Goal: Task Accomplishment & Management: Manage account settings

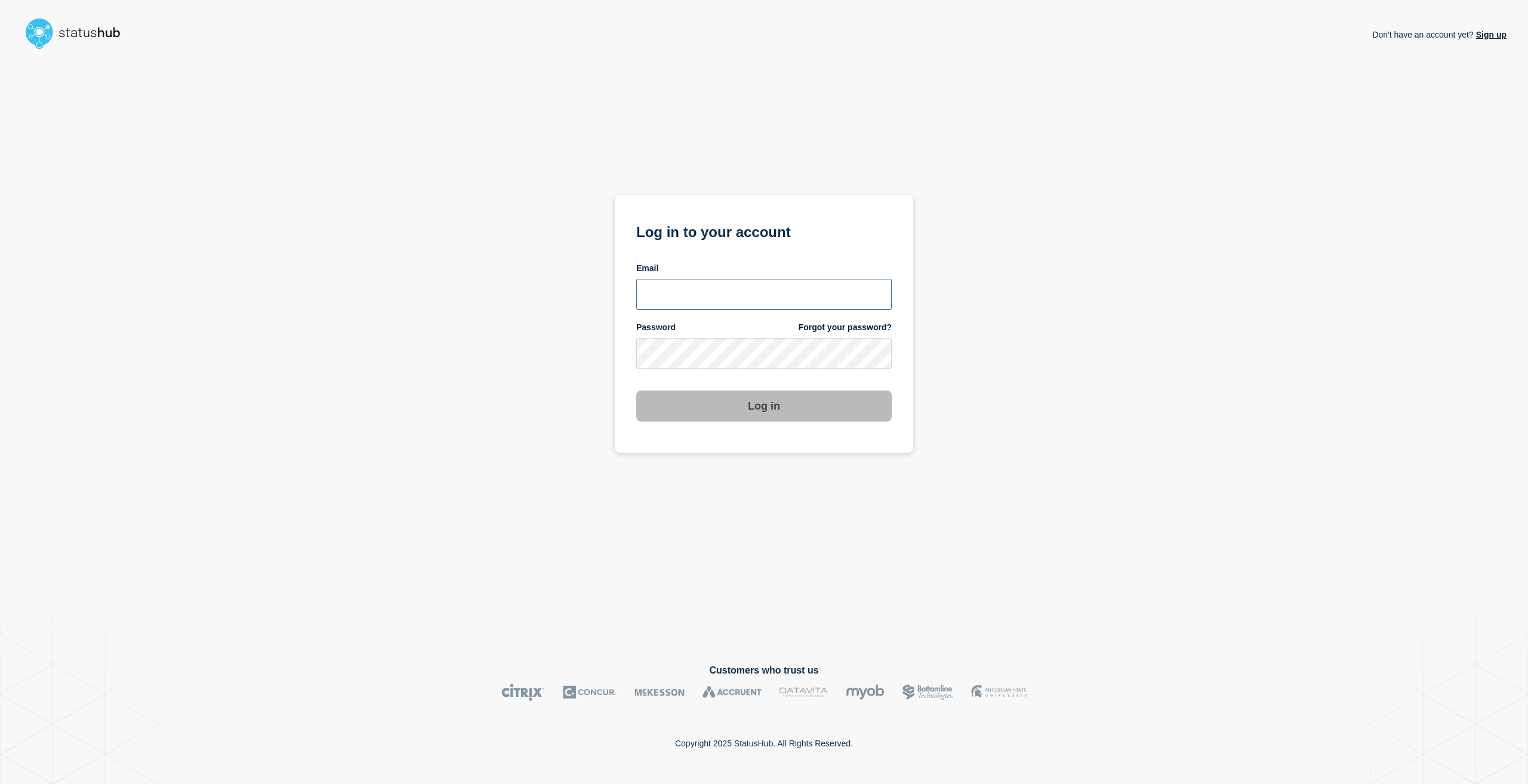
click at [674, 283] on input "email input" at bounding box center [764, 294] width 256 height 31
type input "[EMAIL_ADDRESS][PERSON_NAME][DOMAIN_NAME]"
click at [636, 390] on button "Log in" at bounding box center [764, 405] width 256 height 31
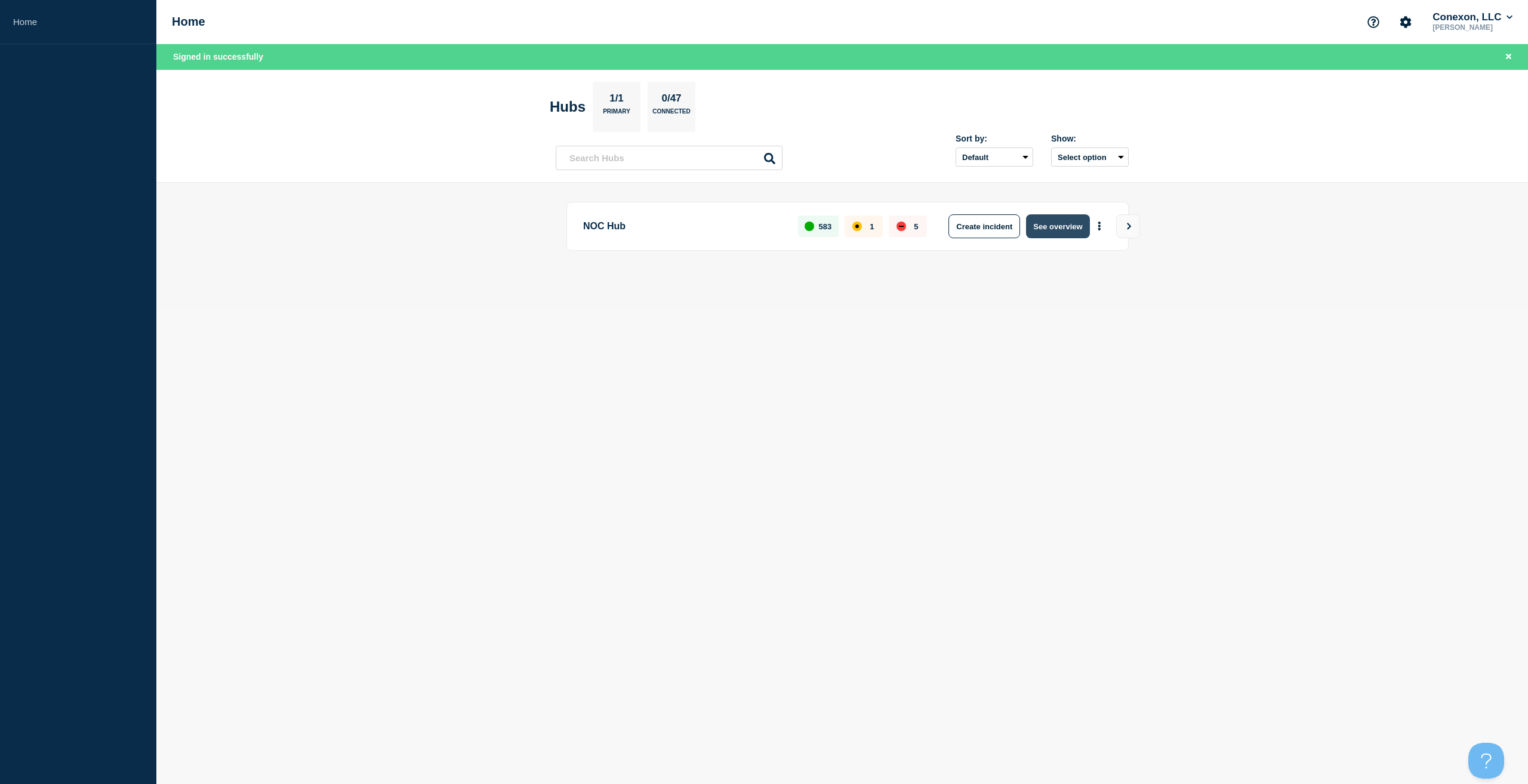
click at [1066, 218] on button "See overview" at bounding box center [1058, 226] width 63 height 24
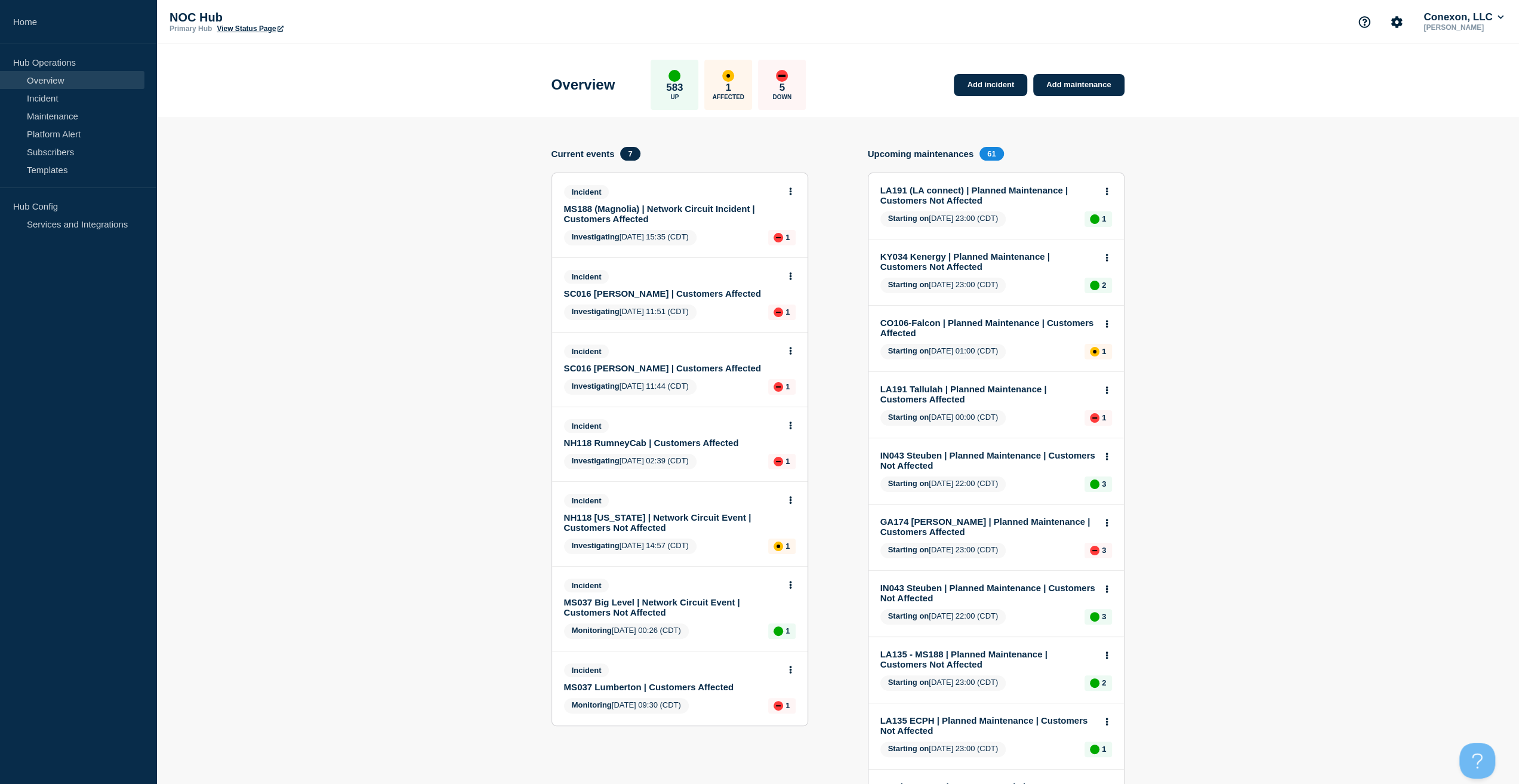
click at [597, 203] on div "Incident MS188 (Magnolia) | Network Circuit Incident | Customers Affected" at bounding box center [675, 204] width 222 height 39
click at [599, 208] on link "MS188 (Magnolia) | Network Circuit Incident | Customers Affected" at bounding box center [672, 214] width 215 height 21
click at [597, 214] on link "MS188 (Magnolia) | Network Circuit Incident | Customers Affected" at bounding box center [672, 214] width 215 height 21
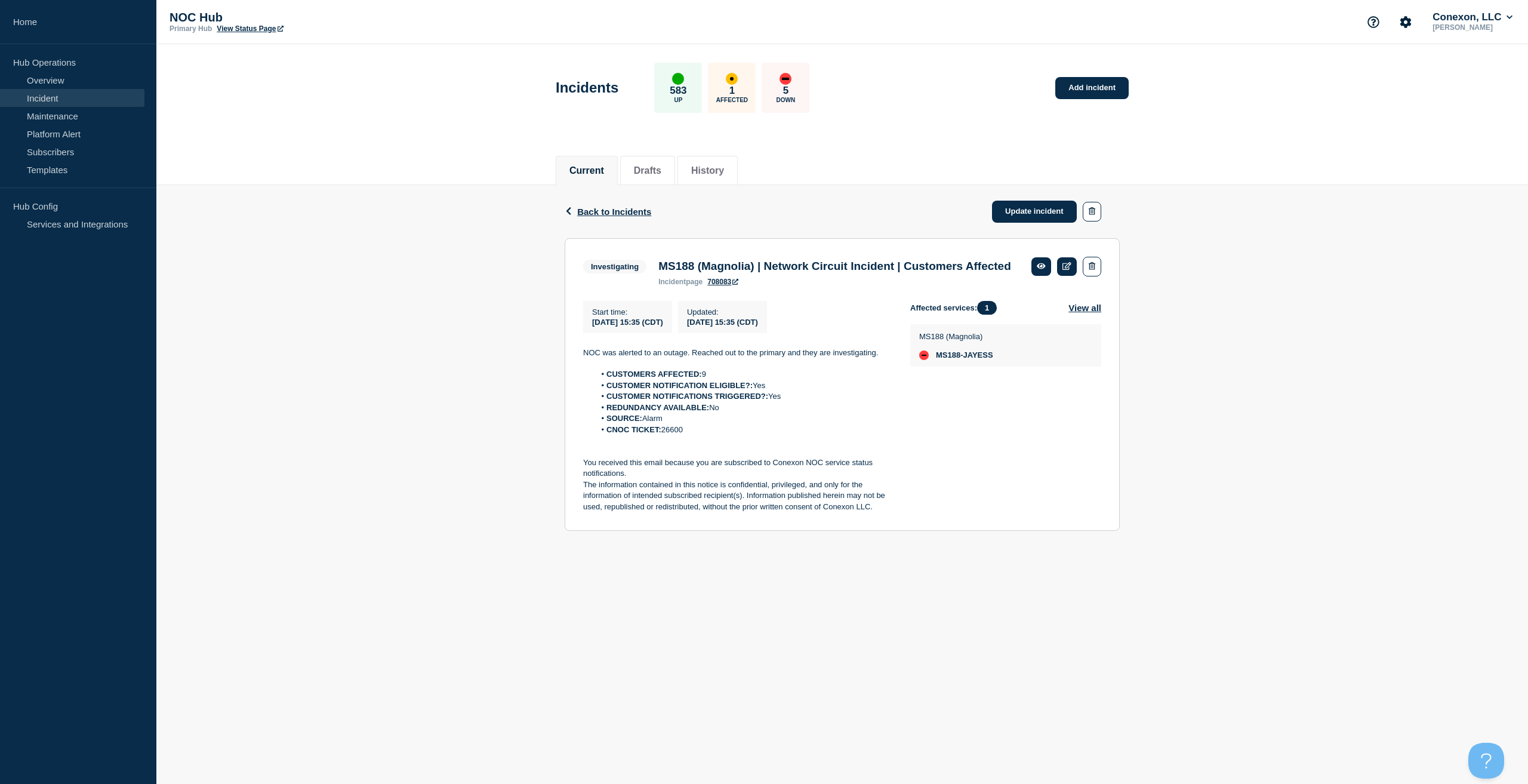
drag, startPoint x: 726, startPoint y: 247, endPoint x: 728, endPoint y: 237, distance: 10.2
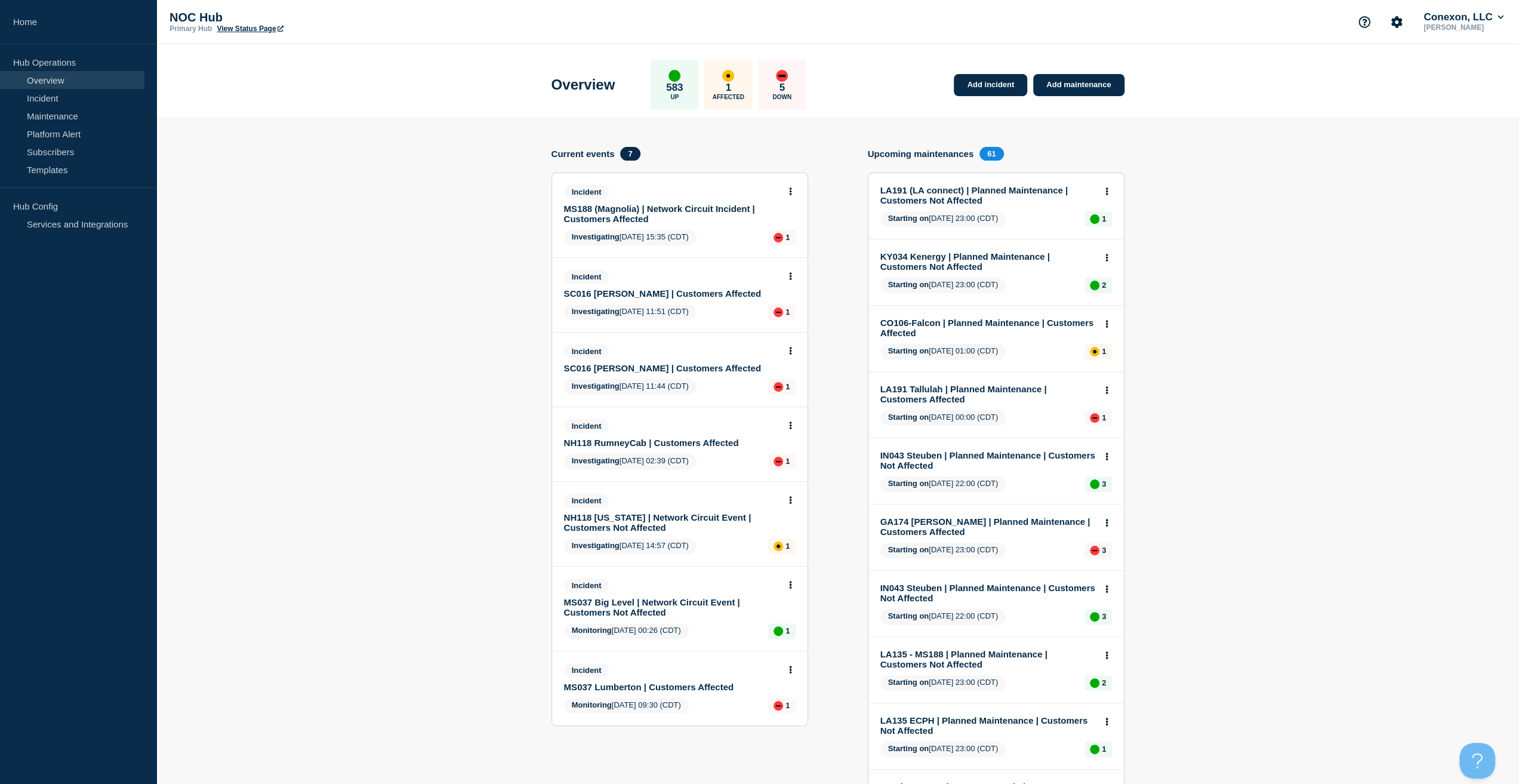
scroll to position [119, 0]
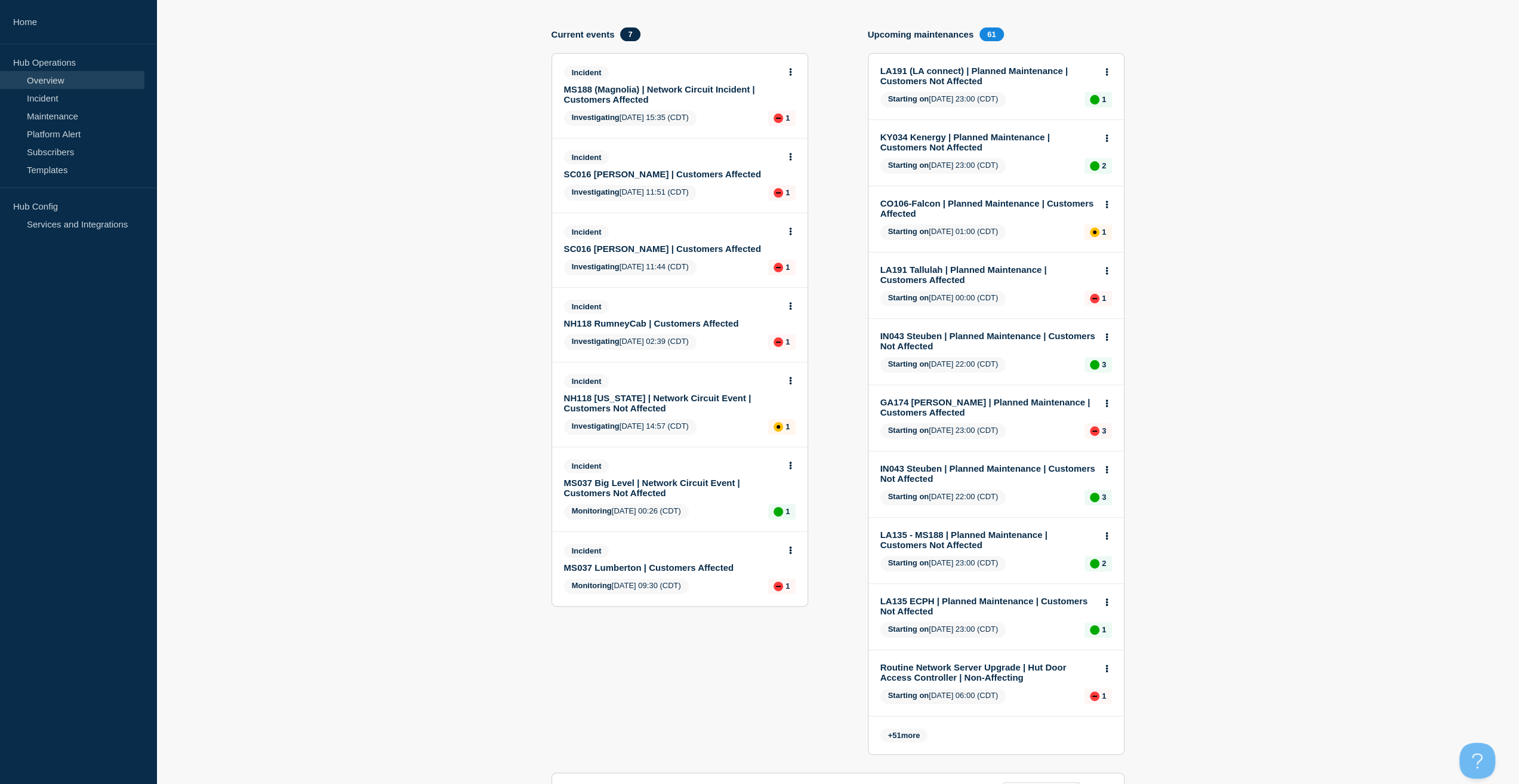
click at [621, 567] on link "MS037 Lumberton | Customers Affected" at bounding box center [672, 567] width 215 height 10
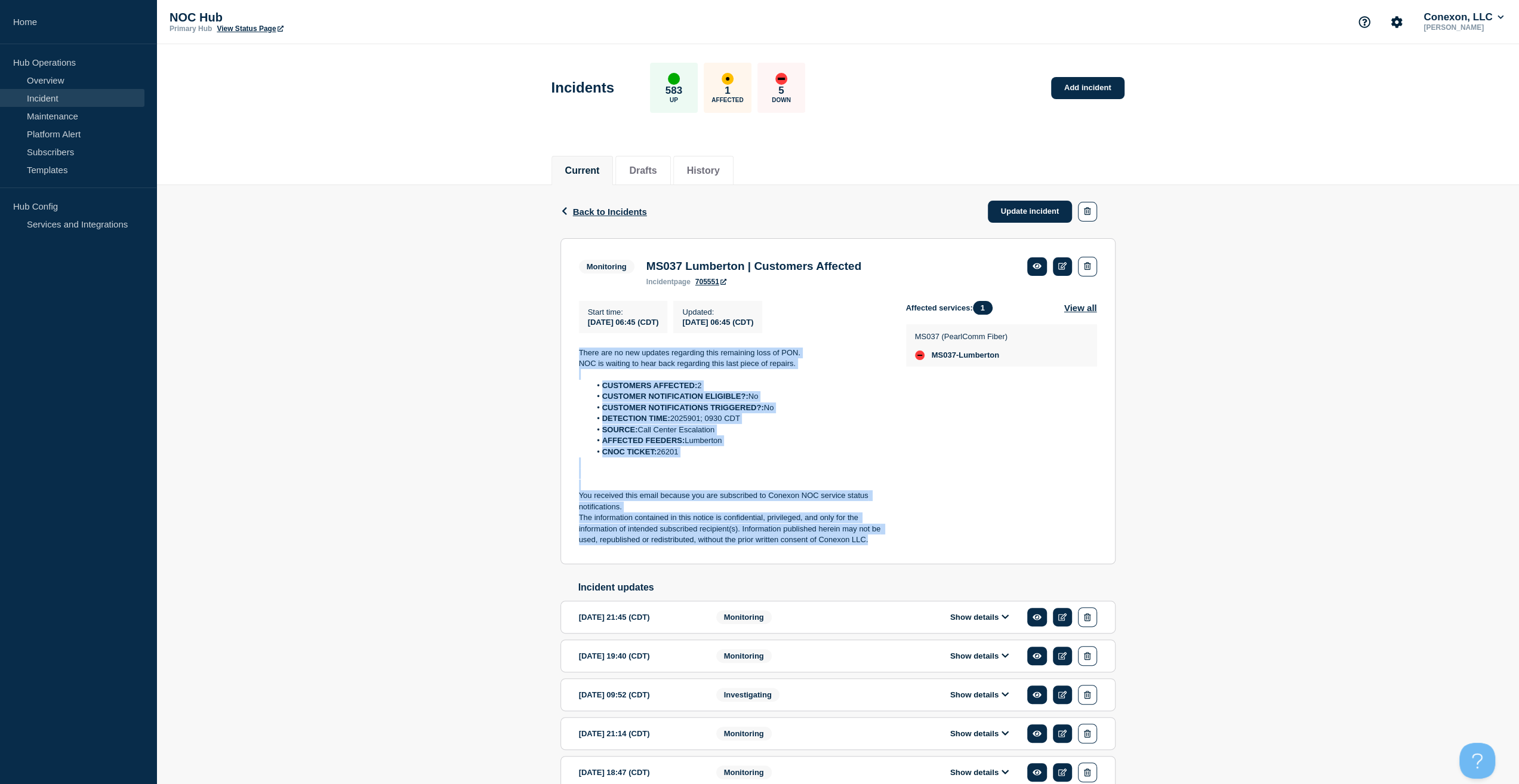
drag, startPoint x: 875, startPoint y: 540, endPoint x: 580, endPoint y: 349, distance: 351.4
click at [580, 348] on div "Start time : 2025-09-04 06:45 (CDT) Updated : 2025-09-04 06:45 (CDT) There are …" at bounding box center [742, 422] width 327 height 244
copy div "There are no new updates regarding this remaining loss of PON. NOC is waiting t…"
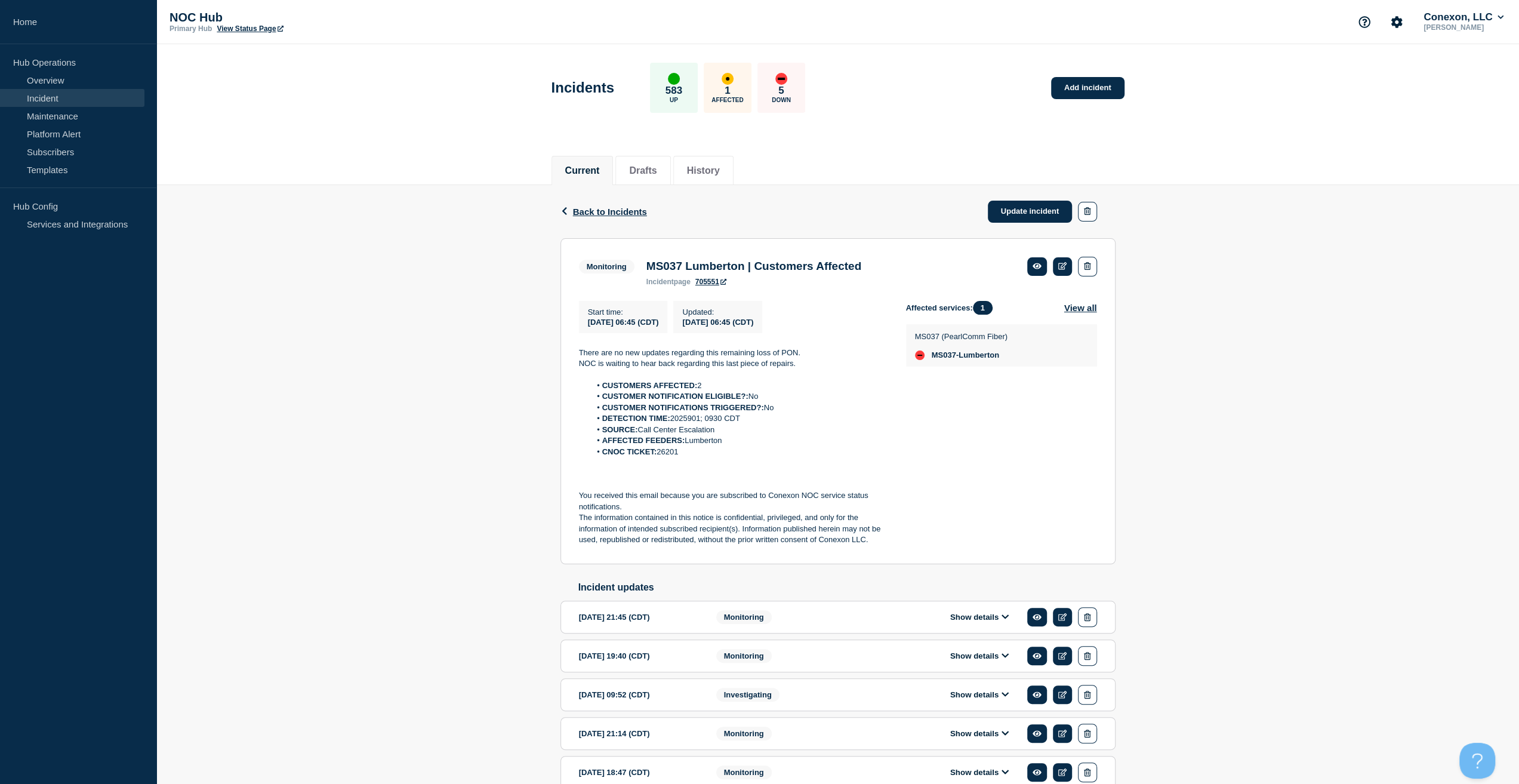
click at [1012, 195] on div "Back Back to Incidents Update incident" at bounding box center [838, 211] width 555 height 53
click at [1013, 206] on link "Update incident" at bounding box center [1030, 211] width 85 height 22
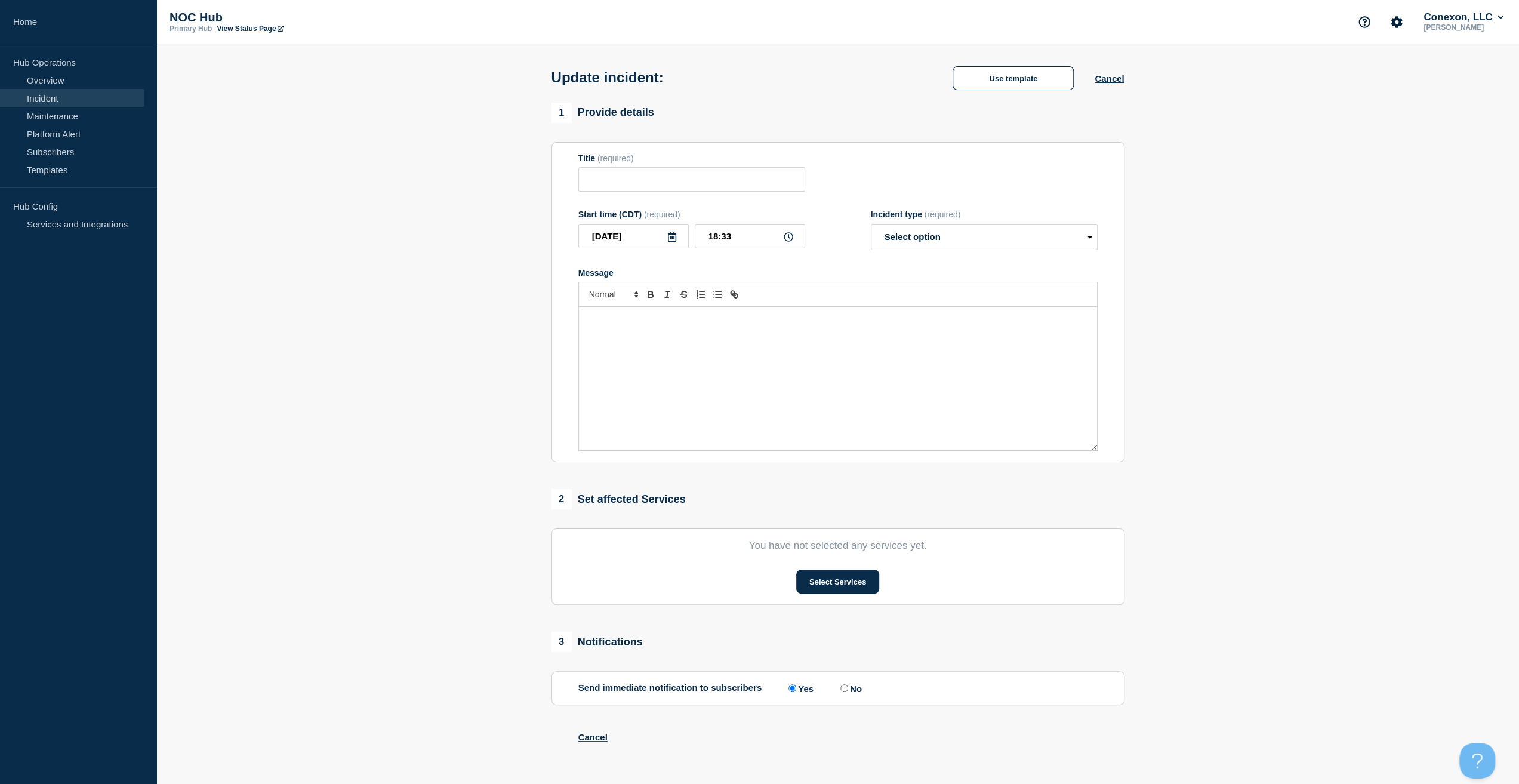
type input "MS037 Lumberton | Customers Affected"
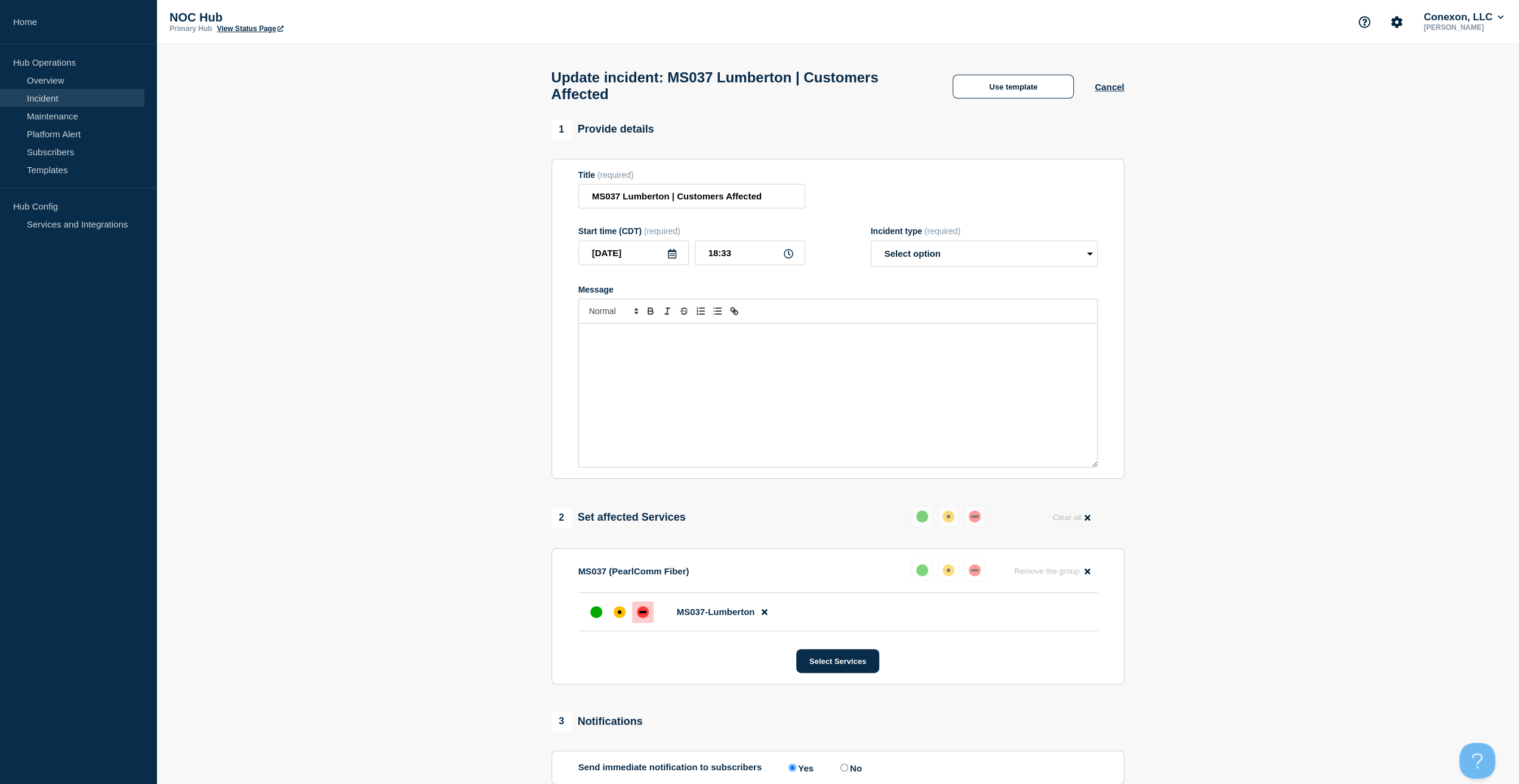
click at [828, 373] on div "Message" at bounding box center [838, 395] width 518 height 143
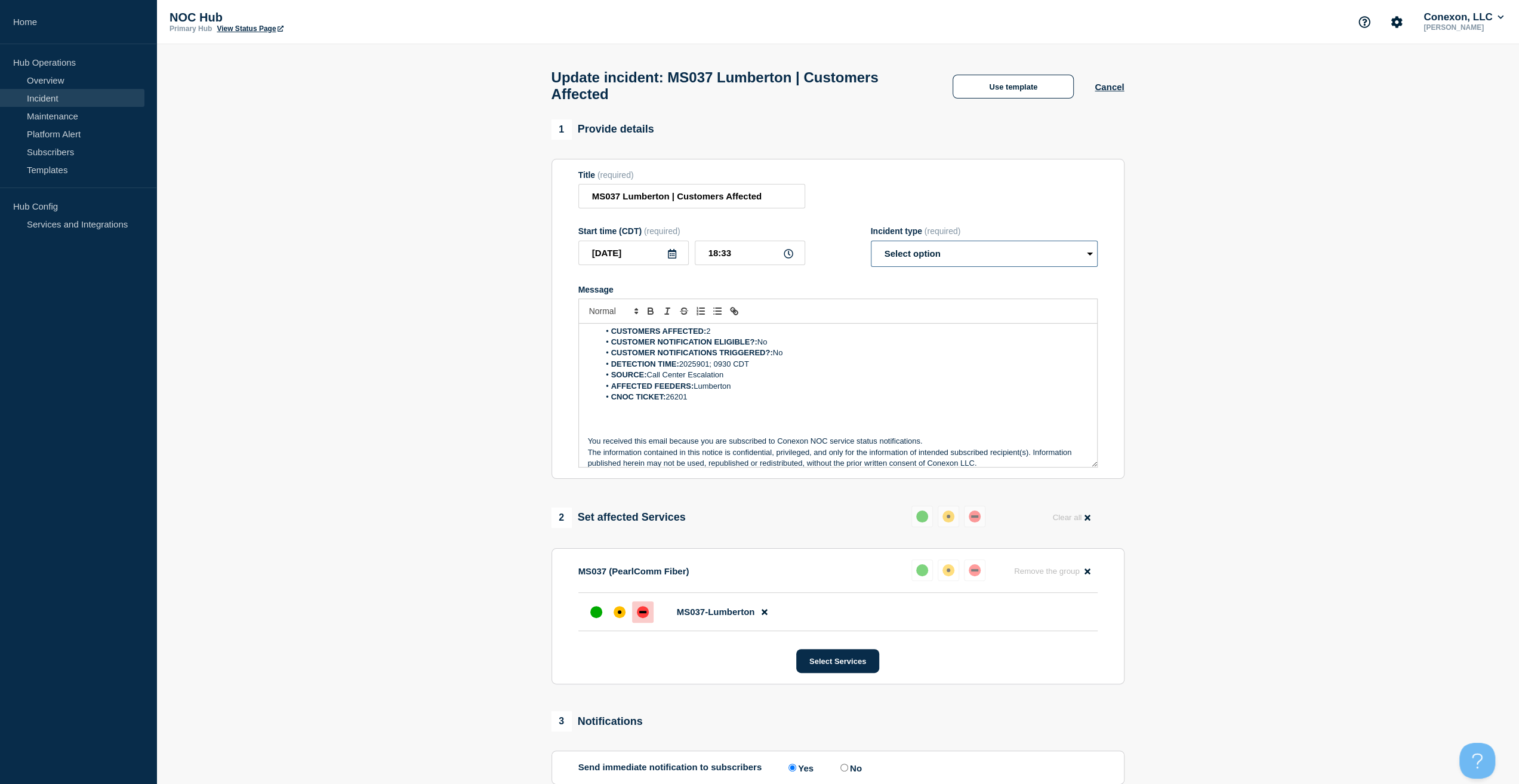
click at [929, 259] on select "Select option Investigating Identified Monitoring Resolved" at bounding box center [984, 253] width 227 height 26
select select "resolved"
click at [871, 247] on select "Select option Investigating Identified Monitoring Resolved" at bounding box center [984, 253] width 227 height 26
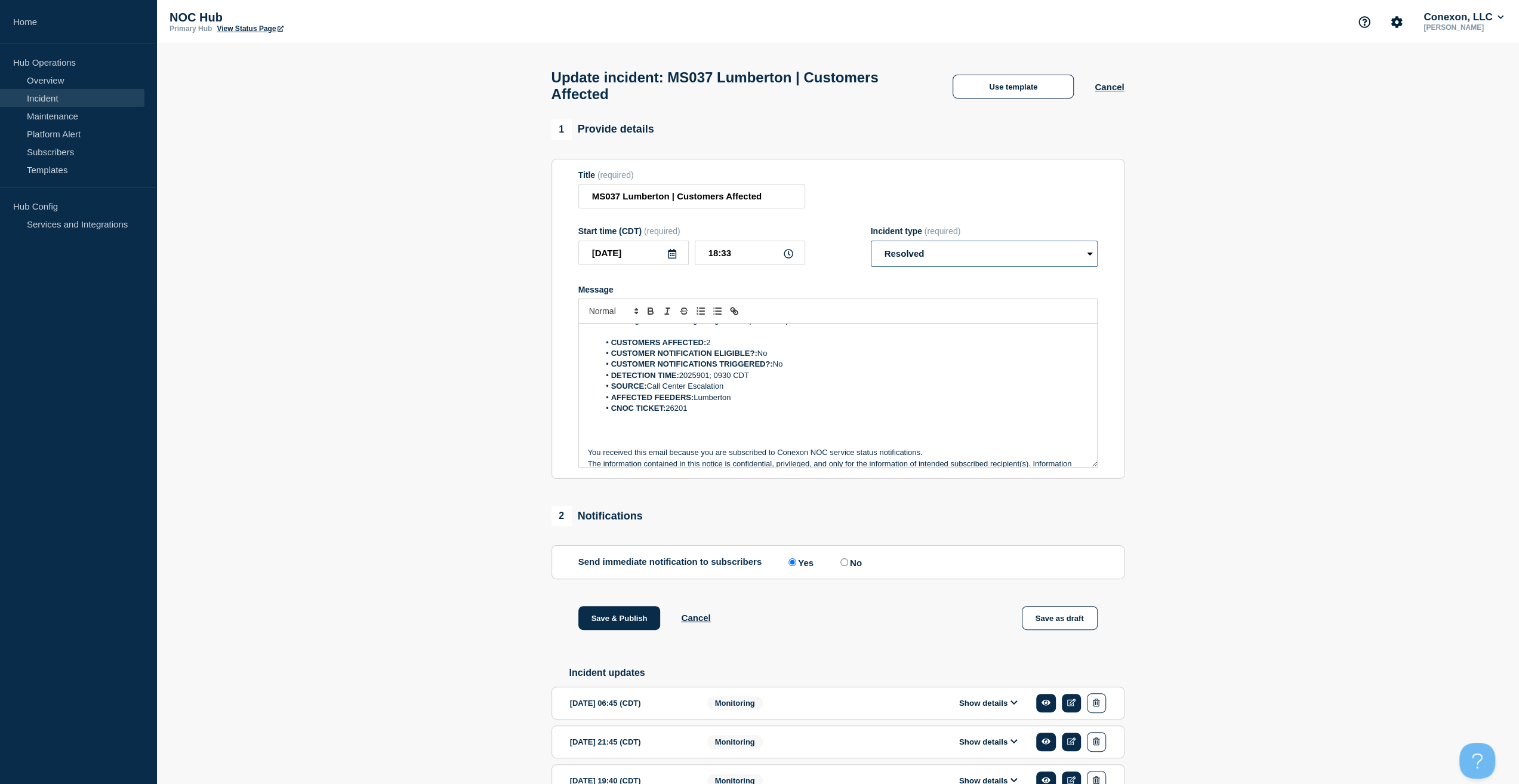
scroll to position [0, 0]
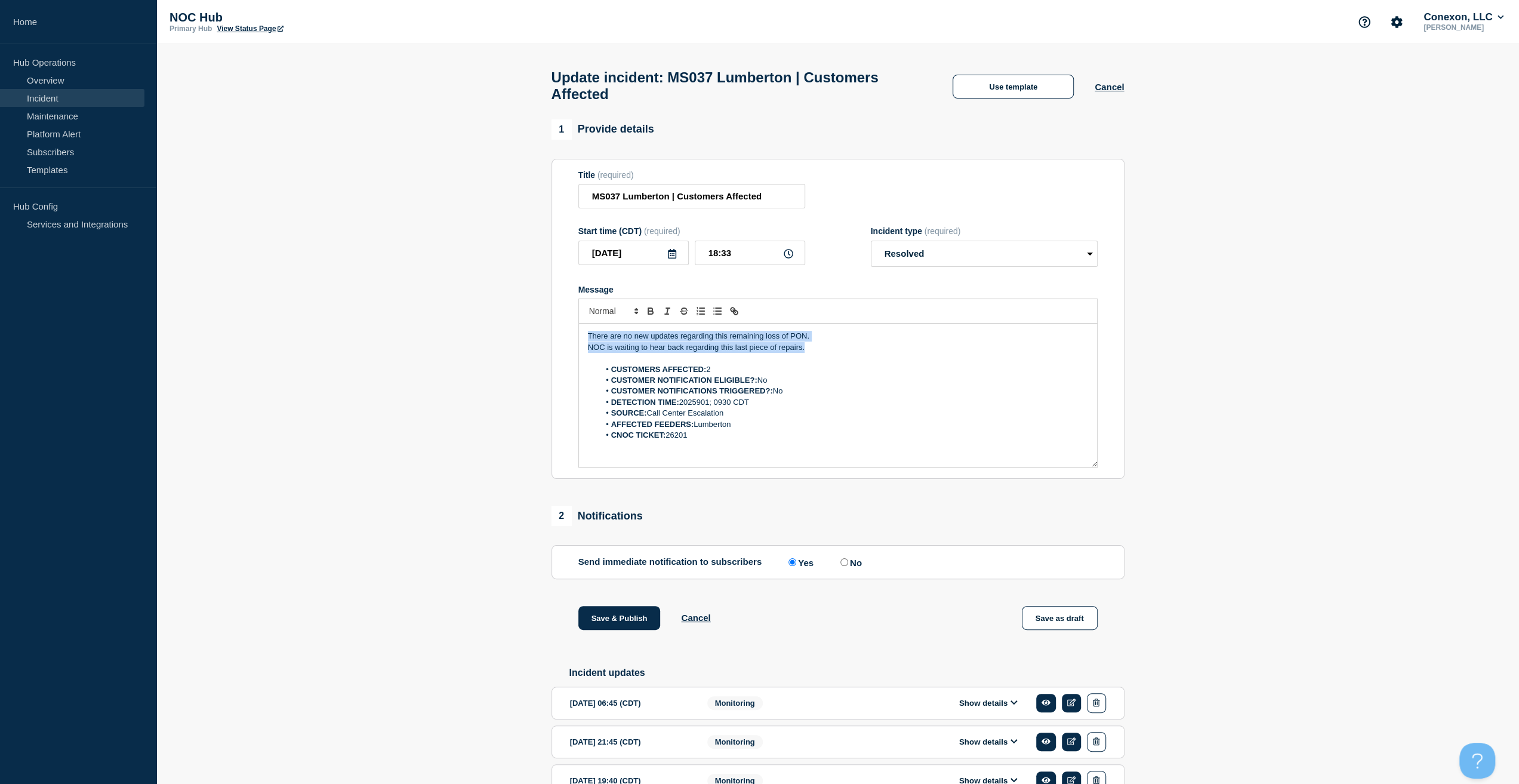
drag, startPoint x: 721, startPoint y: 341, endPoint x: 525, endPoint y: 334, distance: 196.1
click at [518, 332] on section "1 Provide details Title (required) MS037 Lumberton | Customers Affected Start t…" at bounding box center [838, 612] width 1362 height 987
drag, startPoint x: 689, startPoint y: 430, endPoint x: 669, endPoint y: 433, distance: 20.2
click at [669, 430] on li "CNOC TICKET: 26201" at bounding box center [843, 425] width 489 height 11
copy li "26201"
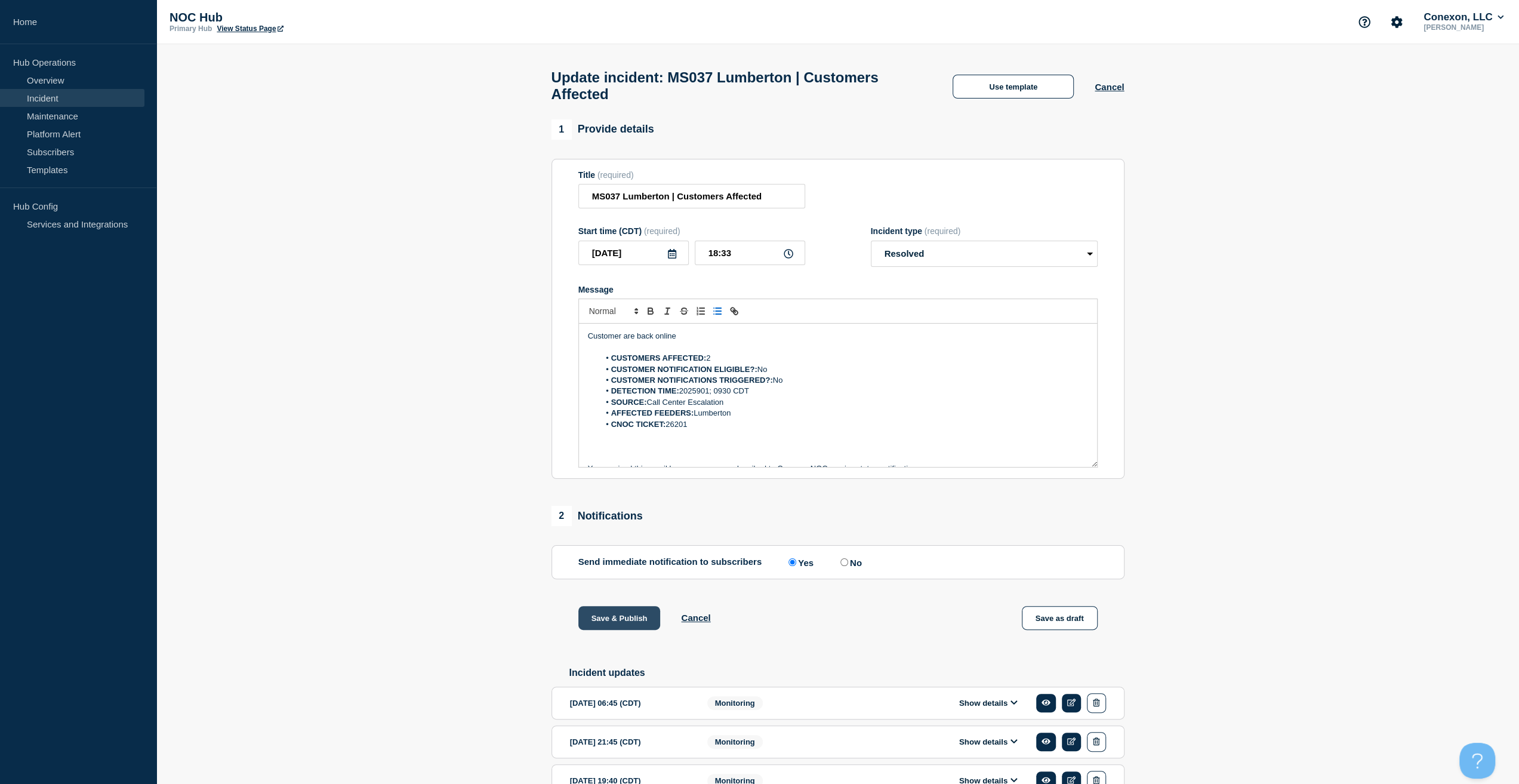
click at [619, 612] on button "Save & Publish" at bounding box center [619, 618] width 82 height 24
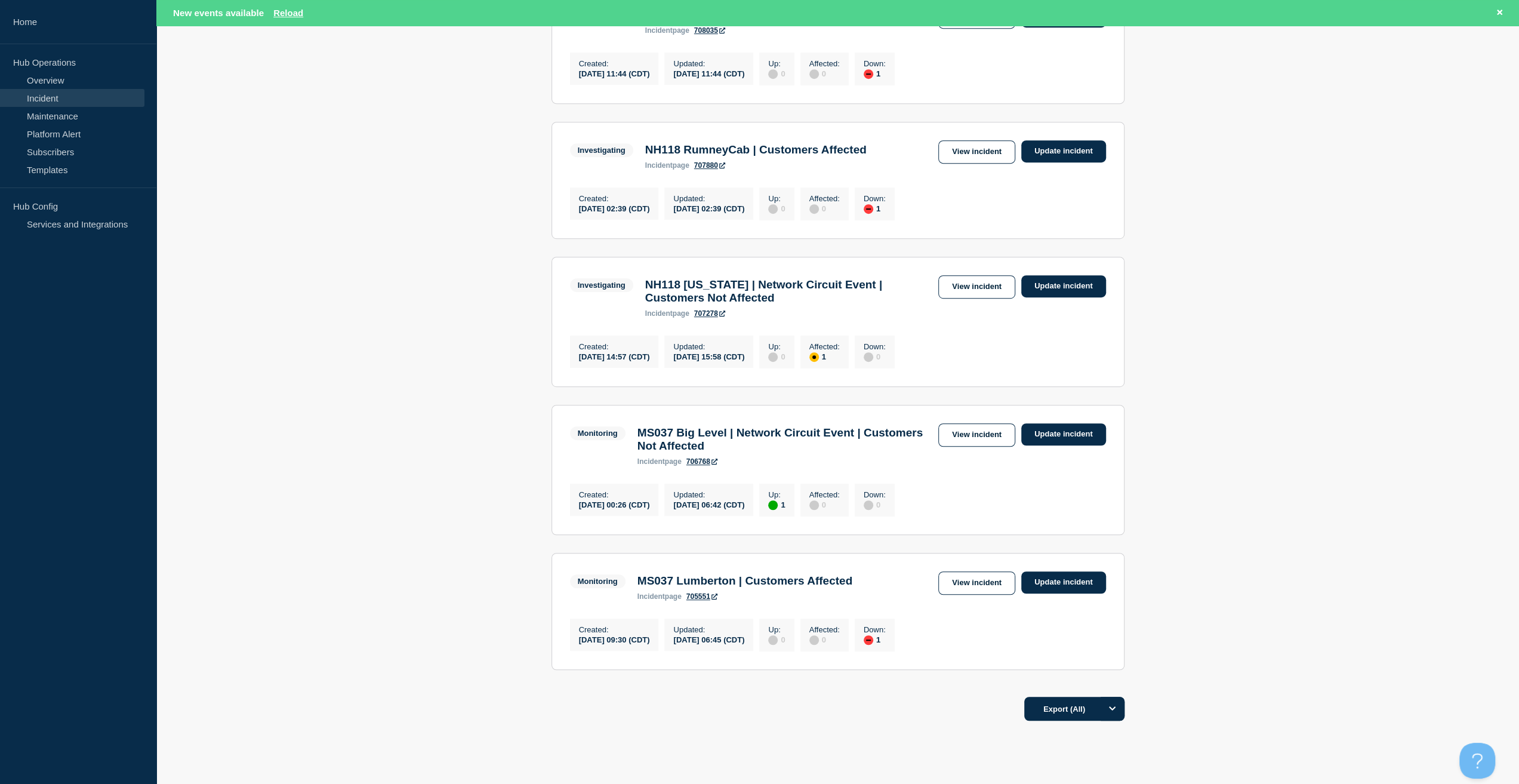
scroll to position [597, 0]
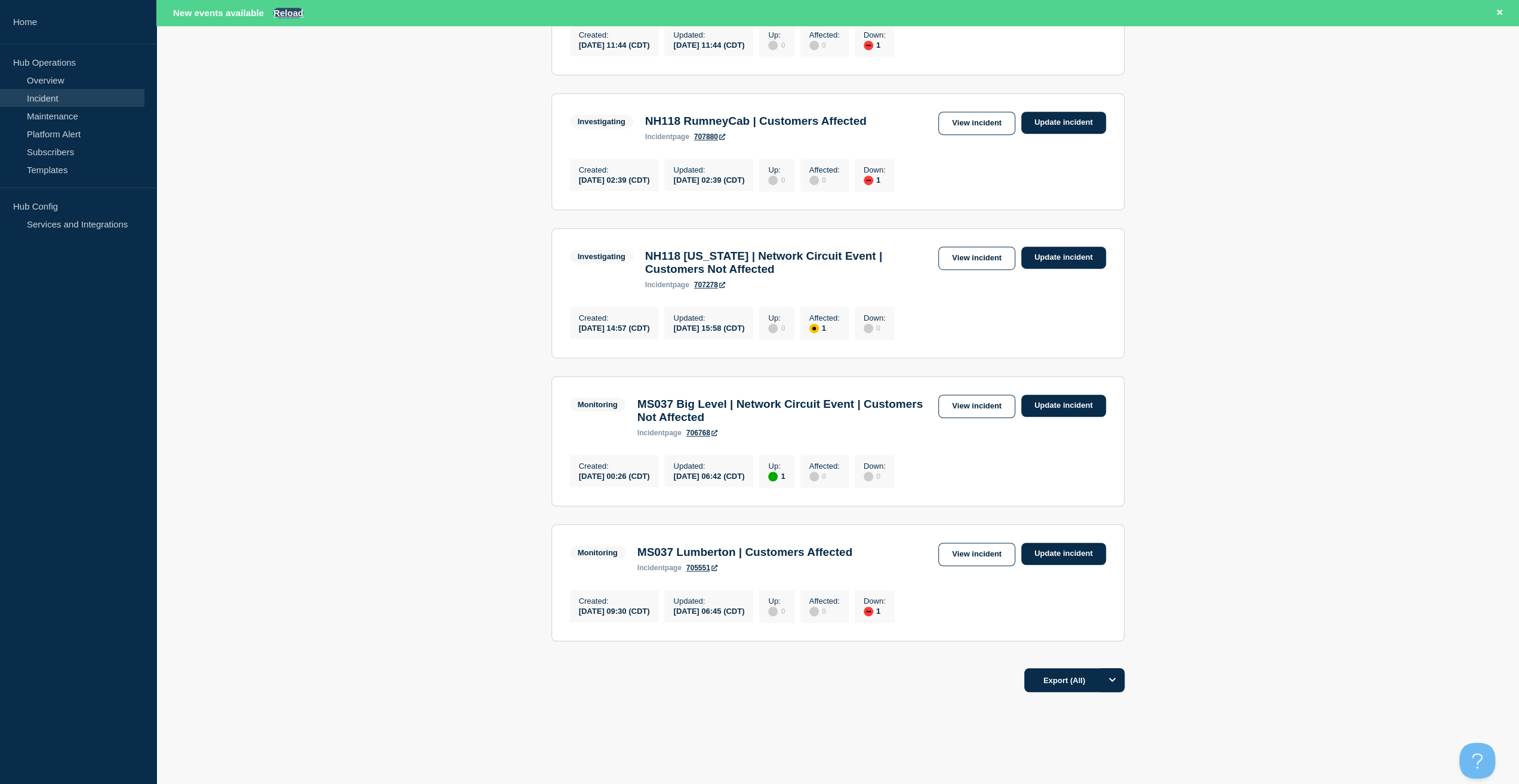
click at [289, 8] on button "Reload" at bounding box center [289, 13] width 30 height 10
click at [294, 8] on button "Reload" at bounding box center [289, 13] width 30 height 10
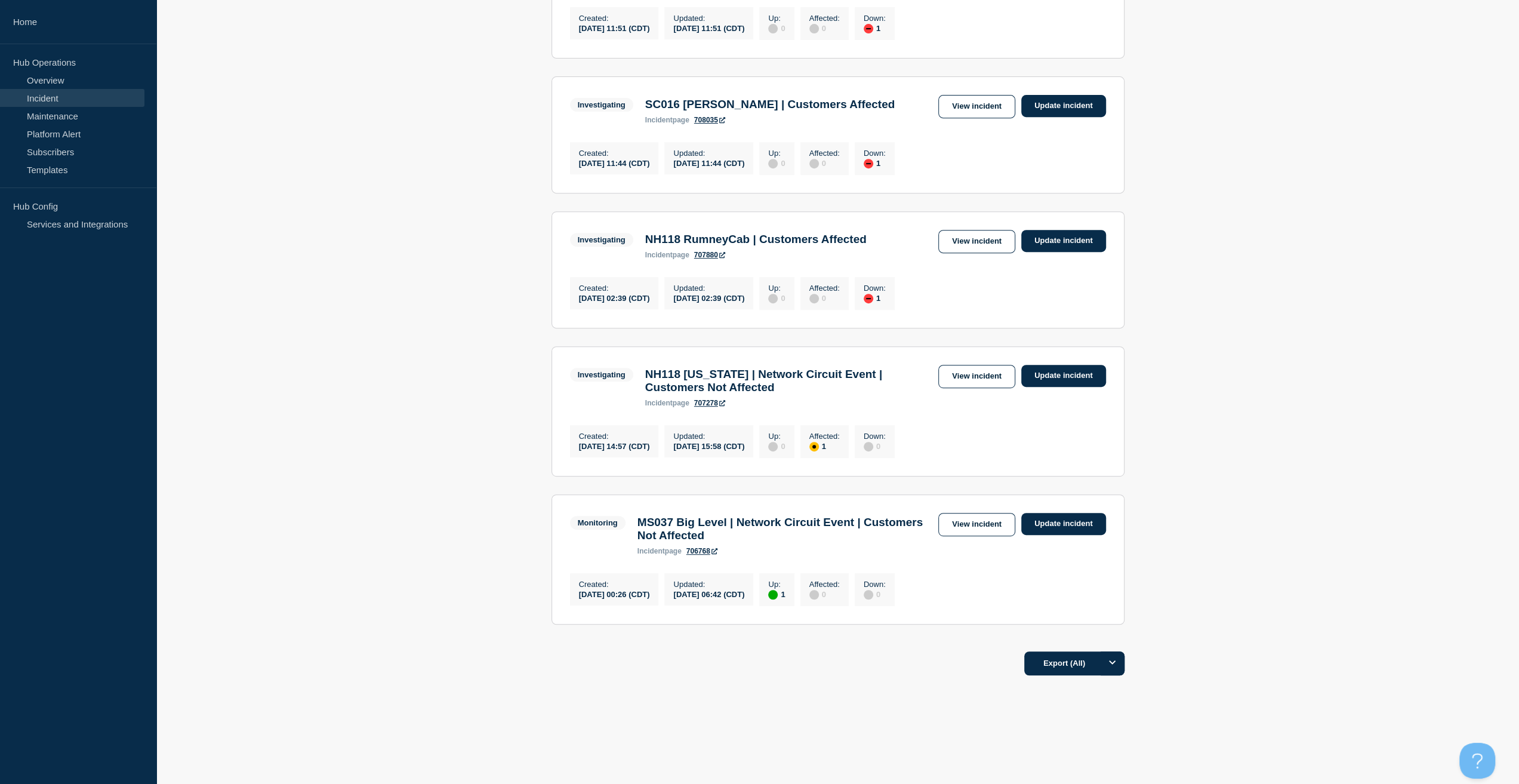
scroll to position [424, 0]
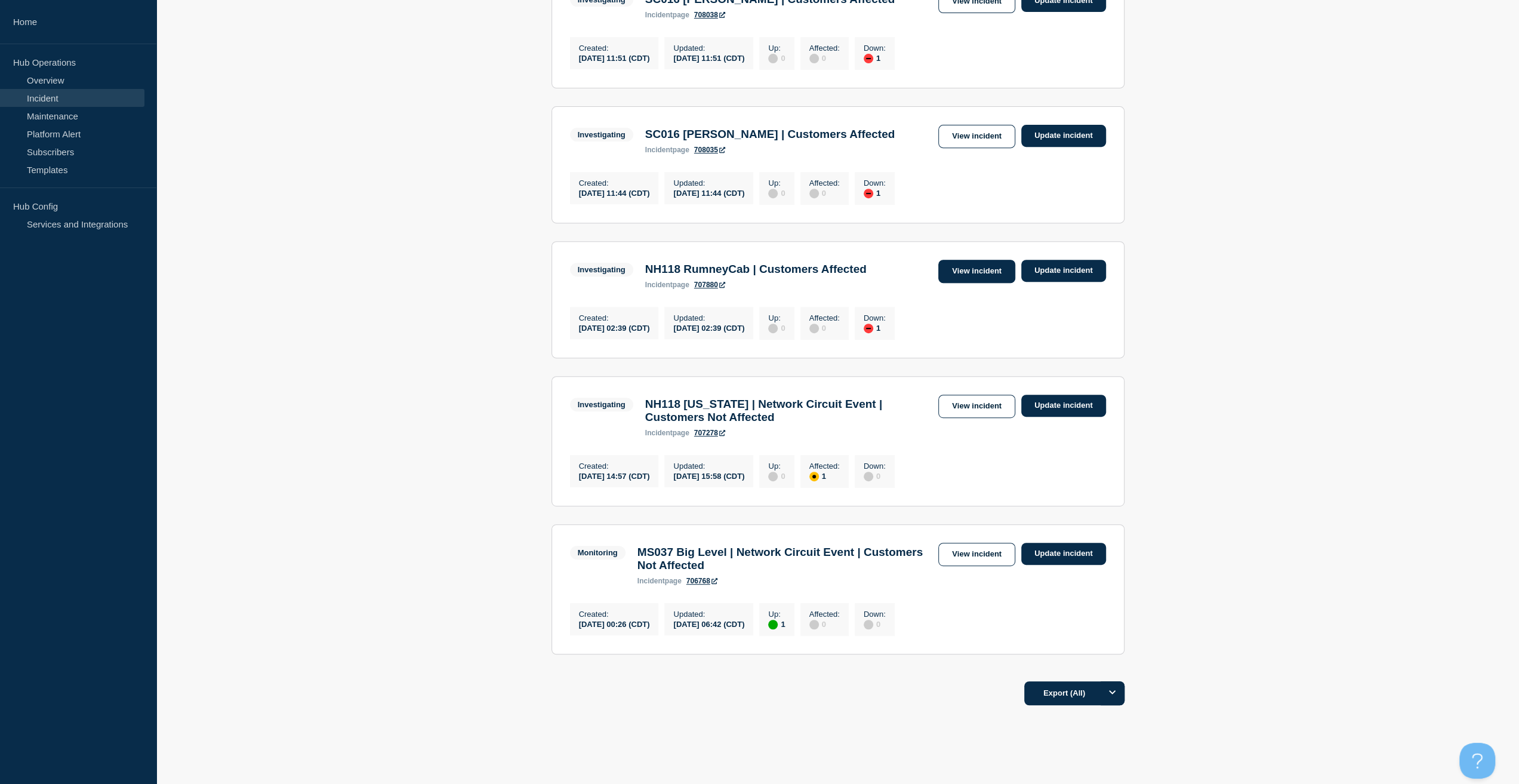
click at [982, 283] on link "View incident" at bounding box center [976, 271] width 77 height 23
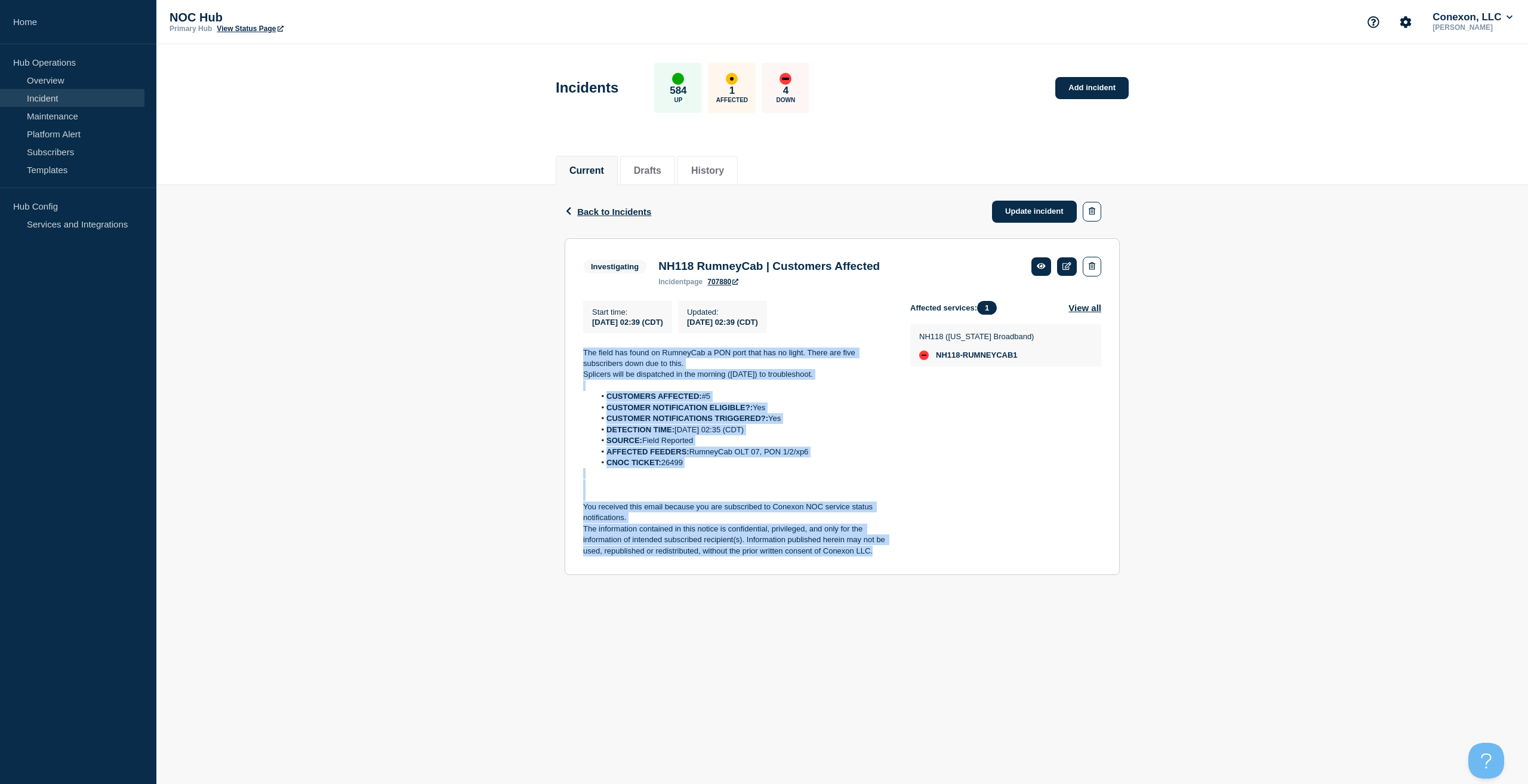
drag, startPoint x: 882, startPoint y: 559, endPoint x: 561, endPoint y: 354, distance: 380.9
click at [561, 354] on div "Back Back to Incidents Update incident Investigating NH118 RumneyCab | Customer…" at bounding box center [842, 389] width 573 height 408
copy div "The field has found on RumneyCab a PON port that has no light. There are five s…"
click at [1056, 213] on link "Update incident" at bounding box center [1034, 211] width 85 height 22
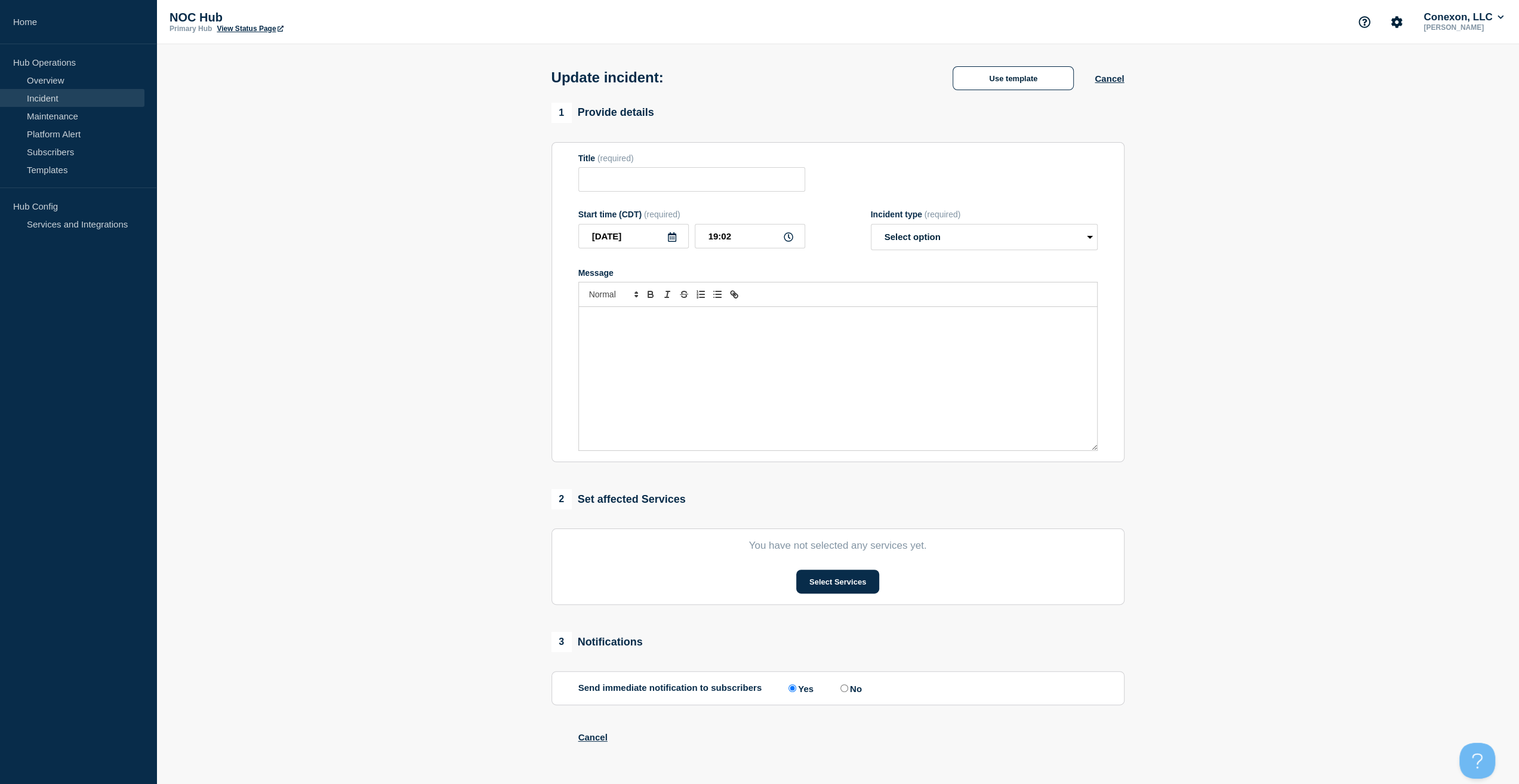
type input "NH118 RumneyCab | Customers Affected"
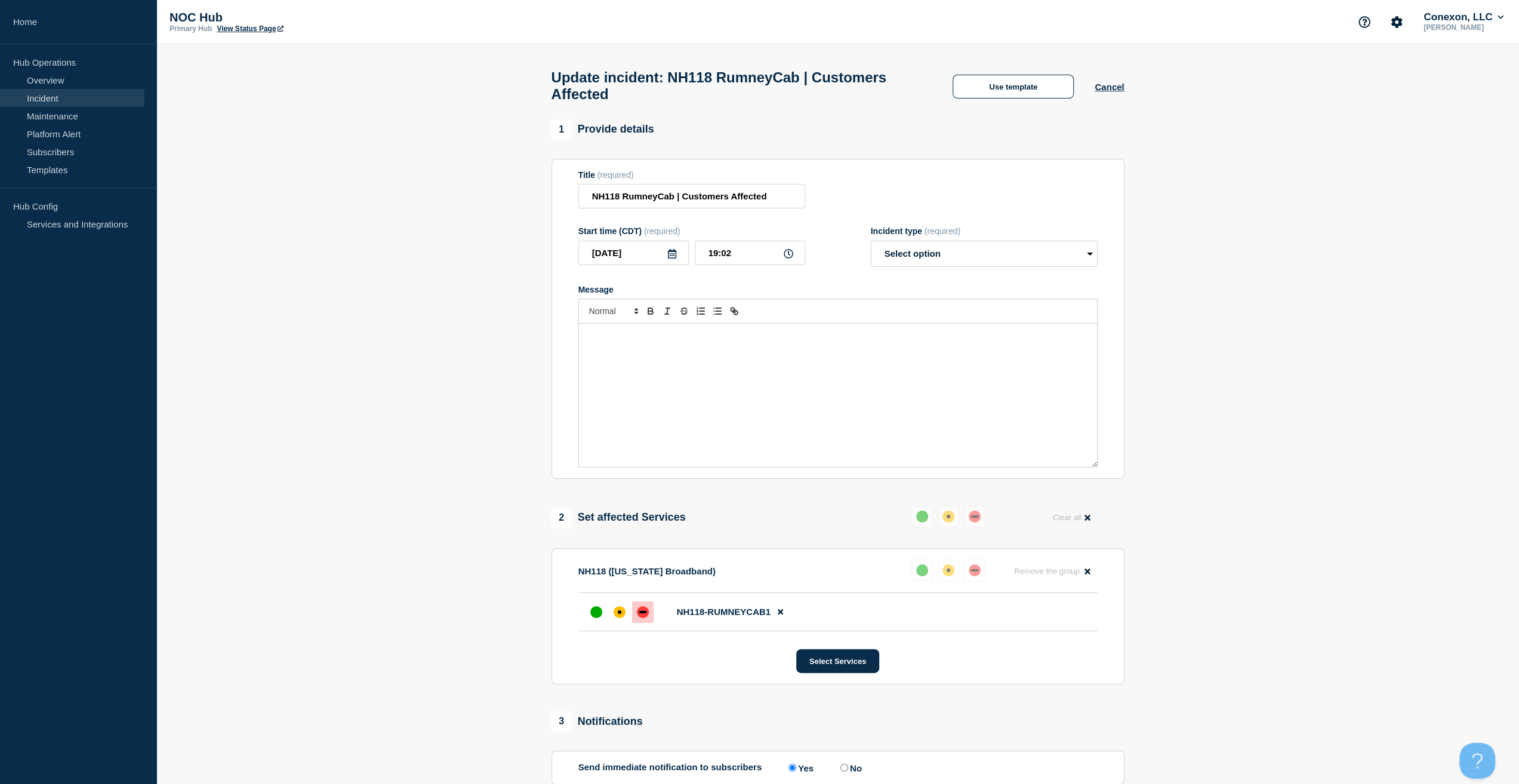
click at [750, 372] on div "Message" at bounding box center [838, 395] width 518 height 143
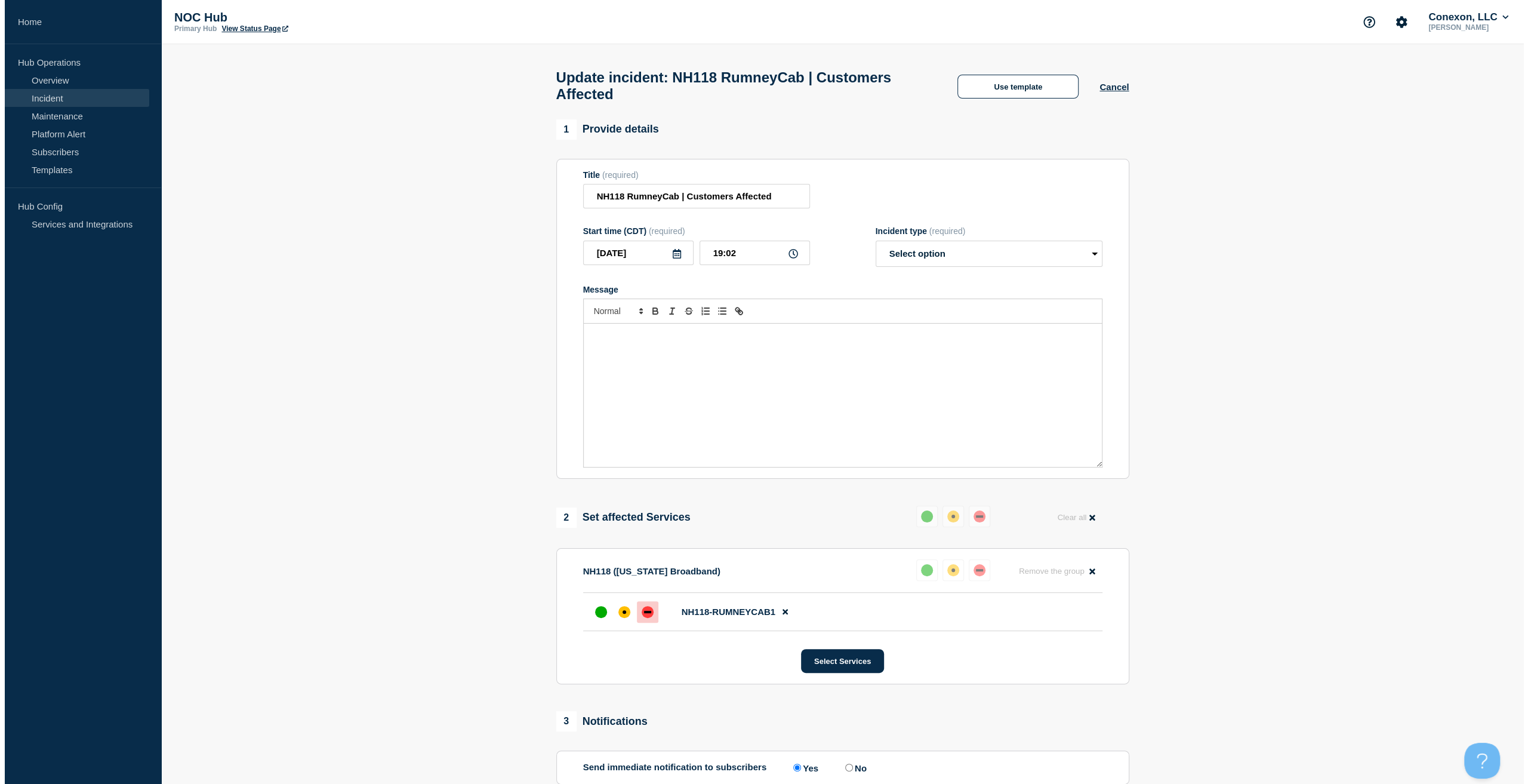
scroll to position [38, 0]
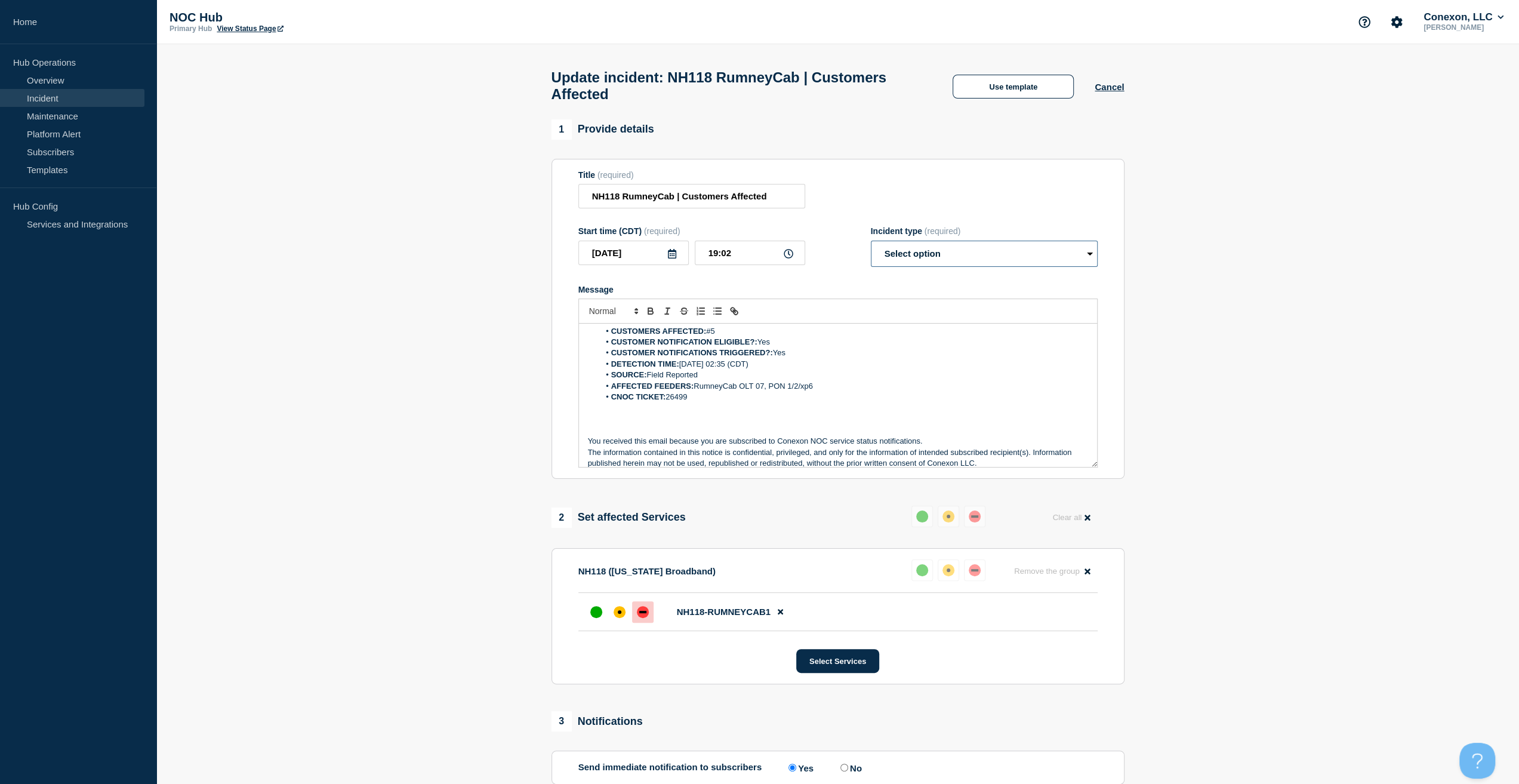
click at [922, 255] on select "Select option Investigating Identified Monitoring Resolved" at bounding box center [984, 253] width 227 height 26
select select "resolved"
click at [875, 247] on select "Select option Investigating Identified Monitoring Resolved" at bounding box center [984, 253] width 227 height 26
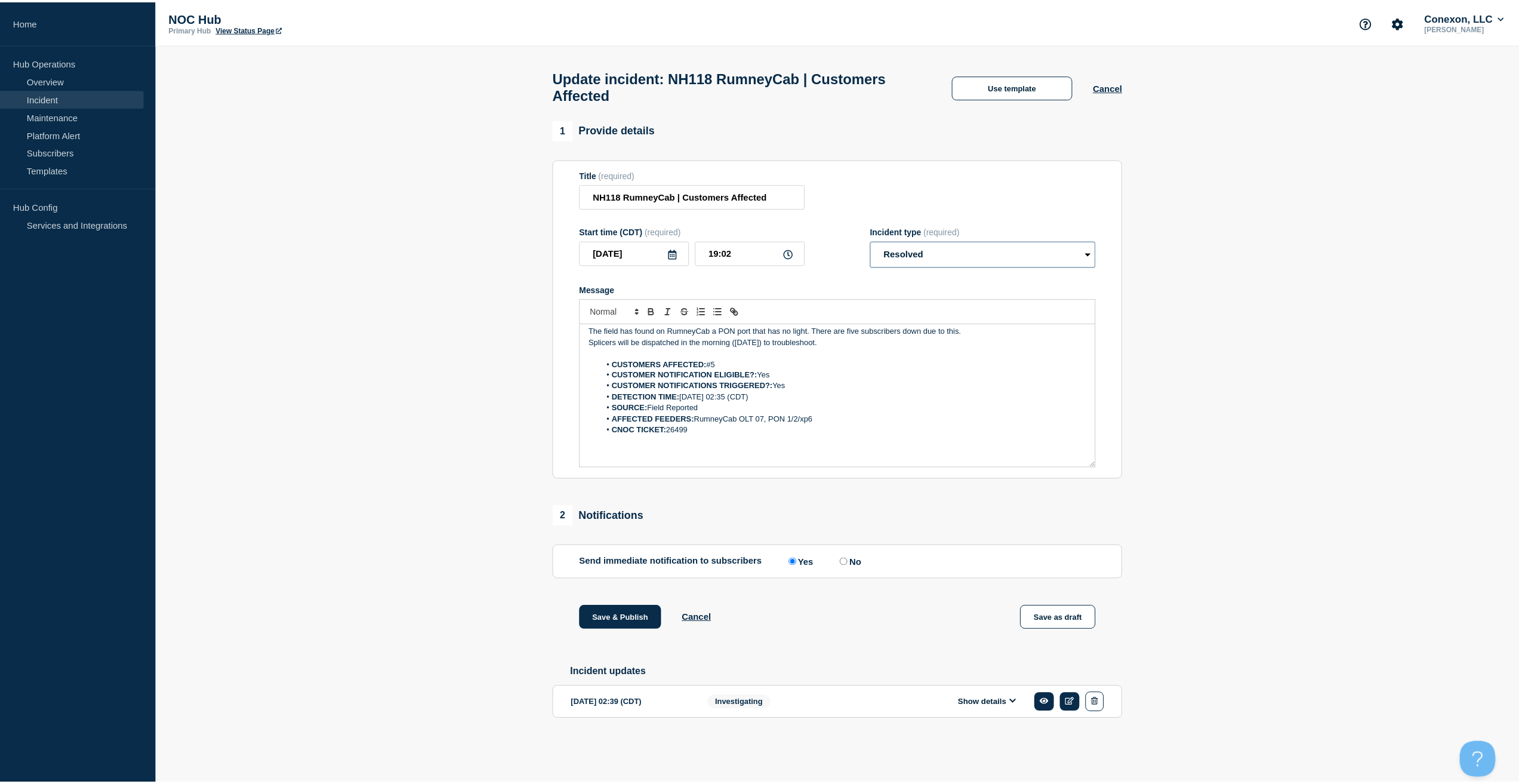
scroll to position [0, 0]
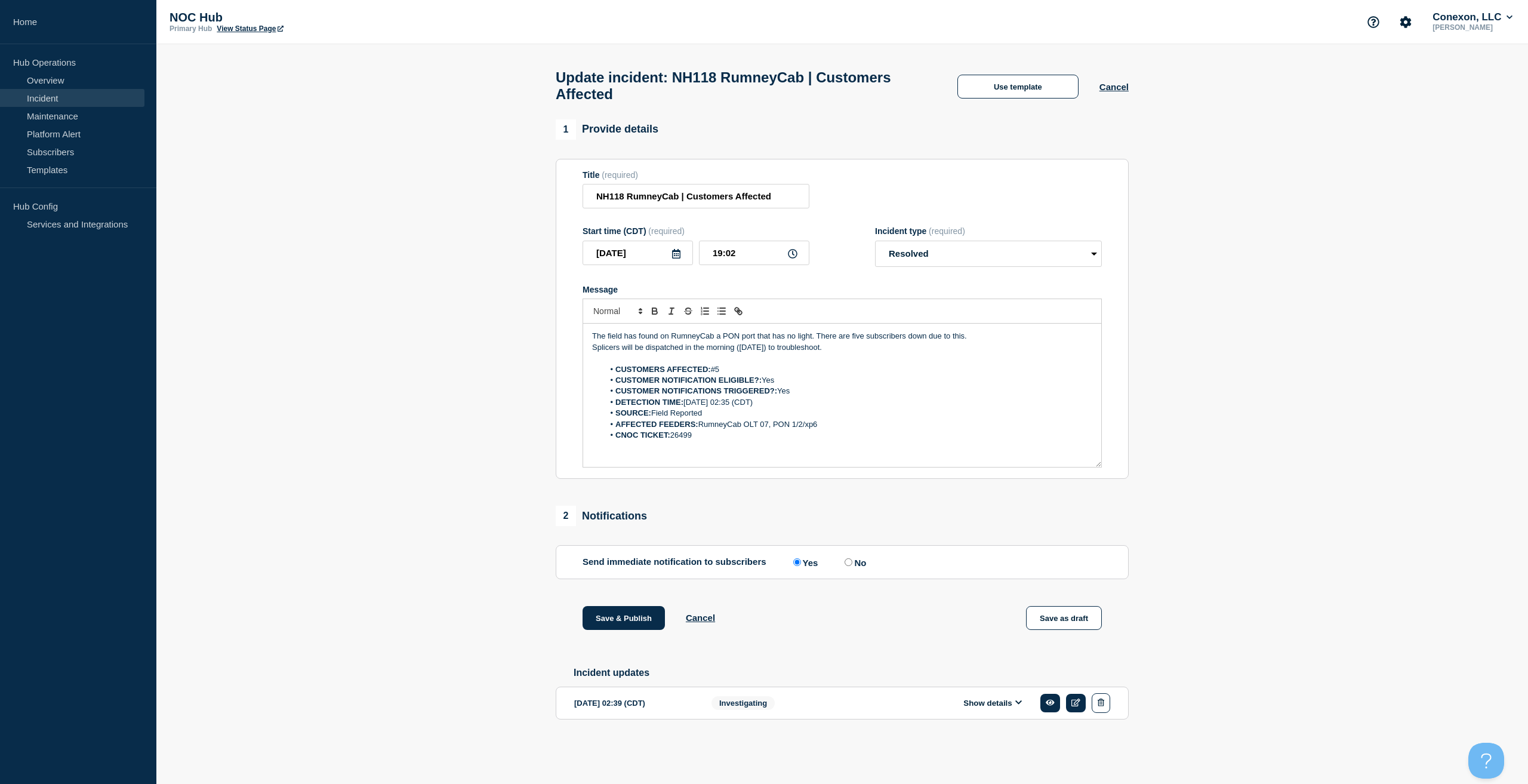
drag, startPoint x: 871, startPoint y: 351, endPoint x: 502, endPoint y: 308, distance: 371.5
click at [502, 308] on section "1 Provide details Title (required) NH118 RumneyCab | Customers Affected Start t…" at bounding box center [843, 438] width 1372 height 638
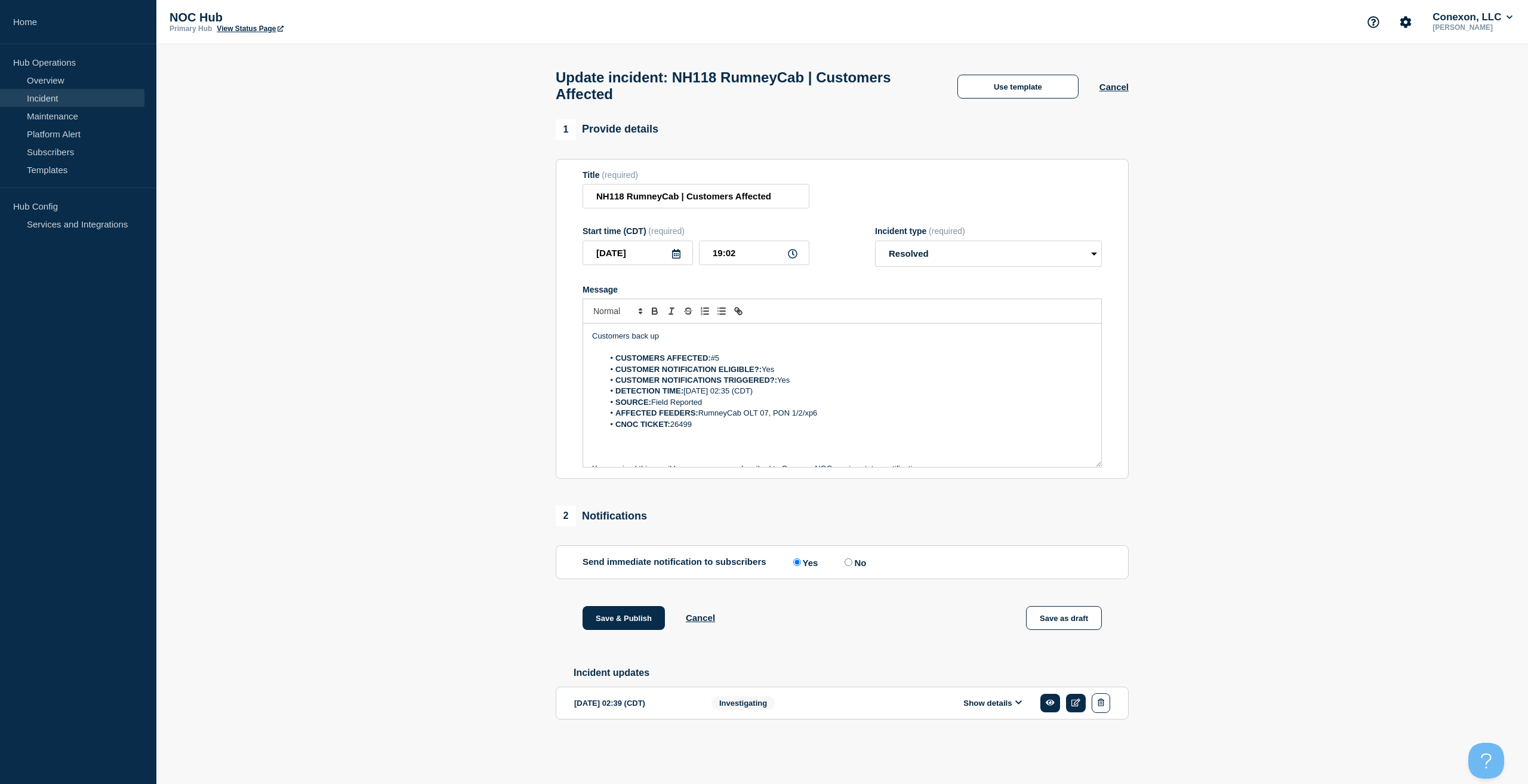
click at [619, 613] on button "Save & Publish" at bounding box center [624, 618] width 82 height 24
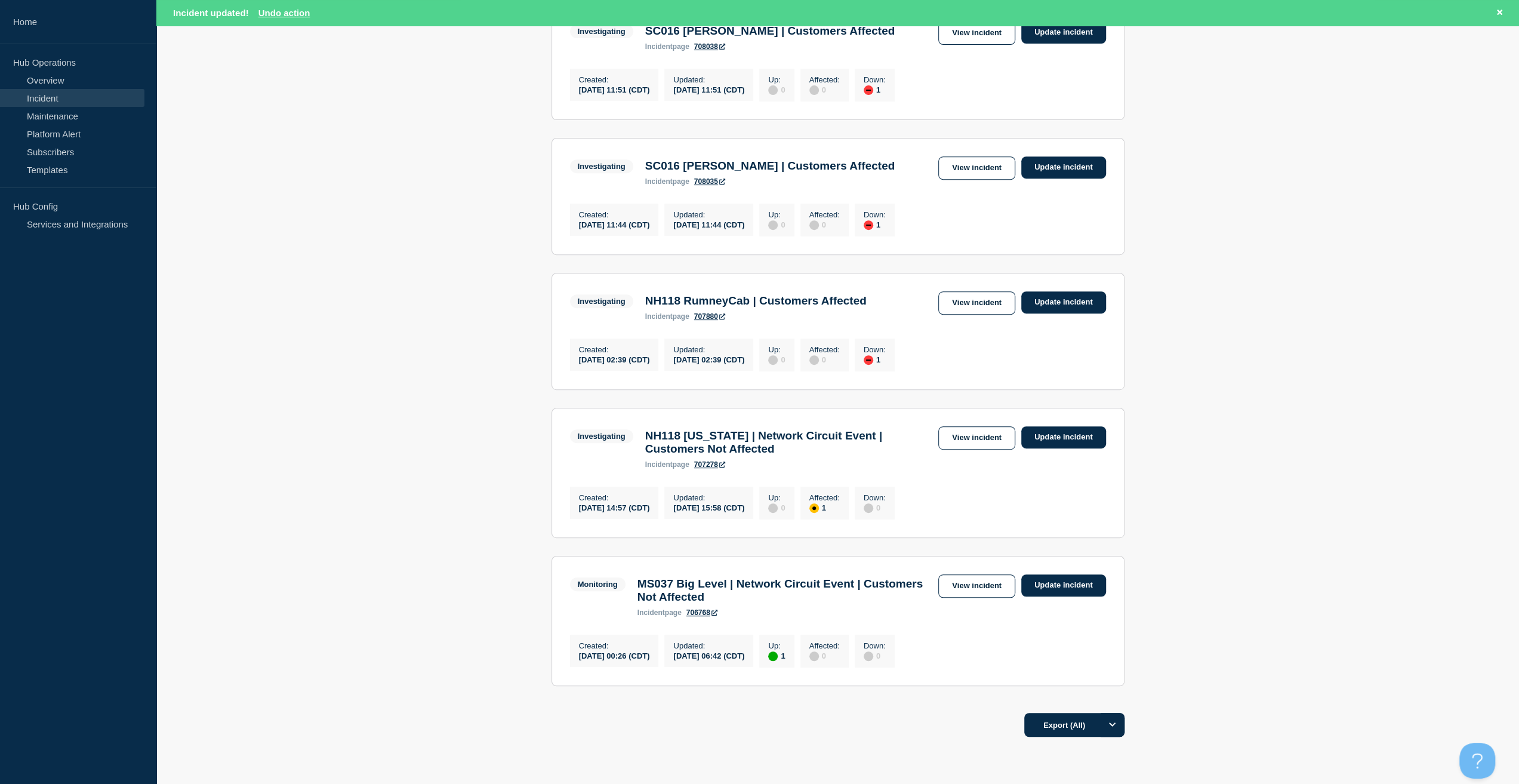
scroll to position [418, 0]
click at [290, 17] on button "Reload" at bounding box center [289, 13] width 30 height 10
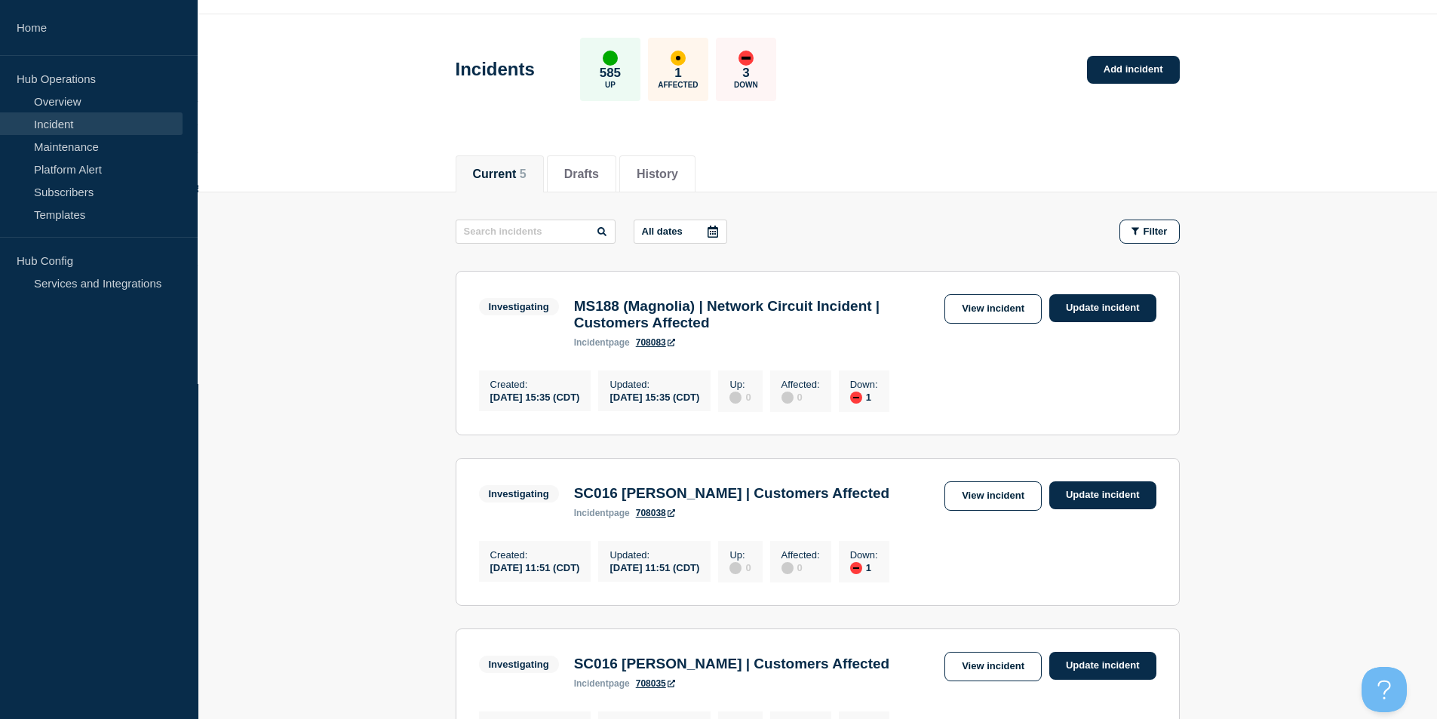
scroll to position [0, 0]
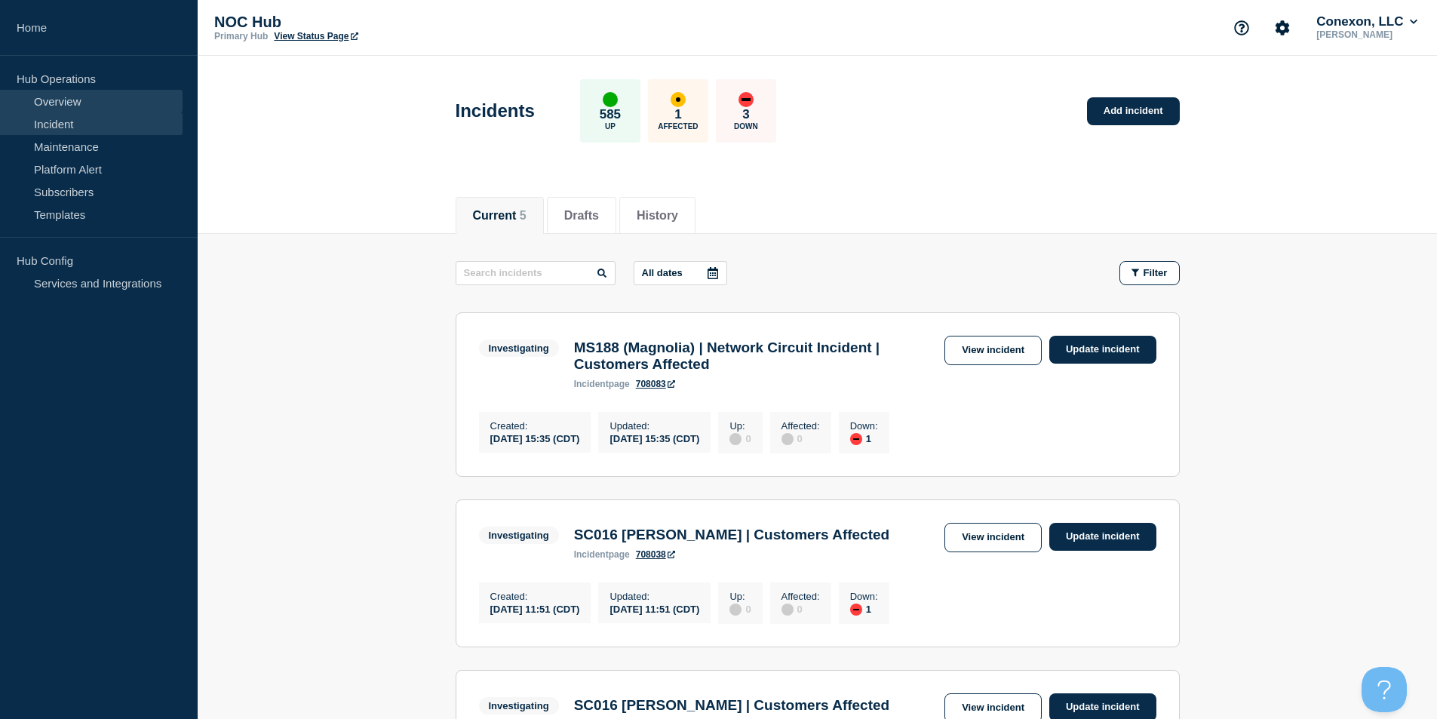
click at [83, 108] on link "Overview" at bounding box center [91, 101] width 183 height 23
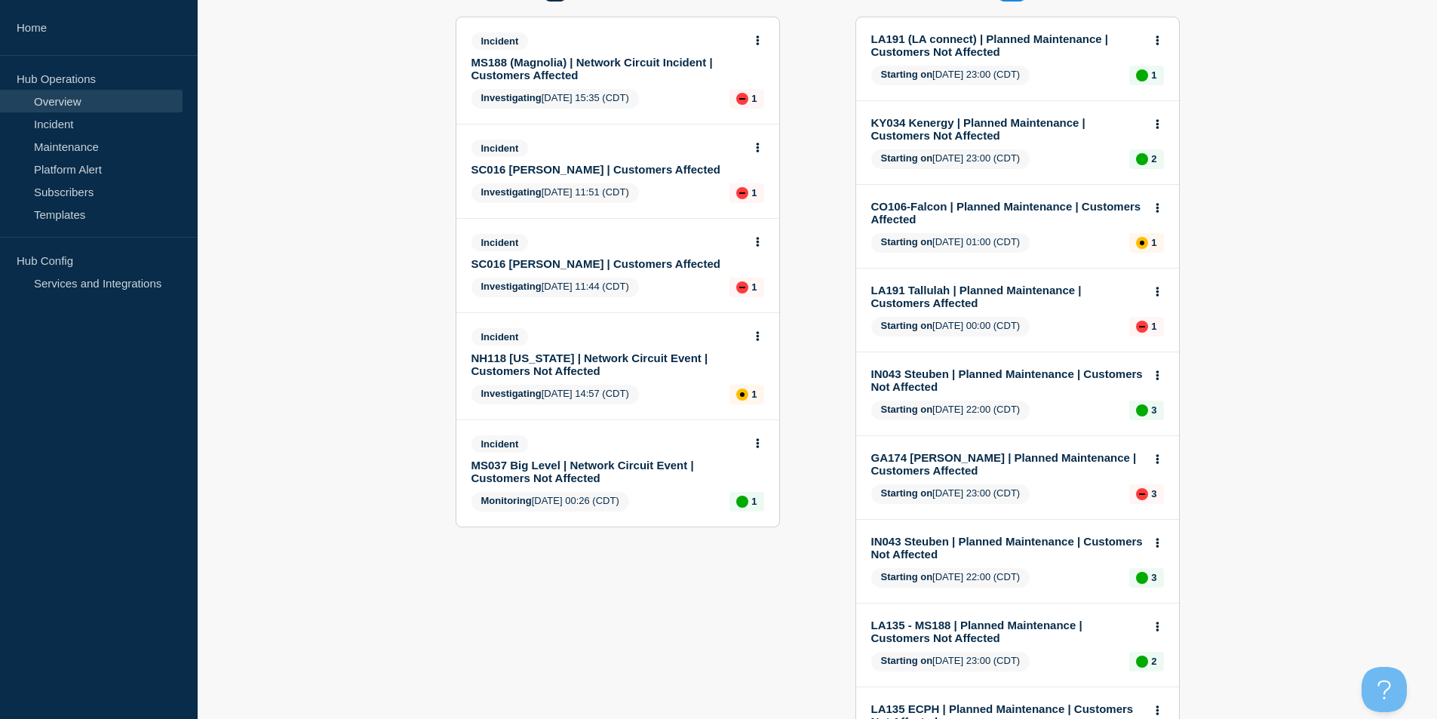
scroll to position [151, 0]
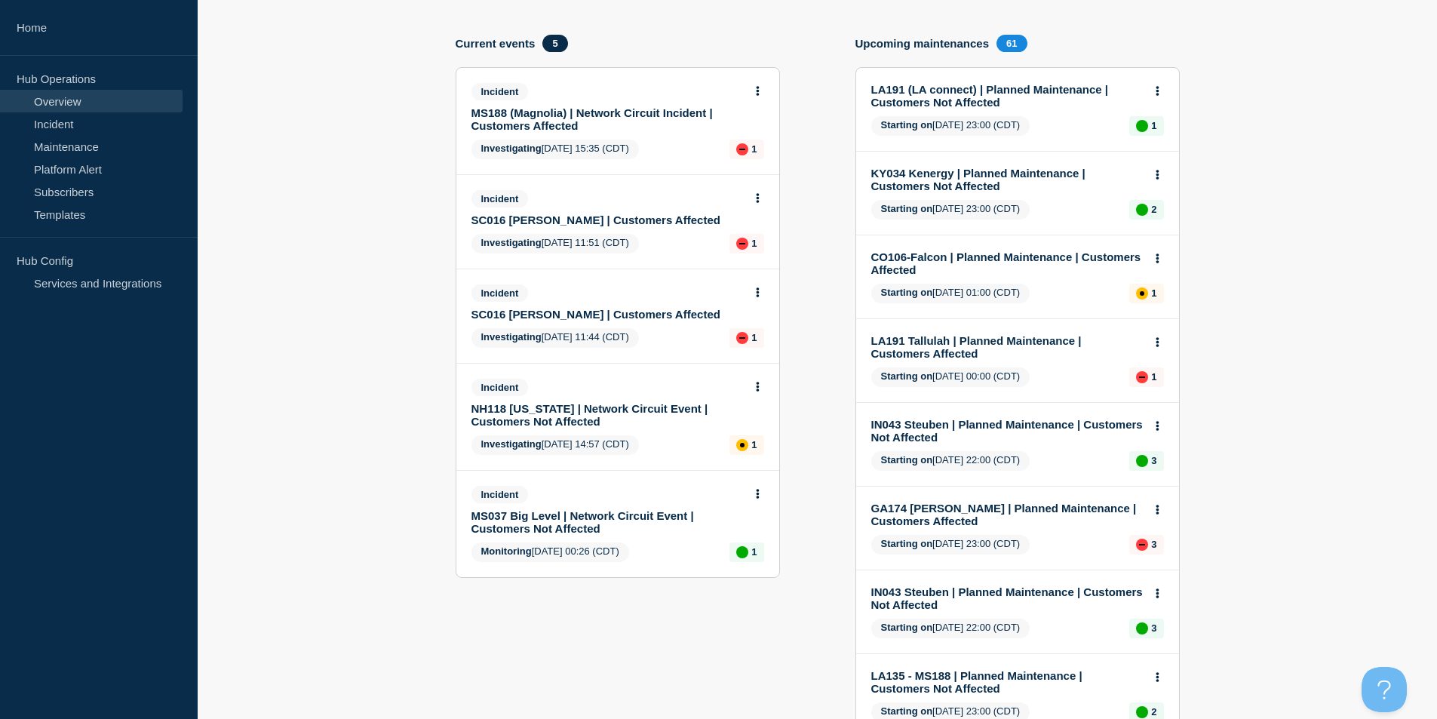
drag, startPoint x: 409, startPoint y: 210, endPoint x: 649, endPoint y: 180, distance: 241.7
click at [650, 189] on section "Add incident Add maintenance Current events 5 Incident MS188 (Magnolia) | Netwo…" at bounding box center [817, 717] width 1239 height 1441
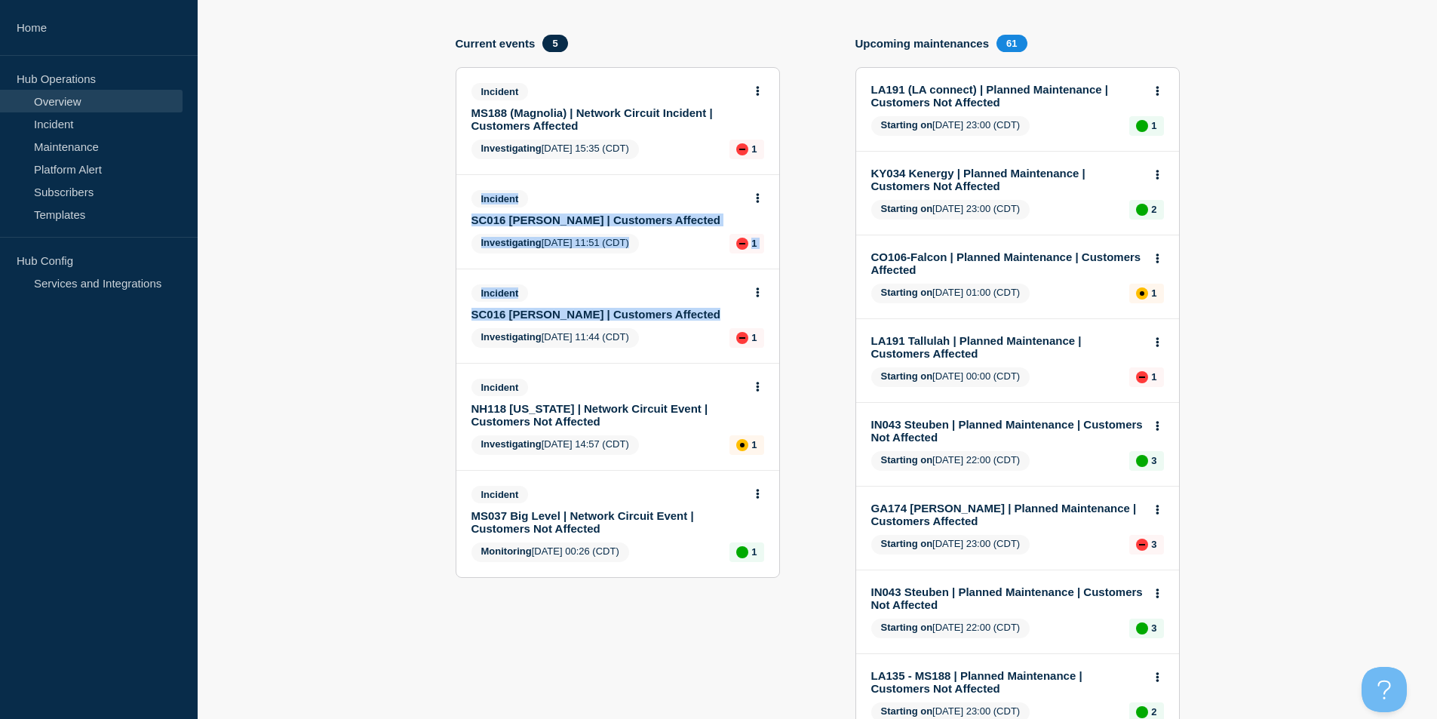
drag, startPoint x: 793, startPoint y: 300, endPoint x: 454, endPoint y: 201, distance: 352.9
click at [454, 201] on section "Add incident Add maintenance Current events 5 Incident MS188 (Magnolia) | Netwo…" at bounding box center [817, 717] width 1239 height 1441
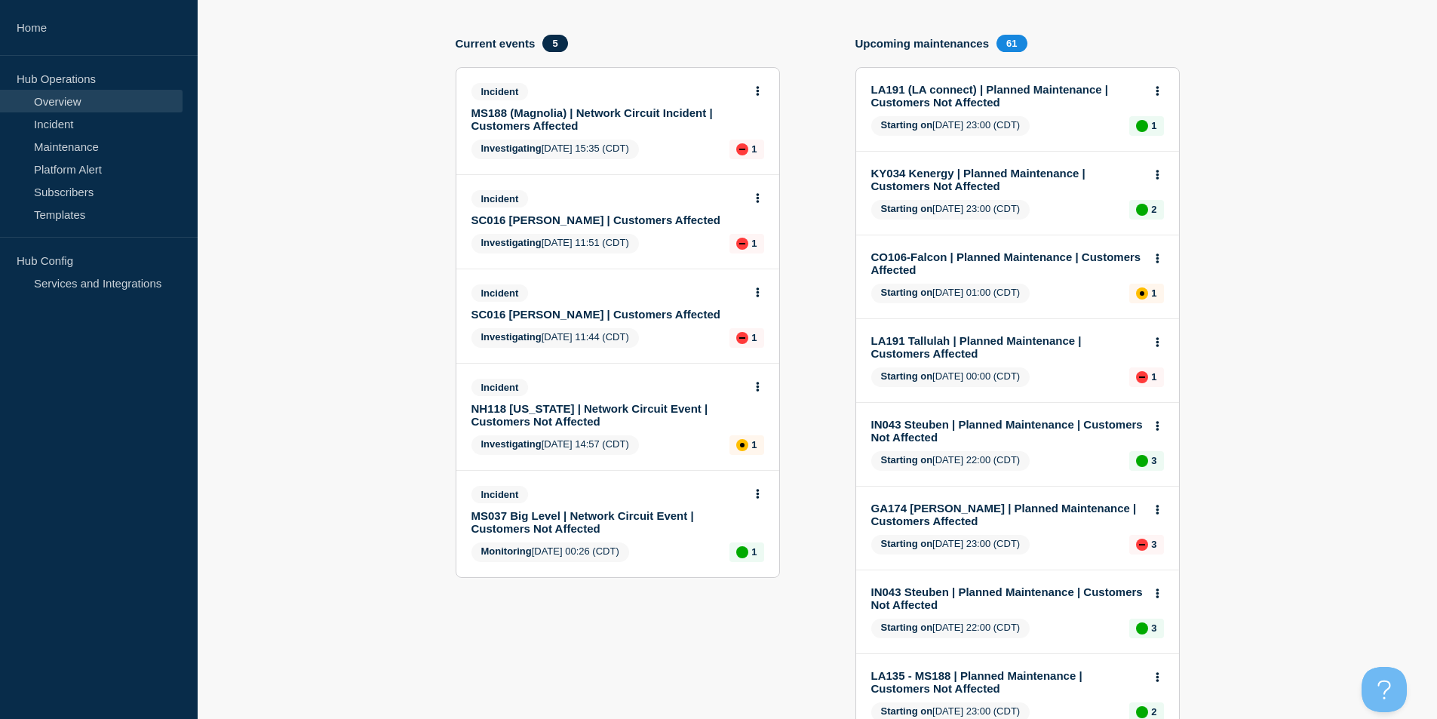
click at [365, 201] on section "Add incident Add maintenance Current events 5 Incident MS188 (Magnolia) | Netwo…" at bounding box center [817, 717] width 1239 height 1441
click at [573, 401] on div "Incident NH118 New Hampshire | Network Circuit Event | Customers Not Affected" at bounding box center [612, 403] width 280 height 49
click at [570, 407] on link "NH118 New Hampshire | Network Circuit Event | Customers Not Affected" at bounding box center [608, 415] width 272 height 26
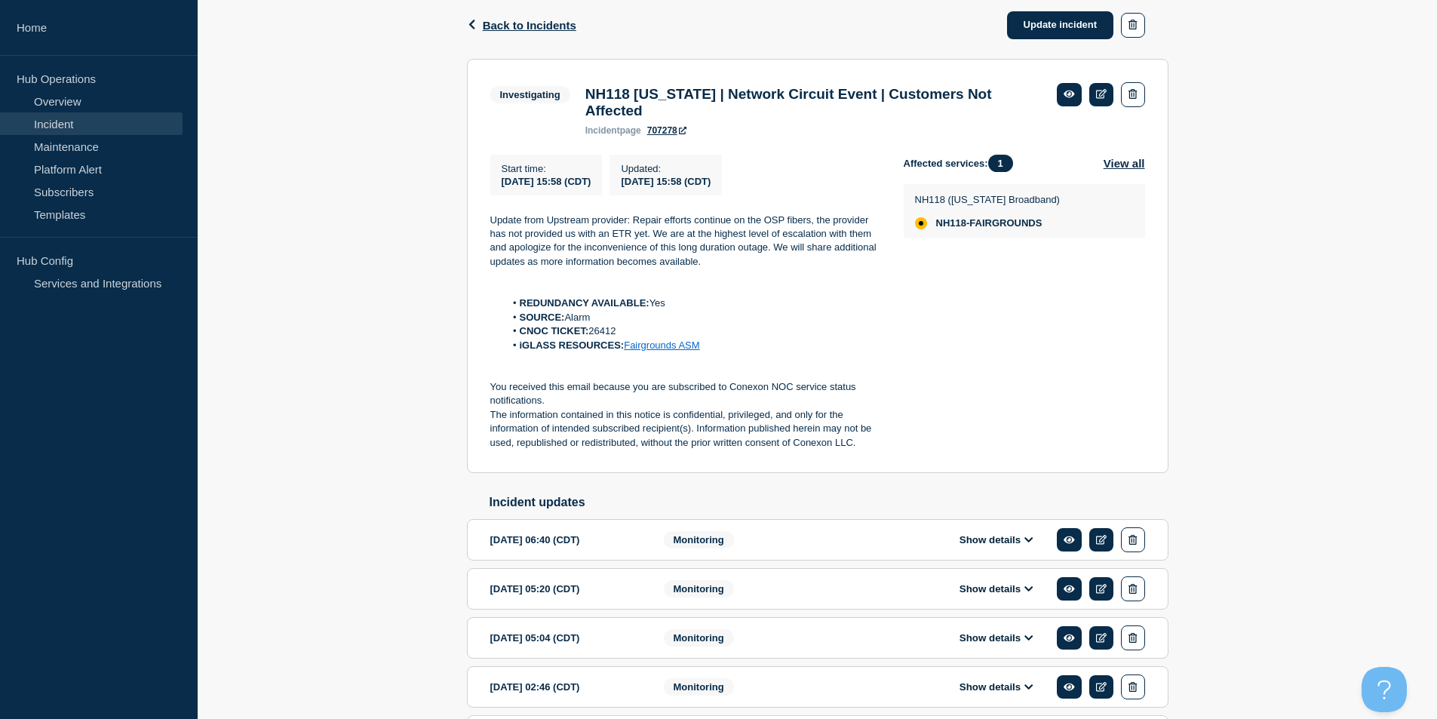
scroll to position [302, 0]
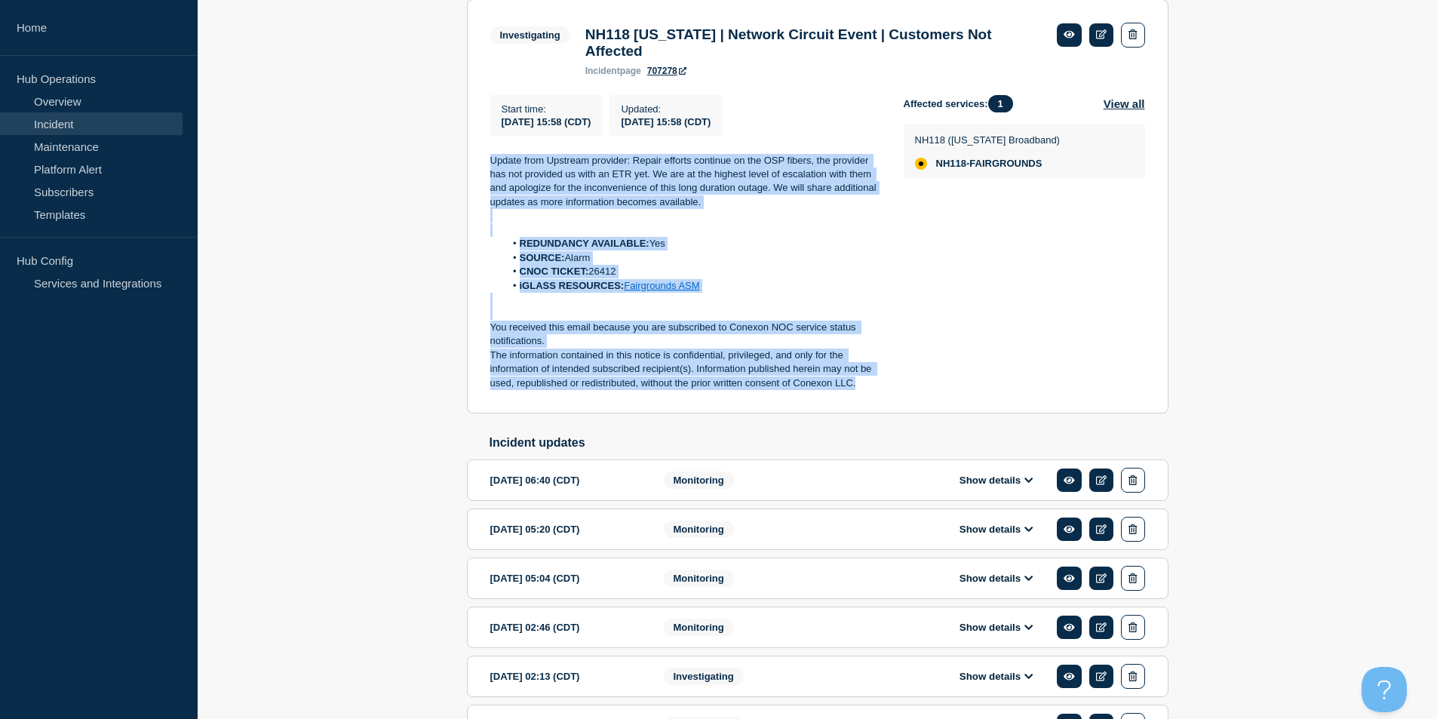
drag, startPoint x: 865, startPoint y: 392, endPoint x: 491, endPoint y: 156, distance: 441.4
click at [481, 164] on section "Investigating NH118 New Hampshire | Network Circuit Event | Customers Not Affec…" at bounding box center [818, 206] width 702 height 415
copy div "Update from Upstream provider: Repair efforts continue on the OSP fibers, the p…"
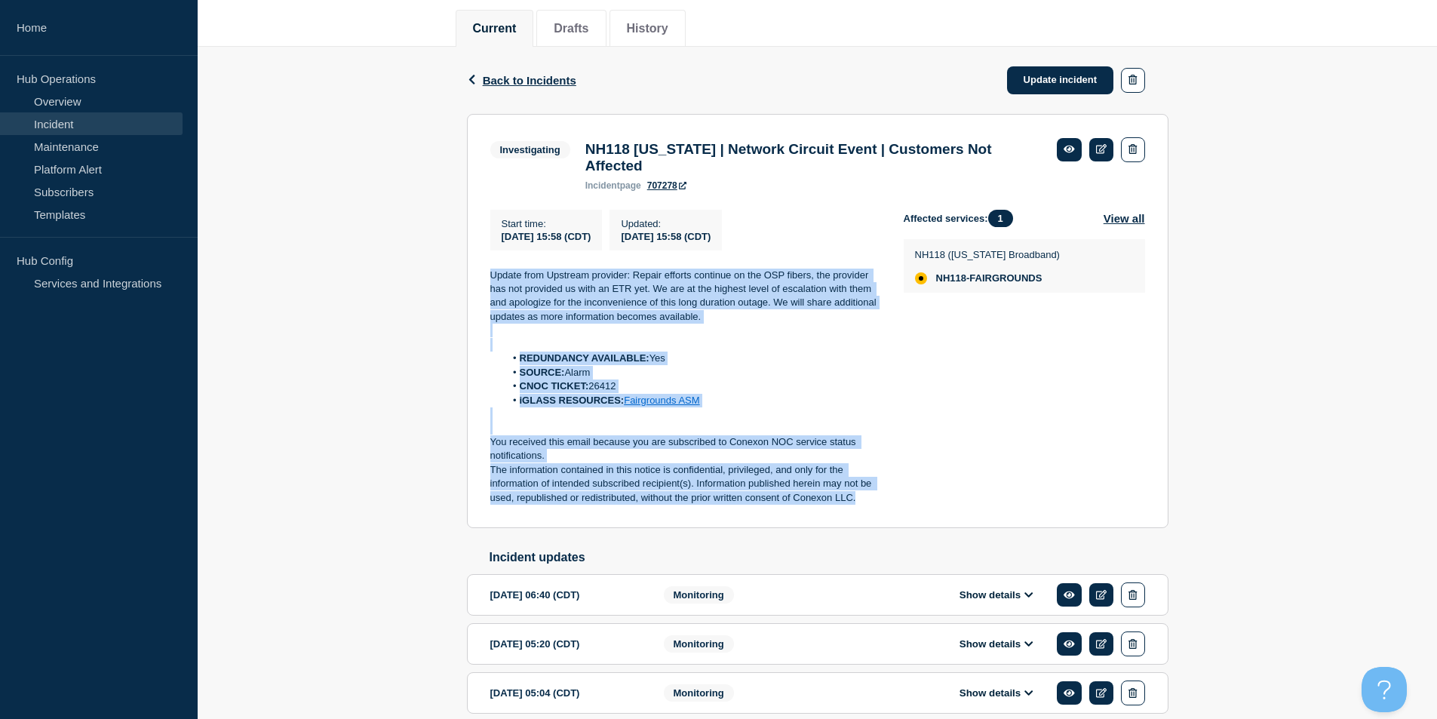
scroll to position [151, 0]
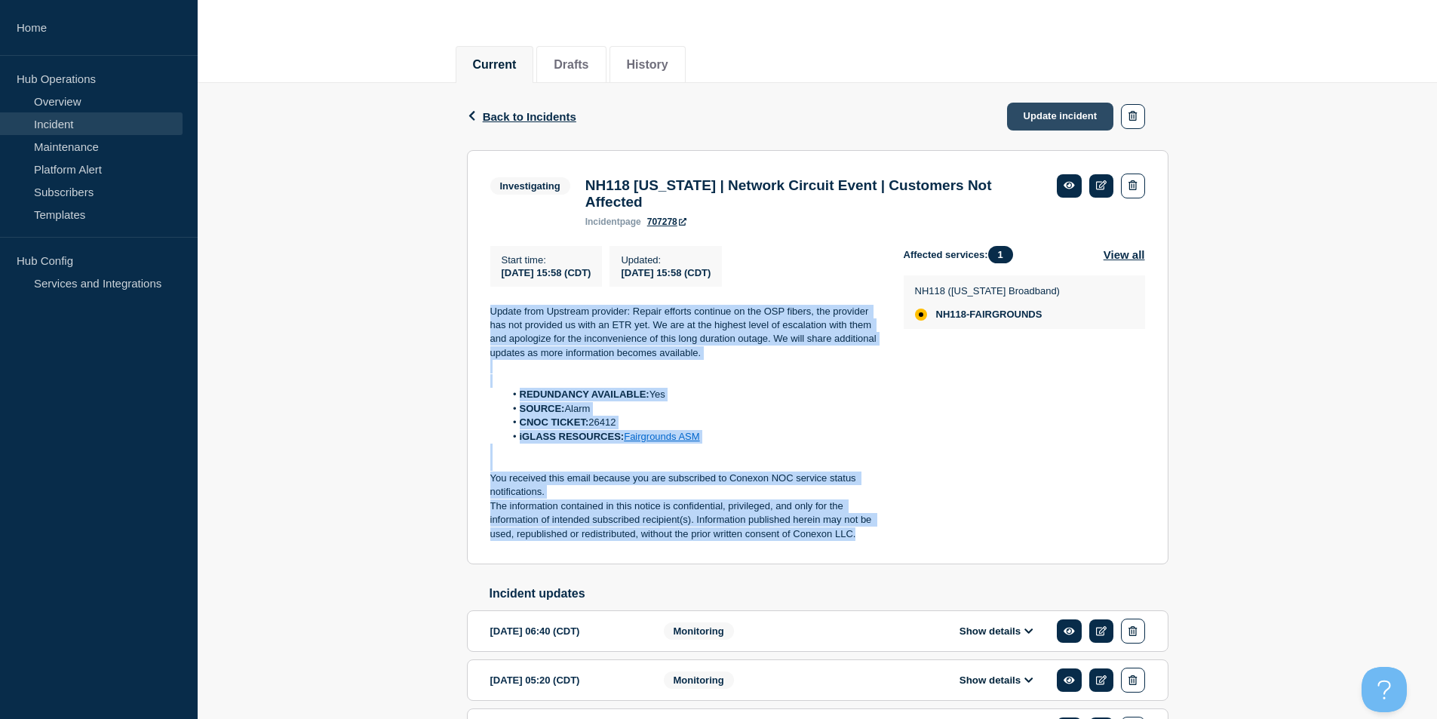
click at [1043, 108] on link "Update incident" at bounding box center [1060, 117] width 107 height 28
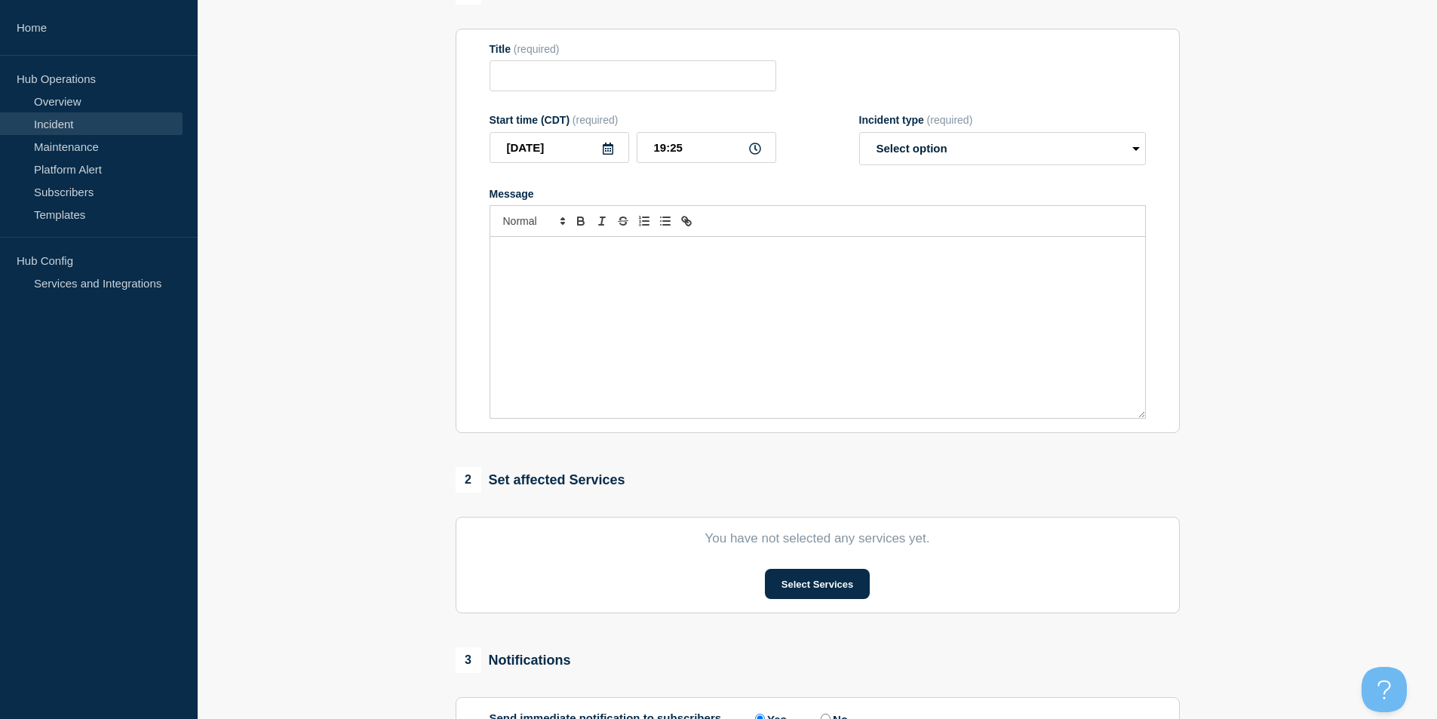
type input "NH118 New Hampshire | Network Circuit Event | Customers Not Affected"
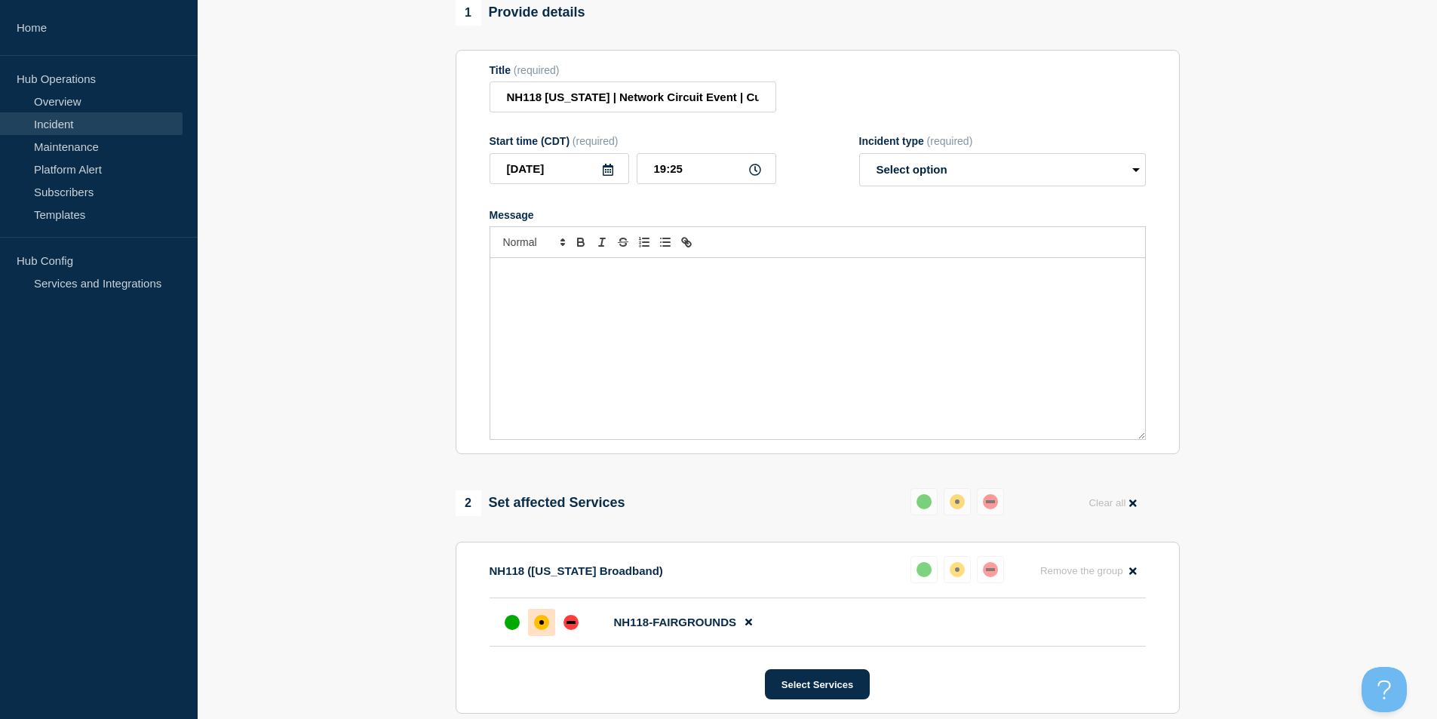
click at [649, 326] on div "Message" at bounding box center [817, 348] width 655 height 181
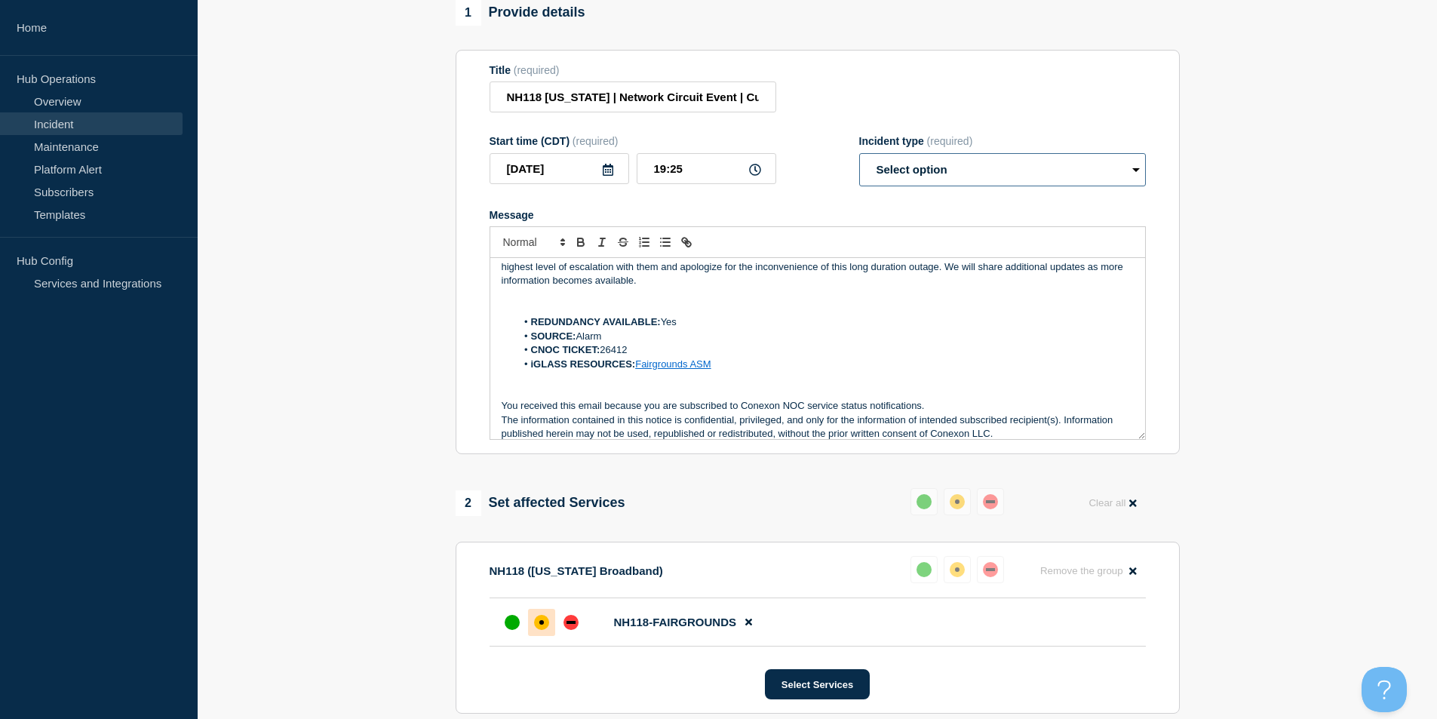
click at [942, 177] on select "Select option Investigating Identified Monitoring Resolved" at bounding box center [1002, 169] width 287 height 33
select select "monitoring"
click at [859, 160] on select "Select option Investigating Identified Monitoring Resolved" at bounding box center [1002, 169] width 287 height 33
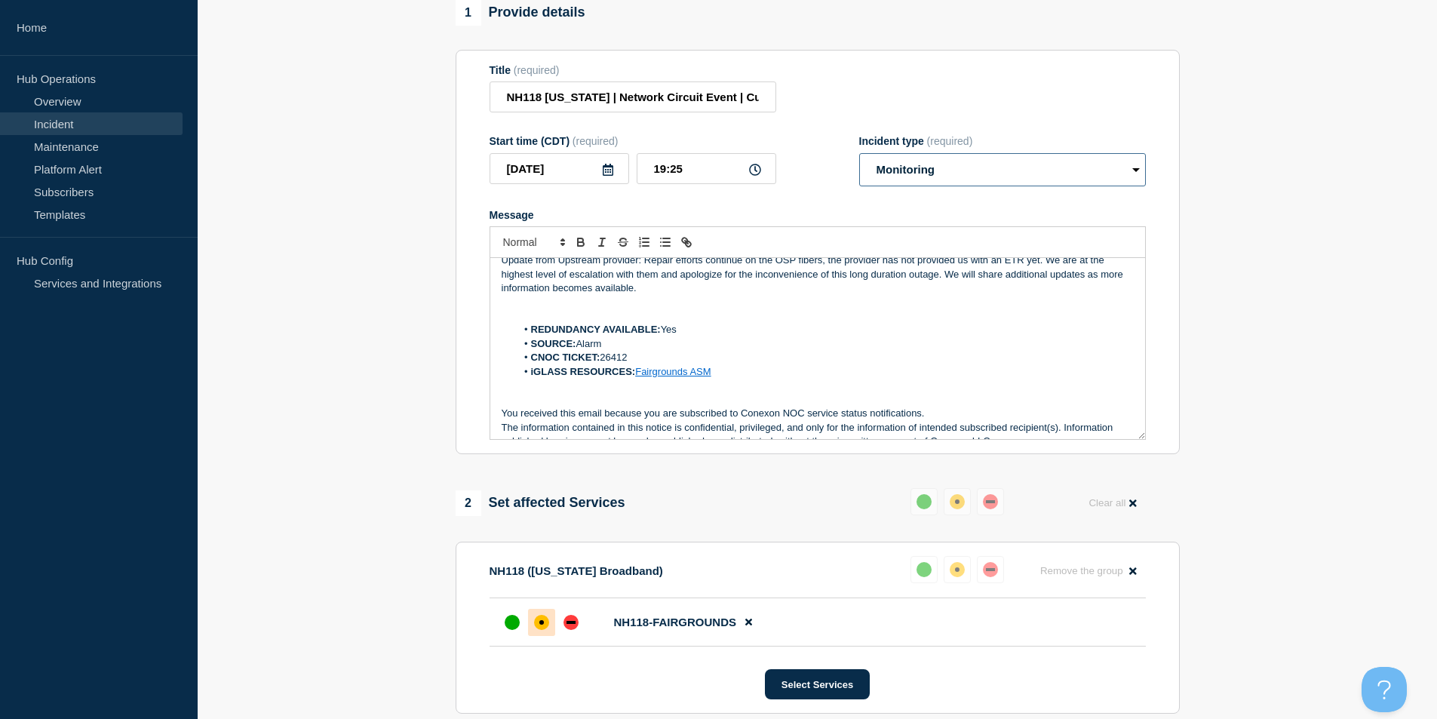
scroll to position [0, 0]
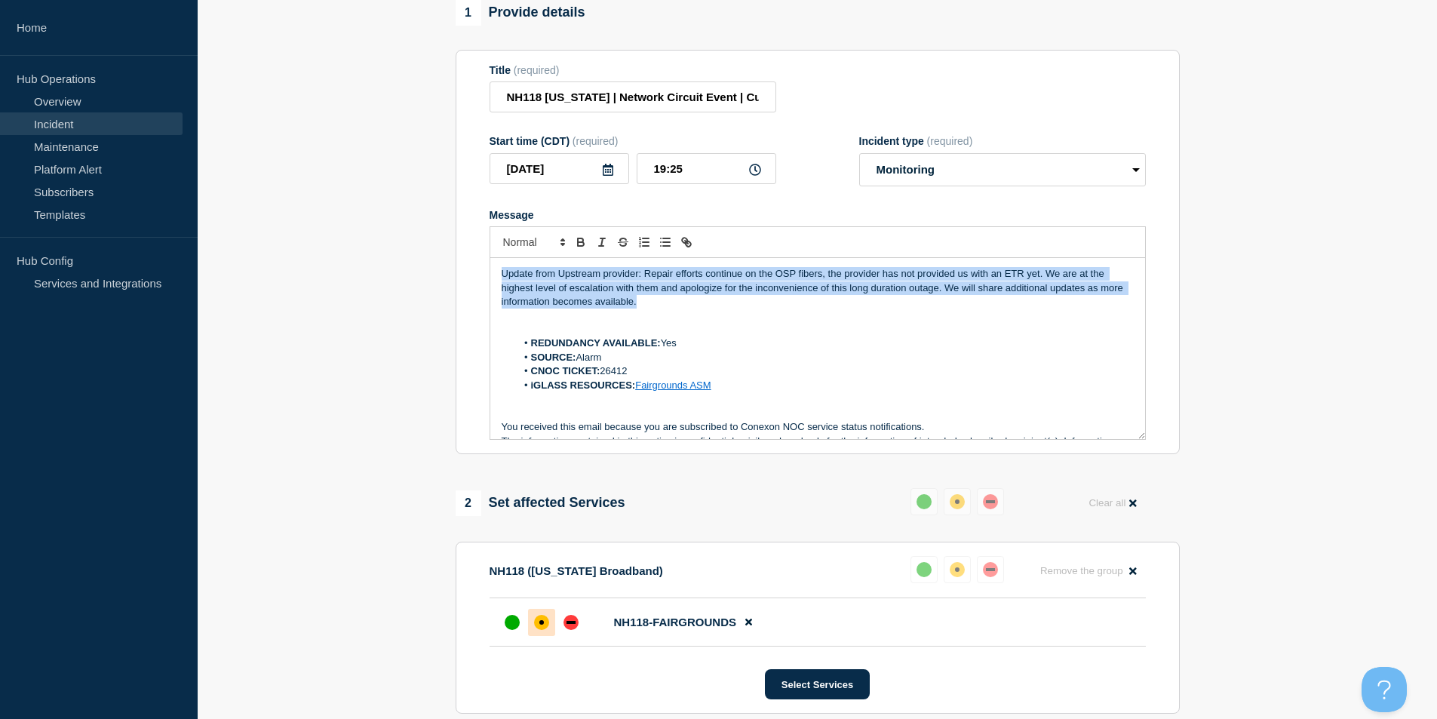
drag, startPoint x: 668, startPoint y: 306, endPoint x: 492, endPoint y: 235, distance: 189.3
click at [462, 238] on section "Title (required) NH118 New Hampshire | Network Circuit Event | Customers Not Af…" at bounding box center [818, 252] width 724 height 405
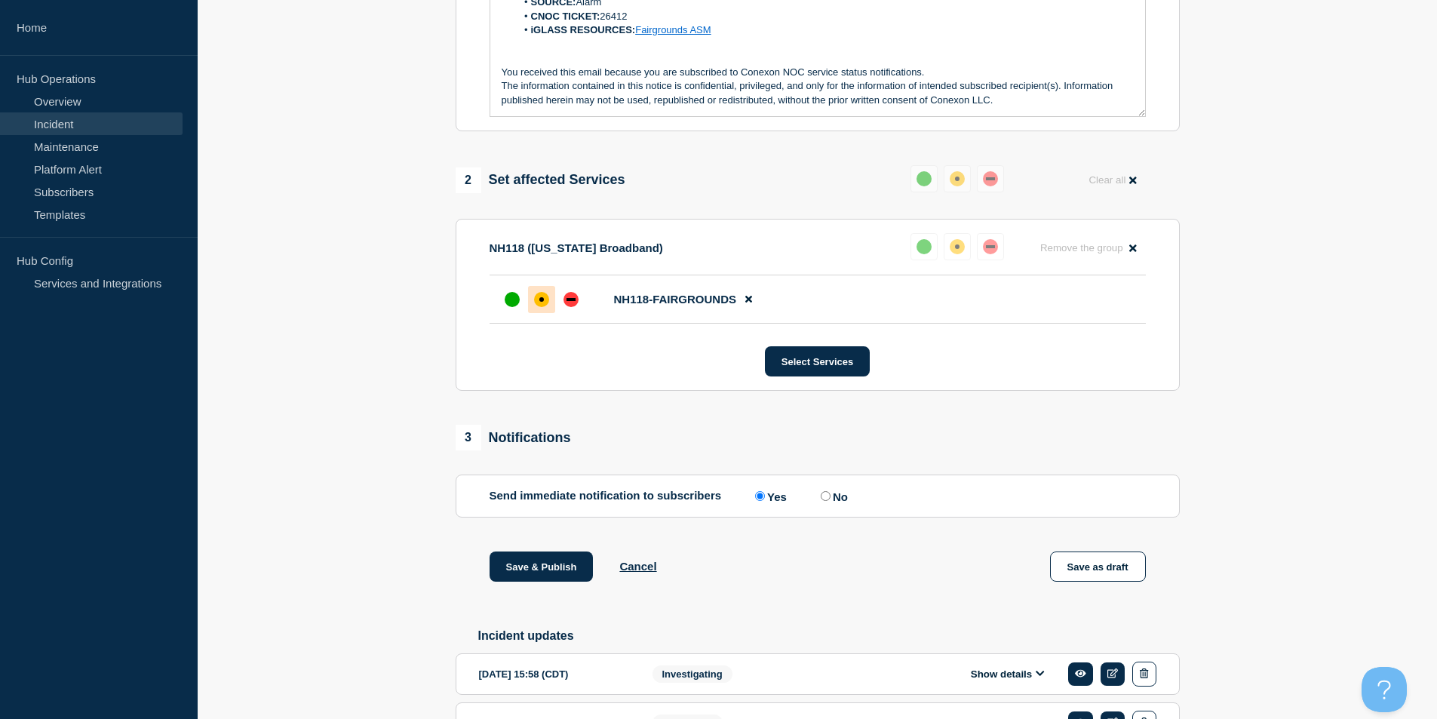
scroll to position [528, 0]
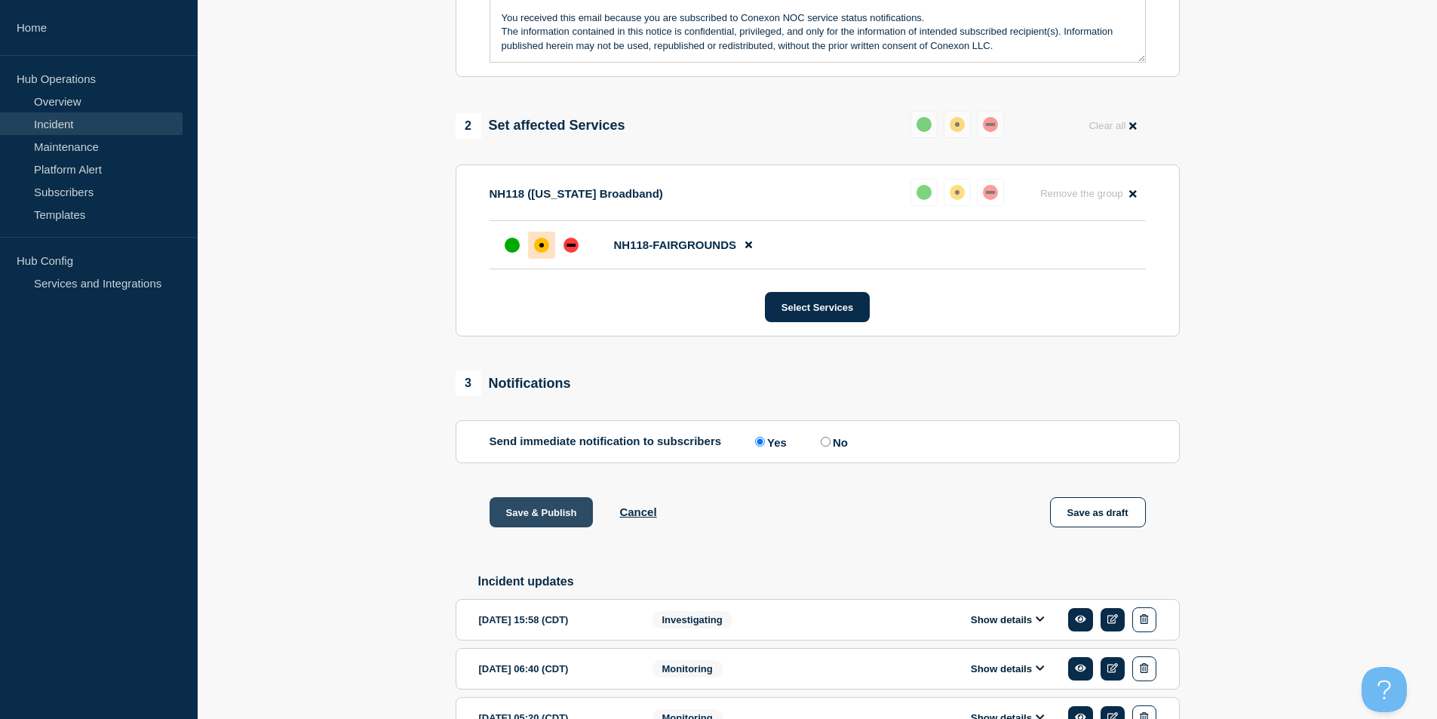
click at [555, 517] on button "Save & Publish" at bounding box center [542, 512] width 104 height 30
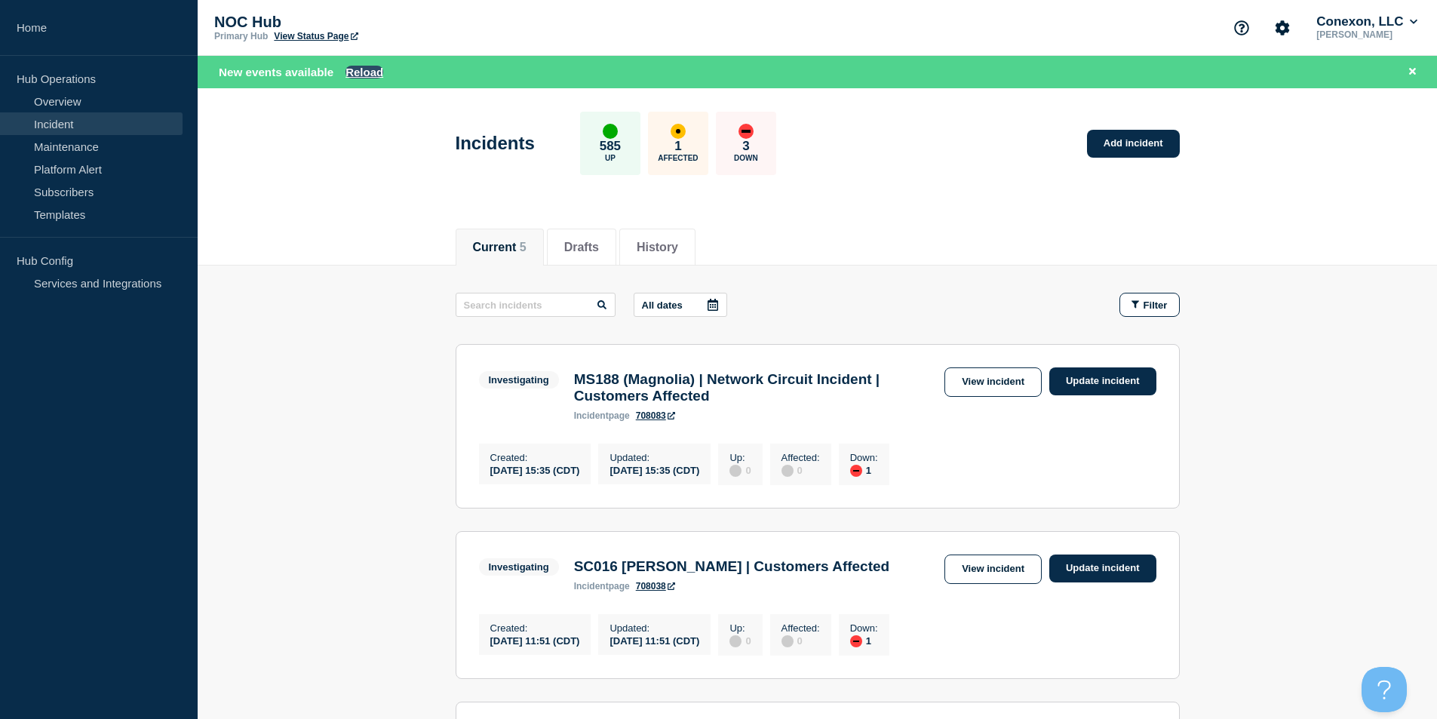
click at [375, 78] on button "Reload" at bounding box center [365, 72] width 38 height 13
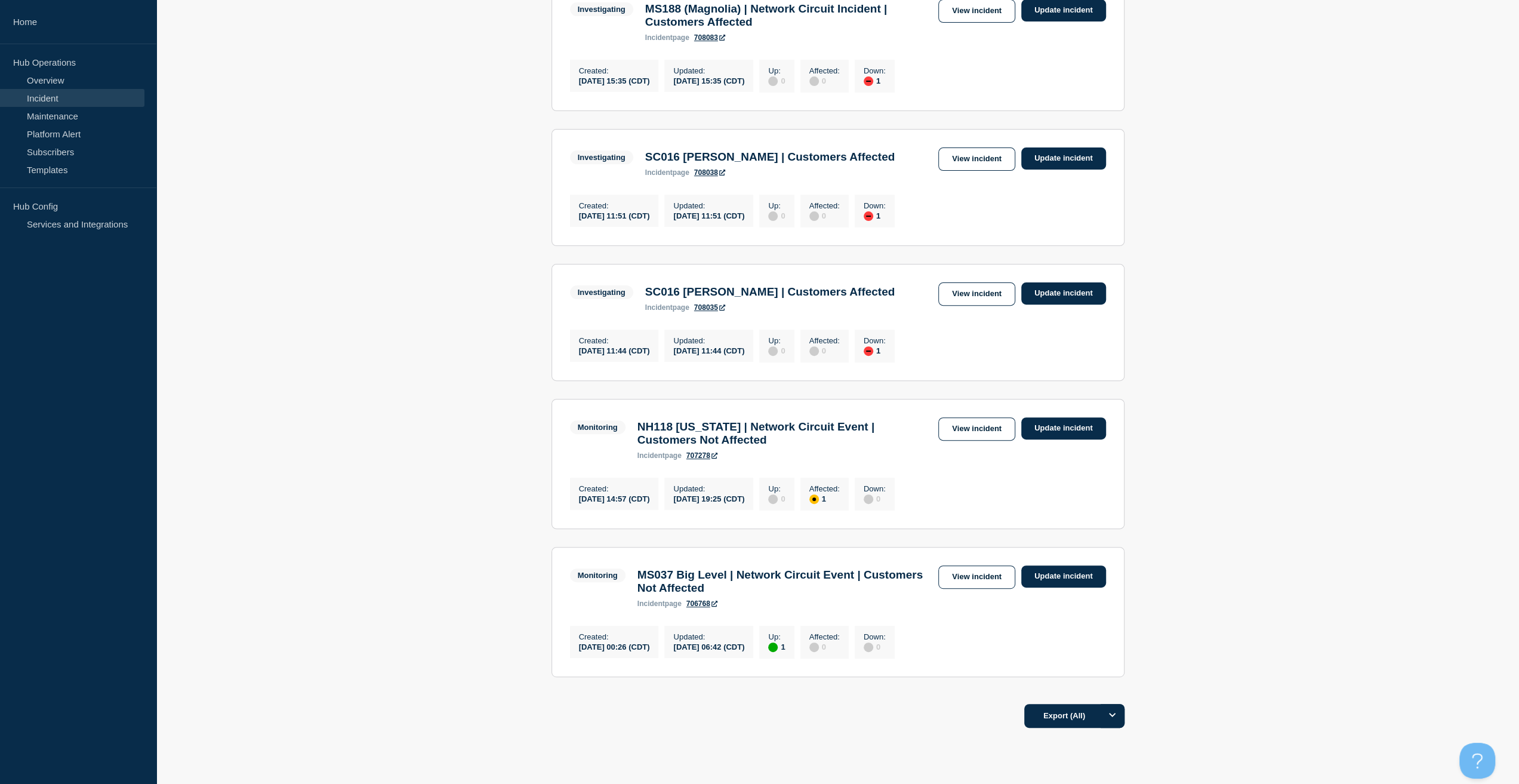
scroll to position [298, 0]
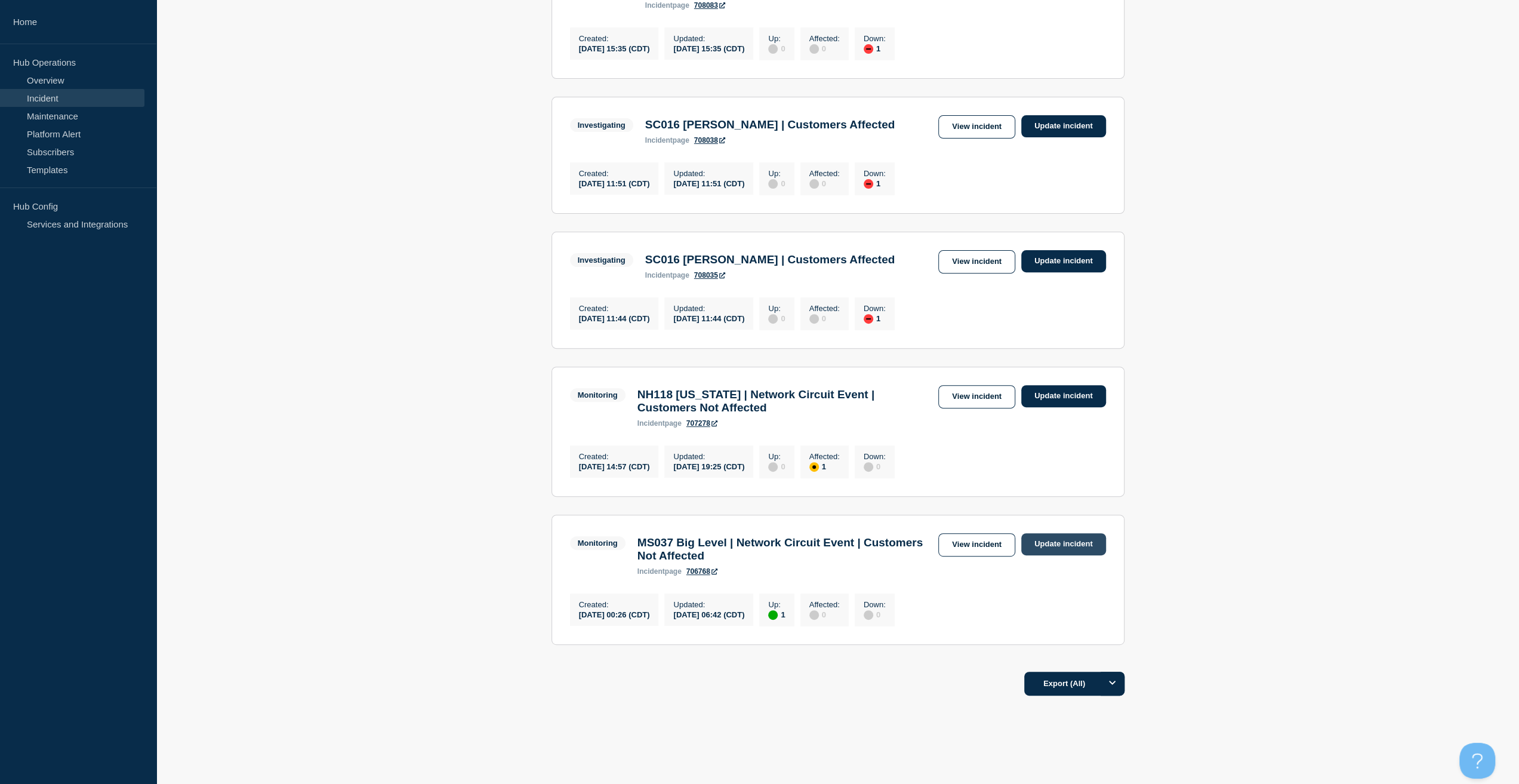
click at [1051, 555] on link "Update incident" at bounding box center [1063, 544] width 85 height 22
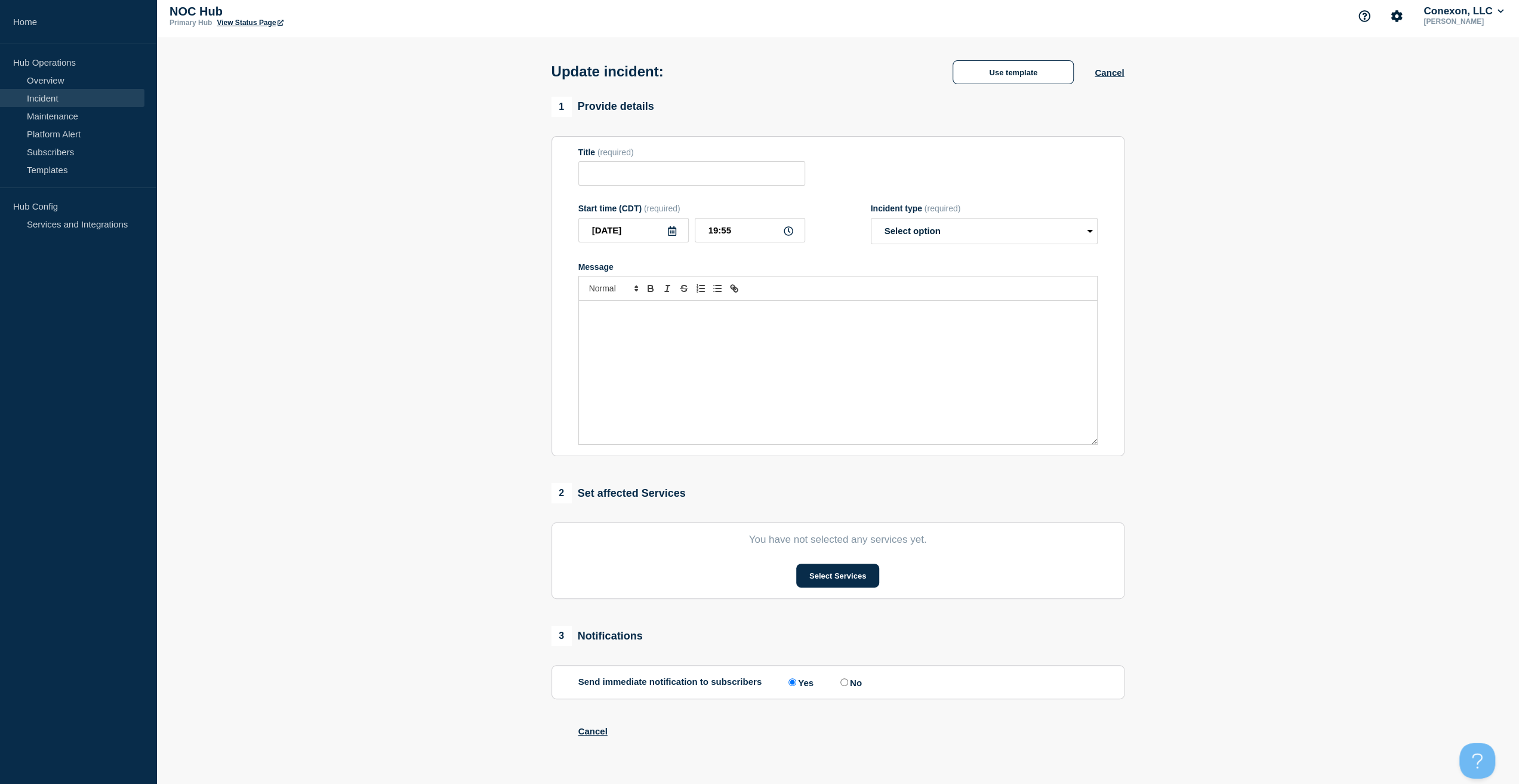
type input "MS037 Big Level | Network Circuit Event | Customers Not Affected"
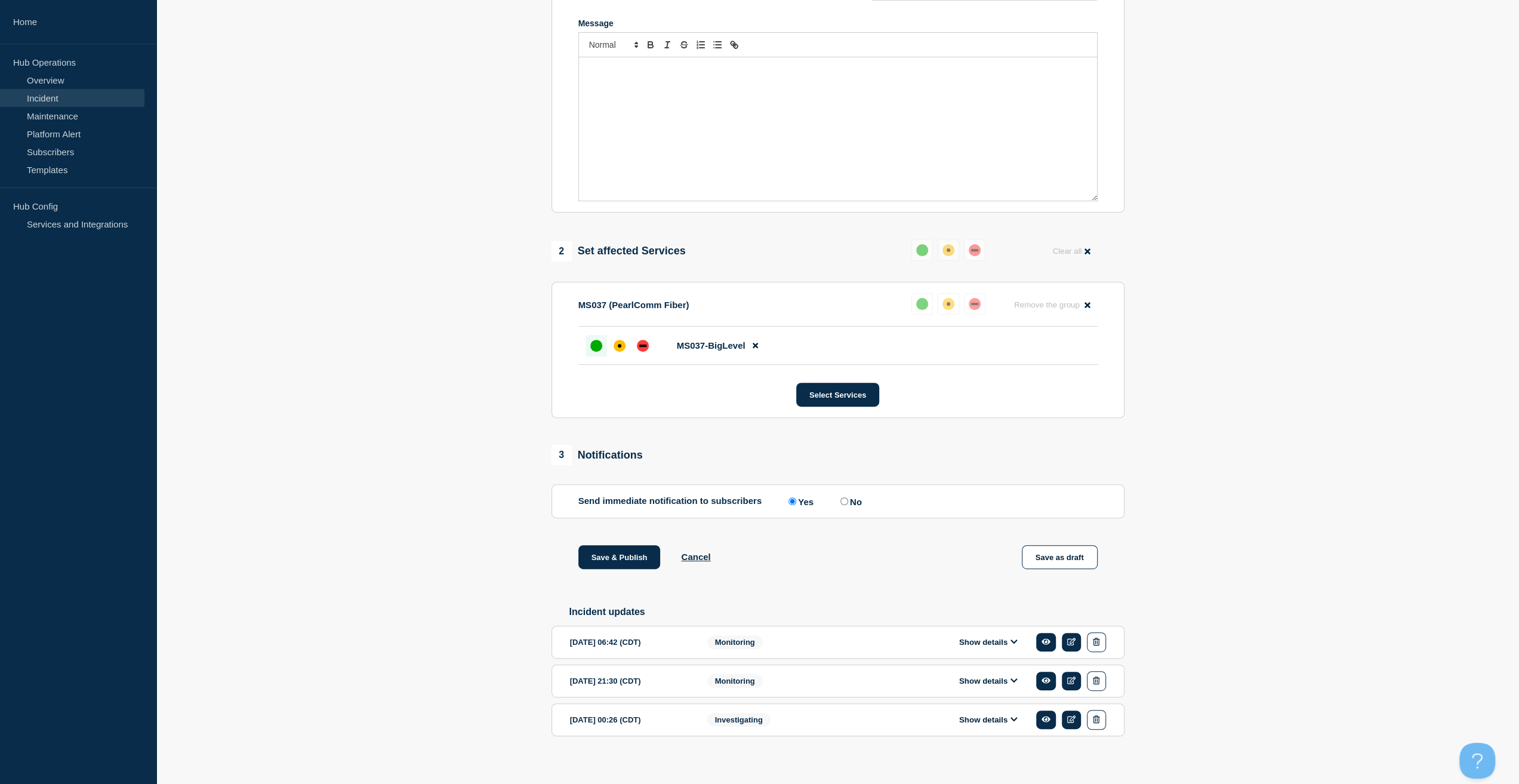
scroll to position [280, 0]
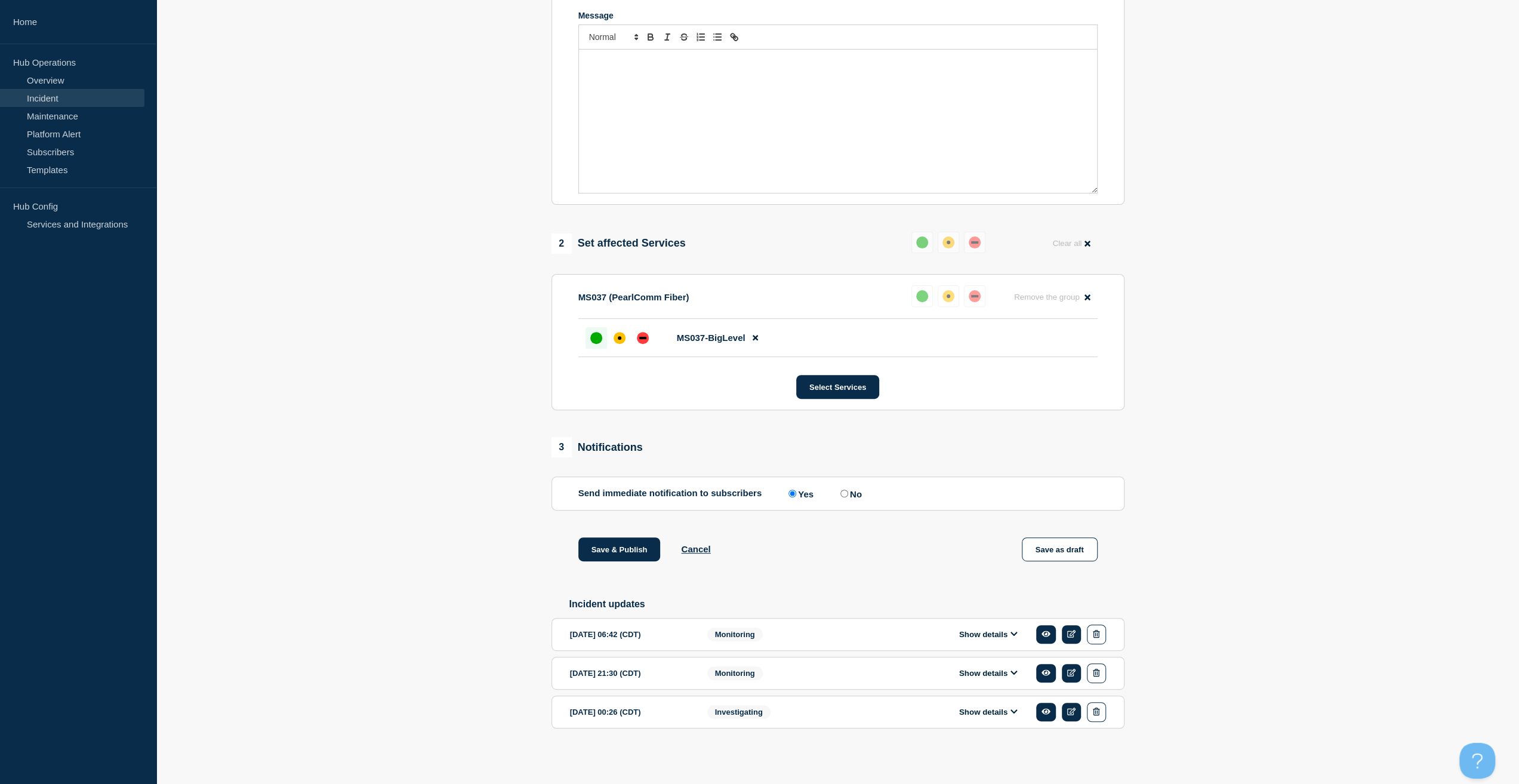
click at [843, 629] on div "Monitoring" at bounding box center [783, 634] width 152 height 20
click at [964, 633] on button "Show details" at bounding box center [988, 634] width 66 height 10
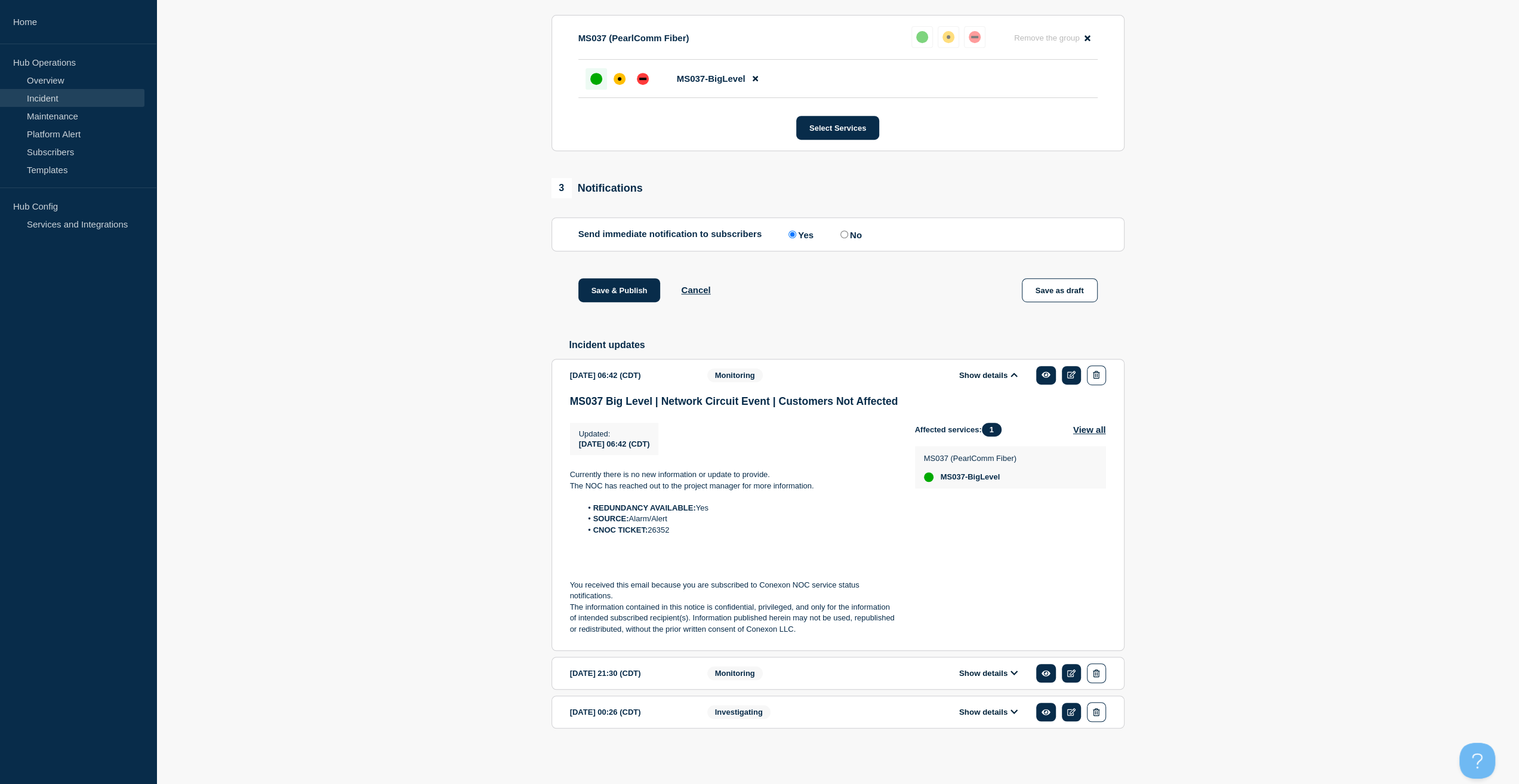
scroll to position [540, 0]
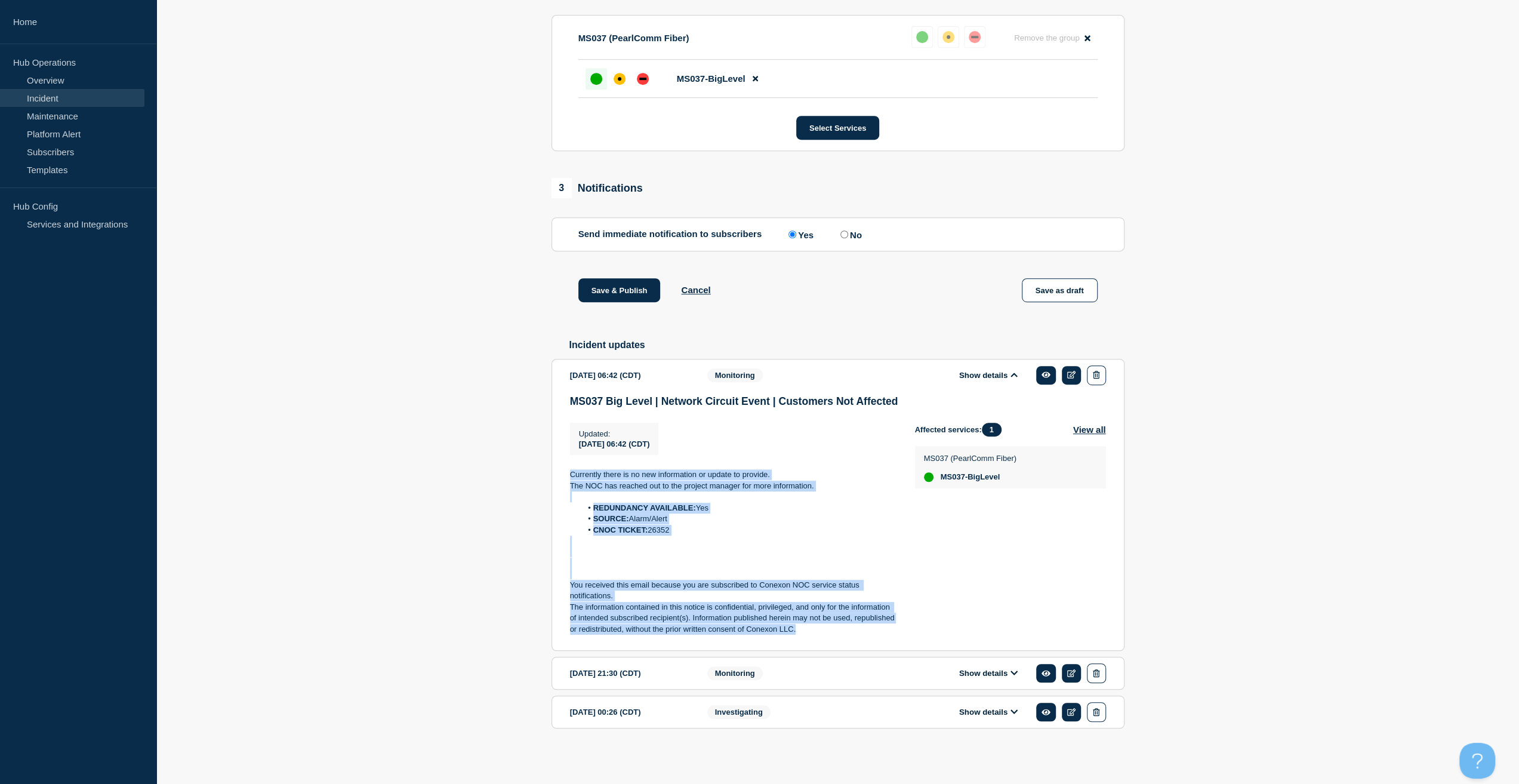
copy div "Currently there is no new information or update to provide. The NOC has reached…"
drag, startPoint x: 800, startPoint y: 604, endPoint x: 567, endPoint y: 468, distance: 269.8
click at [567, 468] on section "2025-09-04 06:42 (CDT) Show details Monitoring MS037 Big Level | Network Circui…" at bounding box center [838, 504] width 573 height 292
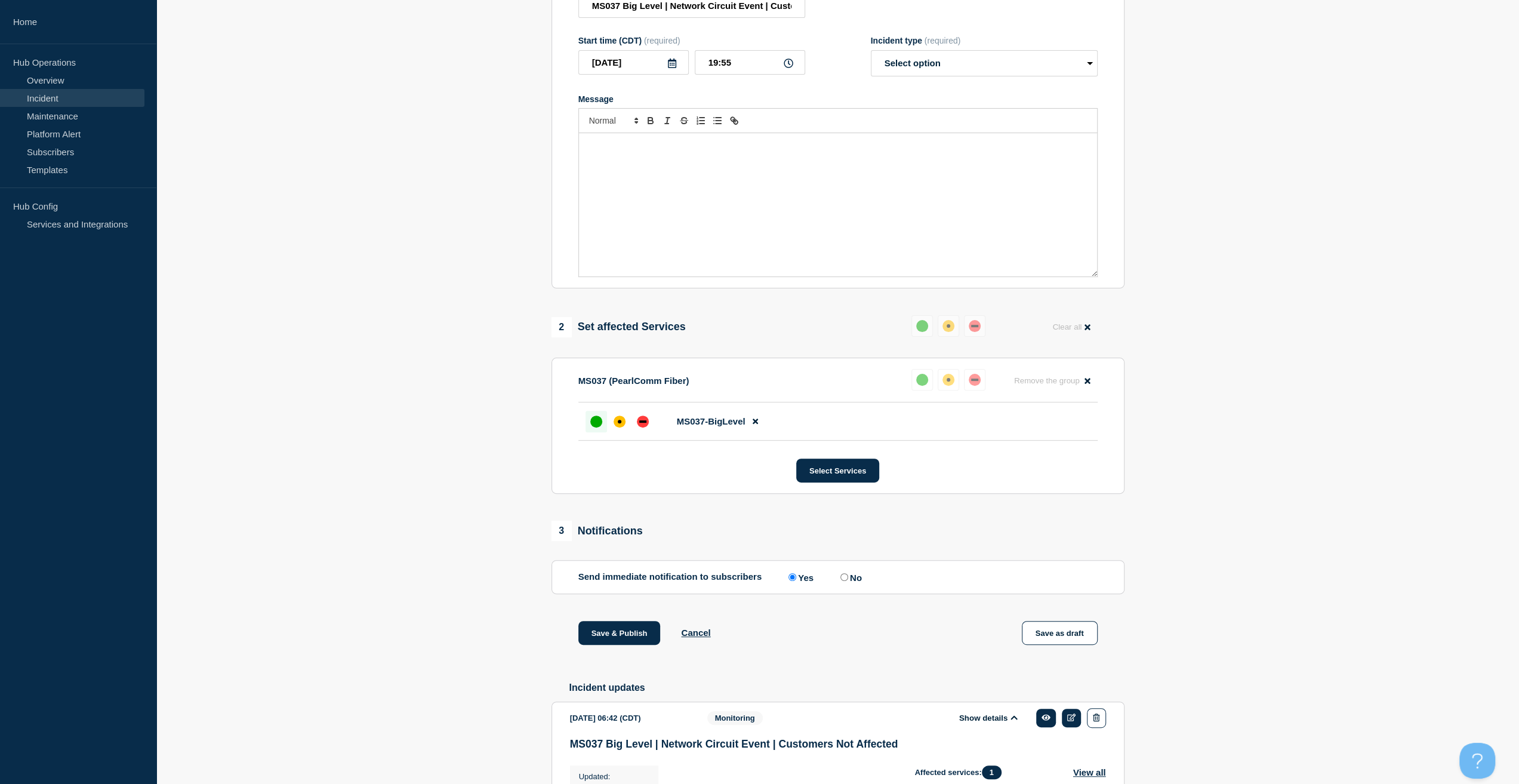
scroll to position [183, 0]
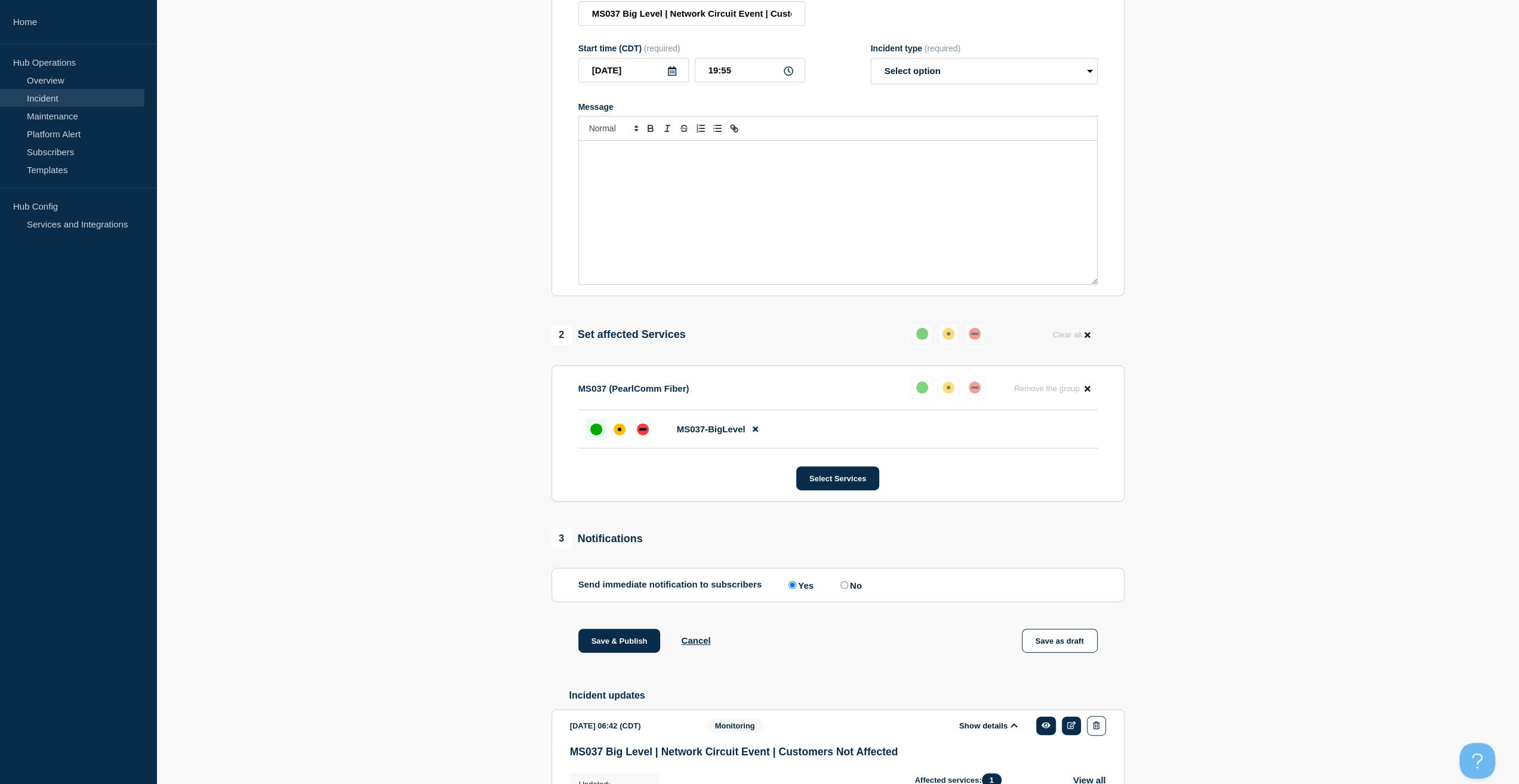
click at [737, 217] on div "Message" at bounding box center [838, 212] width 518 height 143
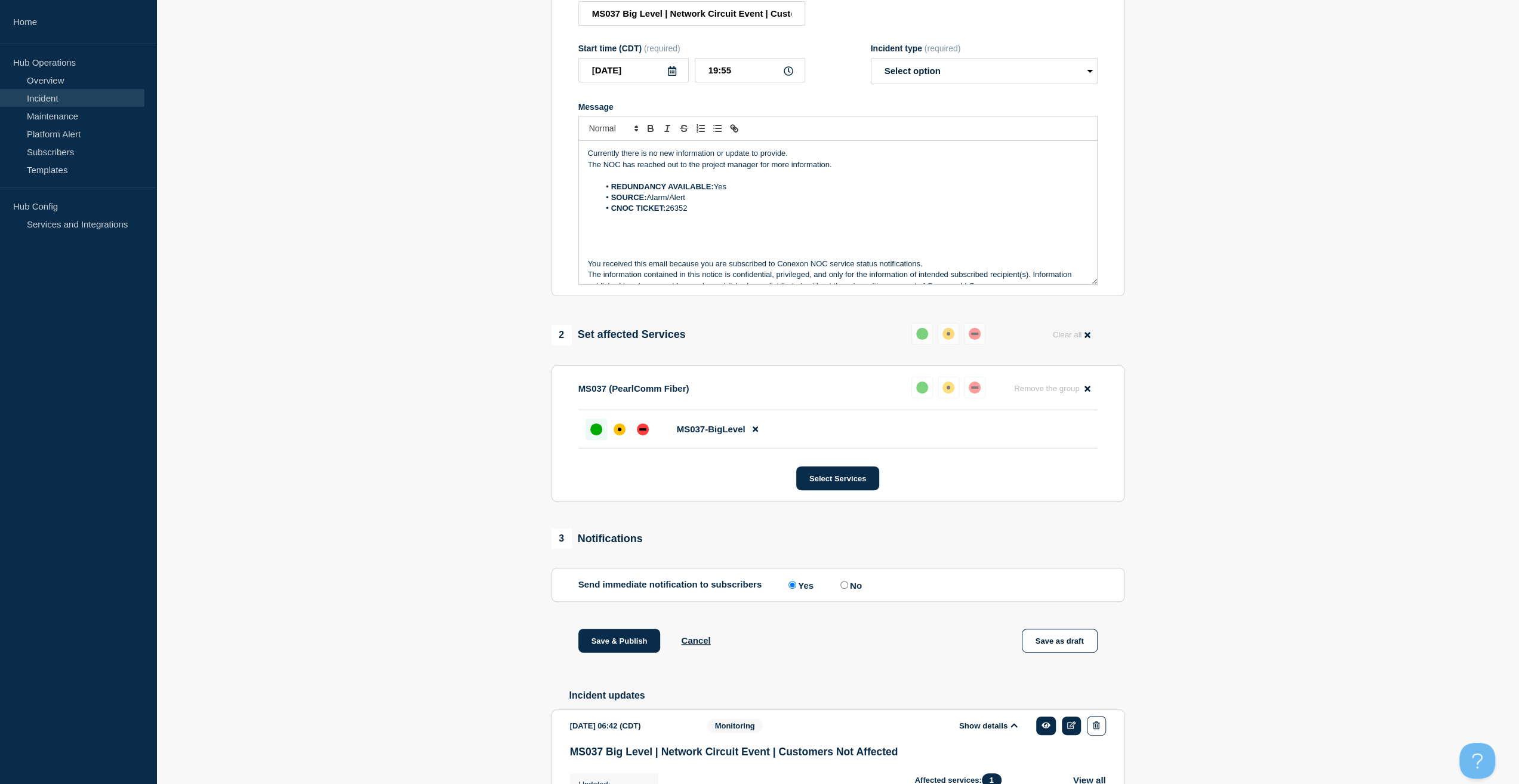
scroll to position [0, 0]
click at [949, 78] on select "Select option Investigating Identified Monitoring Resolved" at bounding box center [984, 70] width 227 height 26
click at [936, 72] on select "Select option Investigating Identified Monitoring Resolved" at bounding box center [984, 70] width 227 height 26
select select "resolved"
click at [871, 63] on select "Select option Investigating Identified Monitoring Resolved" at bounding box center [984, 70] width 227 height 26
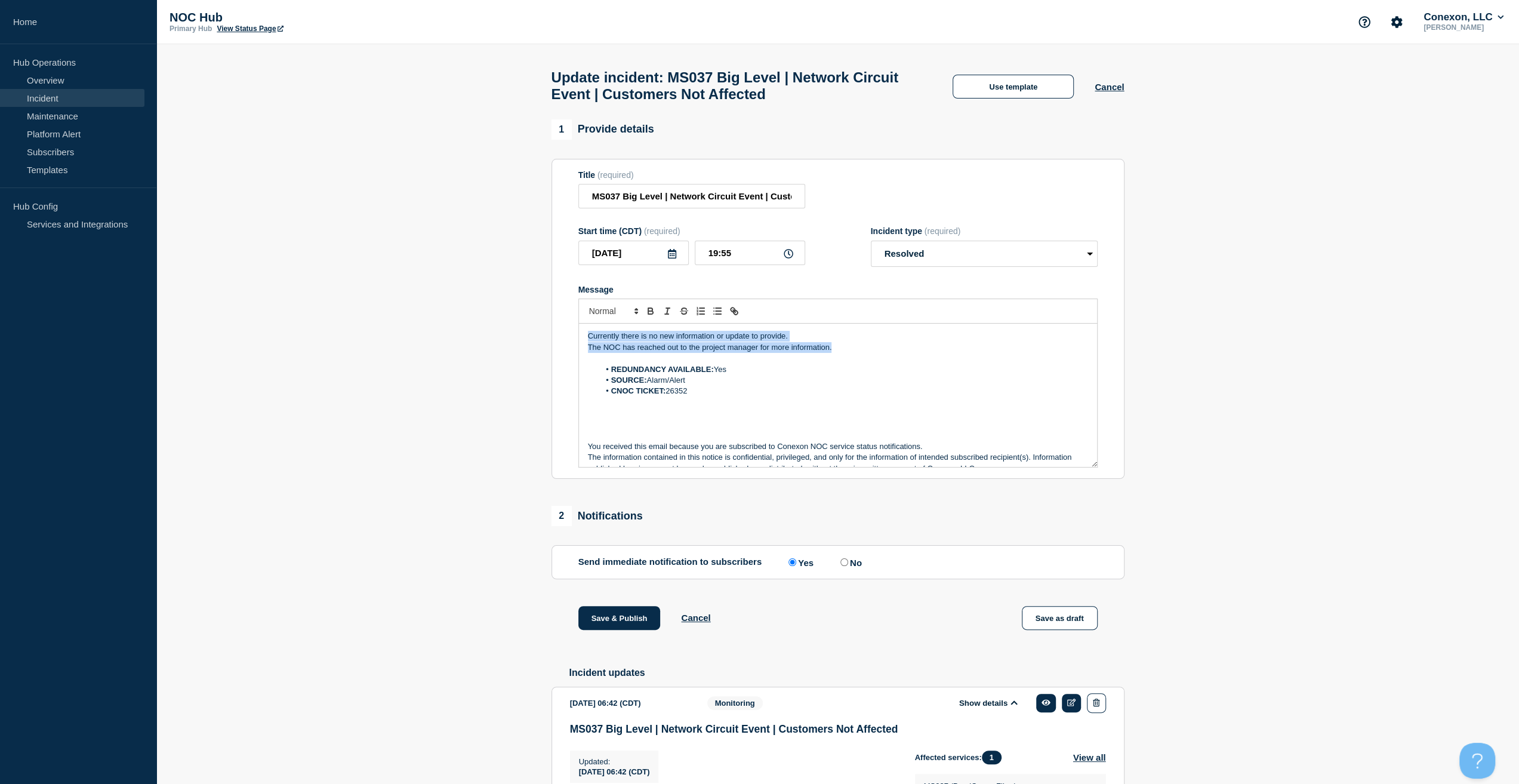
drag, startPoint x: 834, startPoint y: 354, endPoint x: 565, endPoint y: 325, distance: 270.6
click at [565, 325] on section "Title (required) MS037 Big Level | Network Circuit Event | Customers Not Affect…" at bounding box center [838, 319] width 573 height 320
click at [789, 374] on li "REDUNDANCY AVAILABLE: Yes" at bounding box center [843, 369] width 489 height 11
drag, startPoint x: 856, startPoint y: 357, endPoint x: 540, endPoint y: 334, distance: 316.8
click at [540, 334] on section "1 Provide details Title (required) MS037 Big Level | Network Circuit Event | Cu…" at bounding box center [838, 606] width 1362 height 974
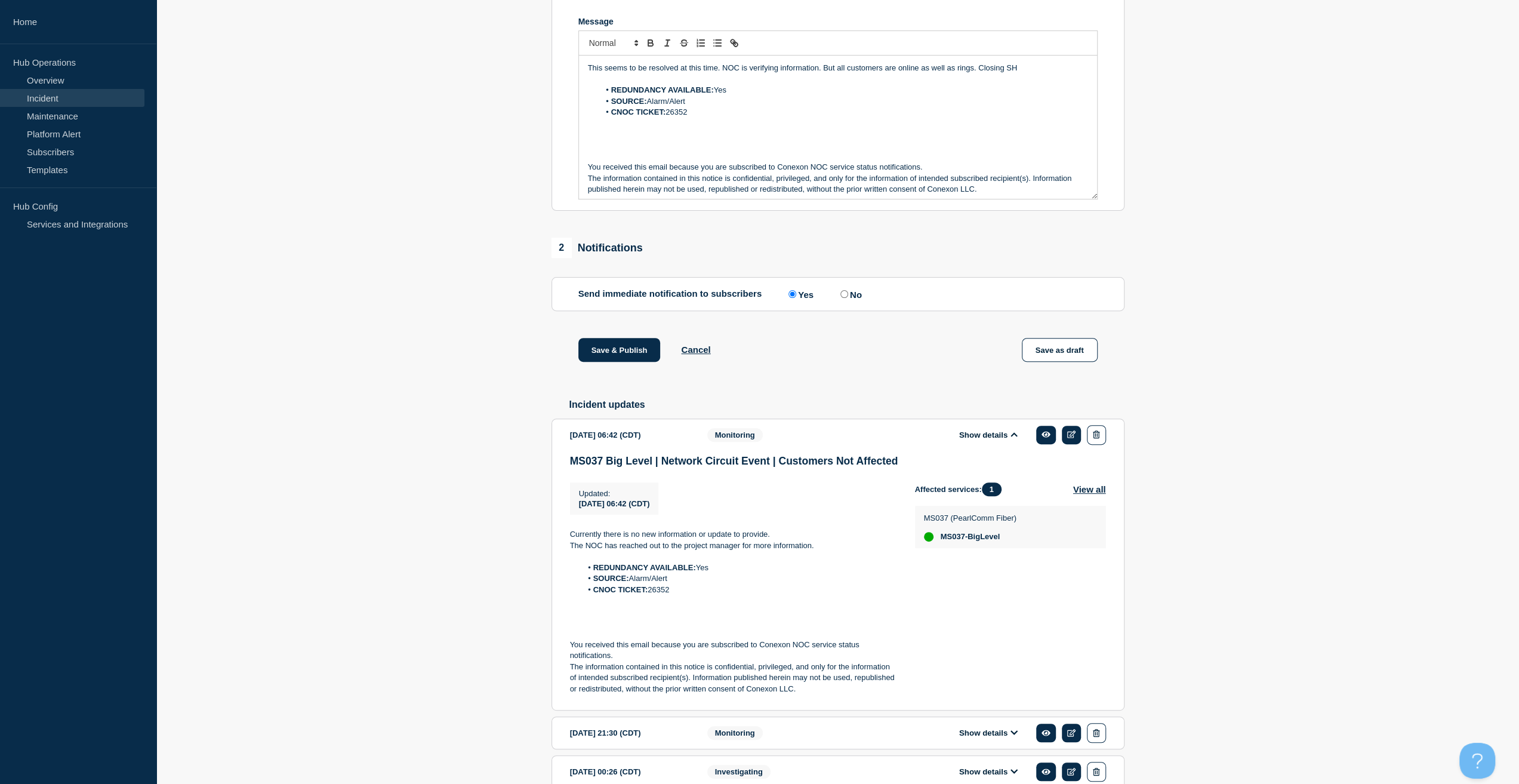
scroll to position [335, 0]
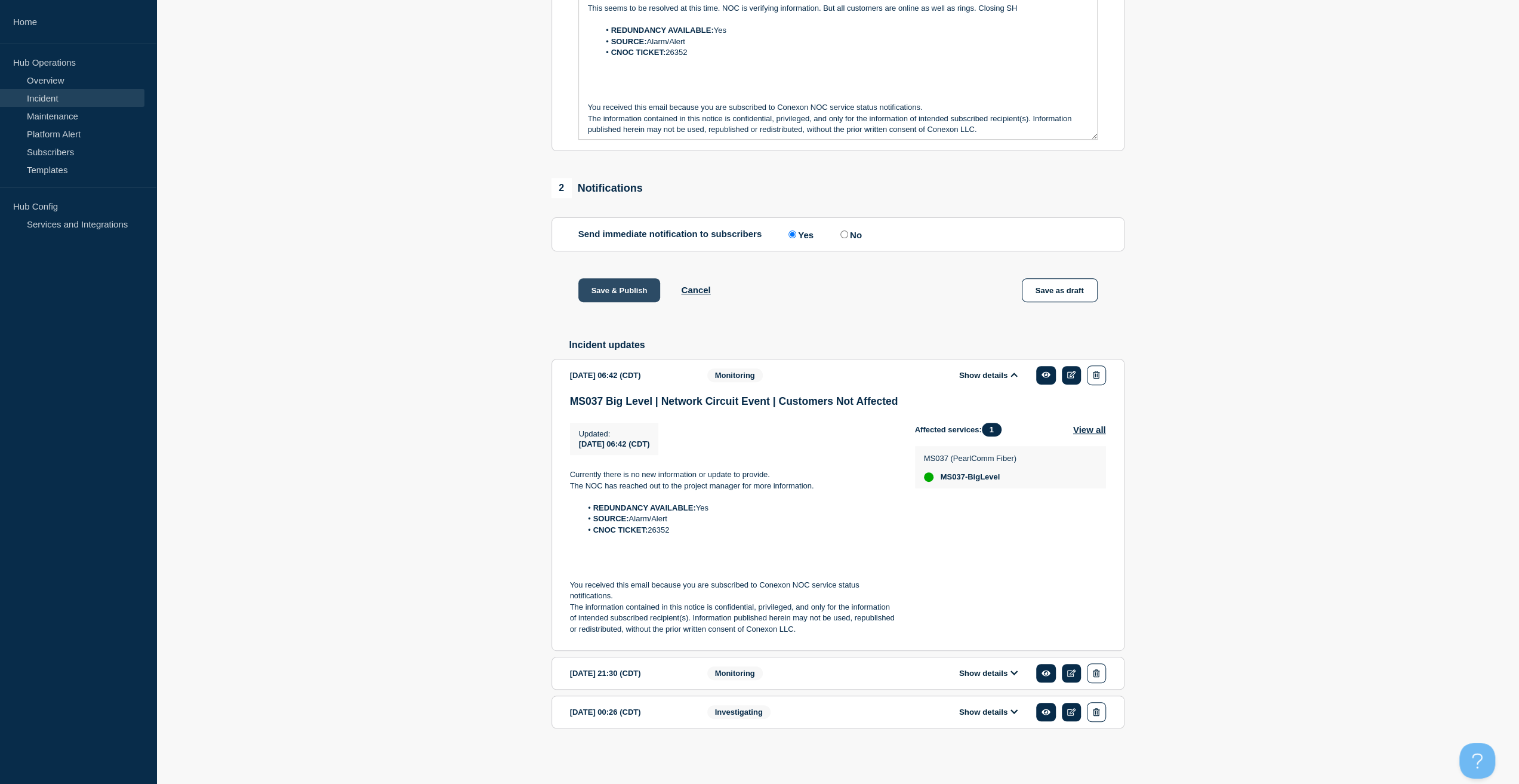
click at [608, 282] on button "Save & Publish" at bounding box center [619, 290] width 82 height 24
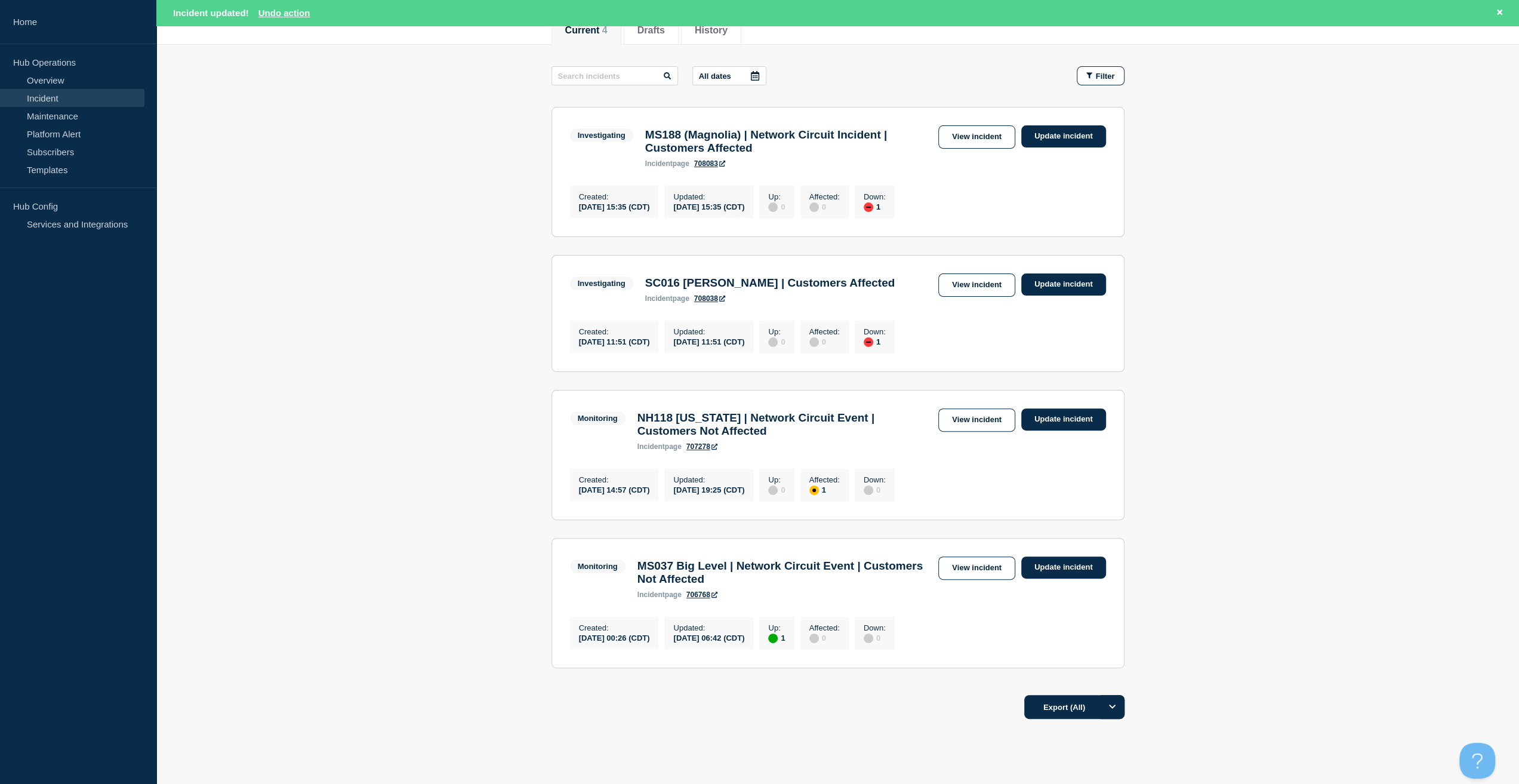
scroll to position [179, 0]
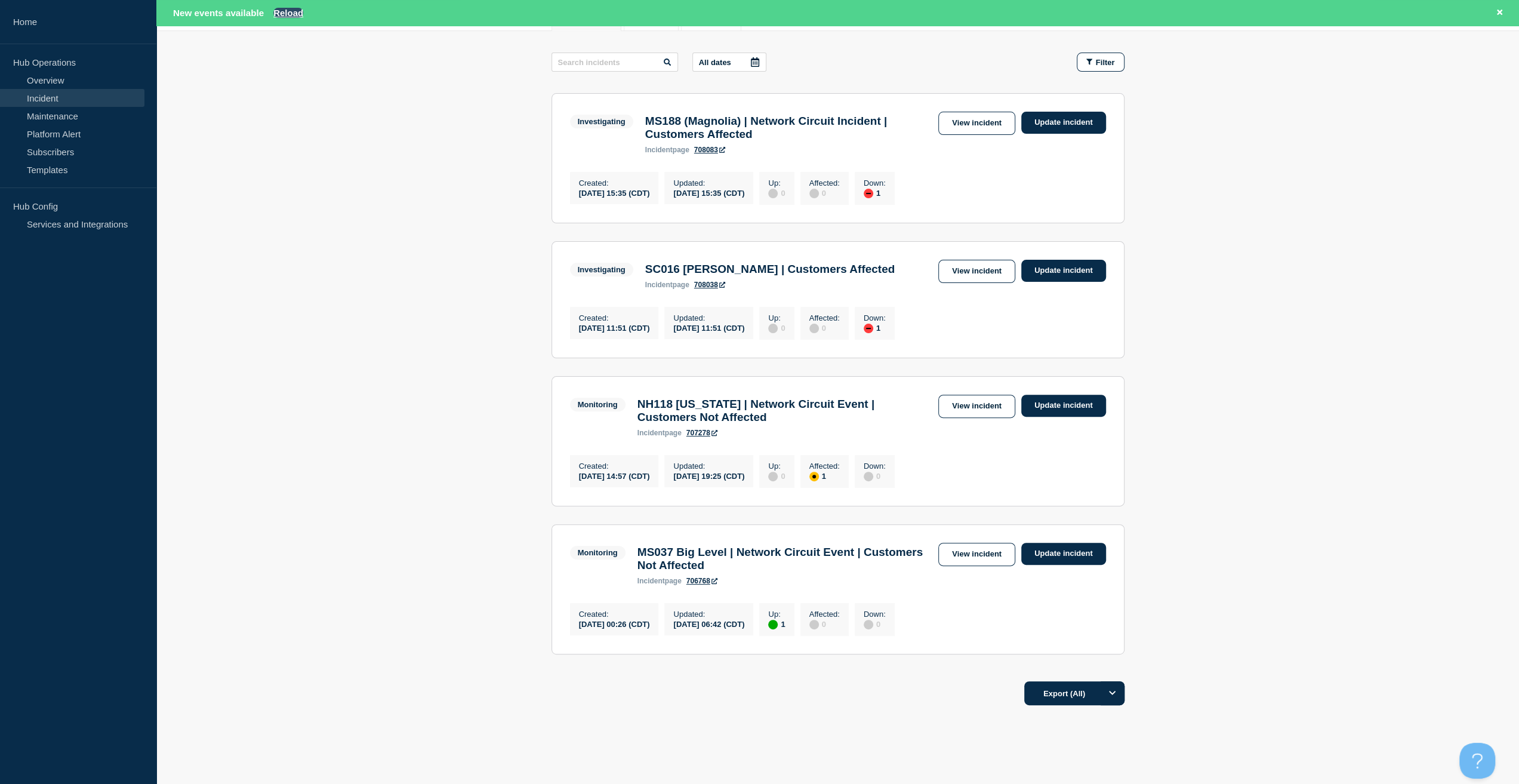
click at [292, 10] on button "Reload" at bounding box center [289, 13] width 30 height 10
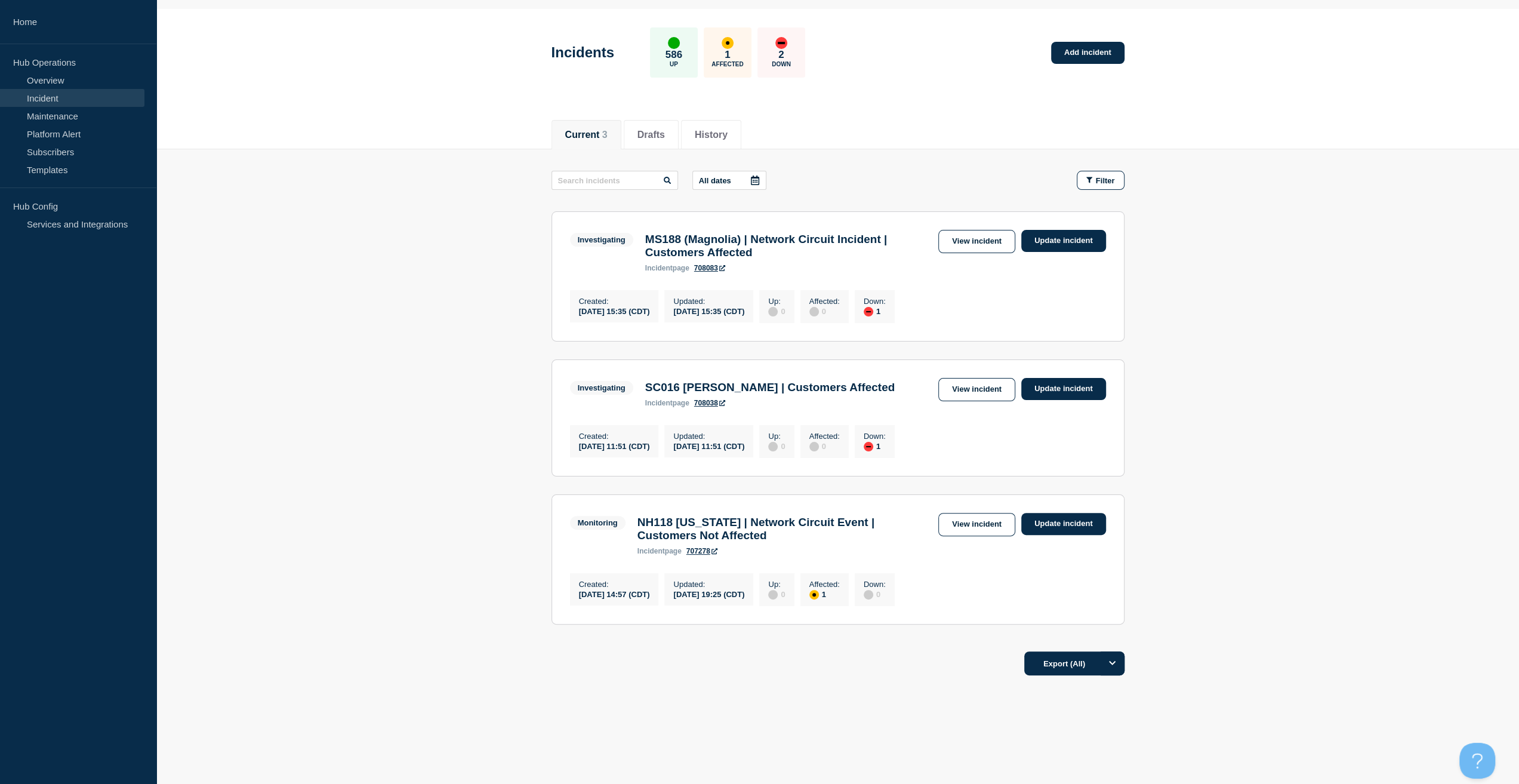
scroll to position [51, 0]
click at [1000, 378] on link "View incident" at bounding box center [976, 389] width 77 height 23
